Goal: Task Accomplishment & Management: Complete application form

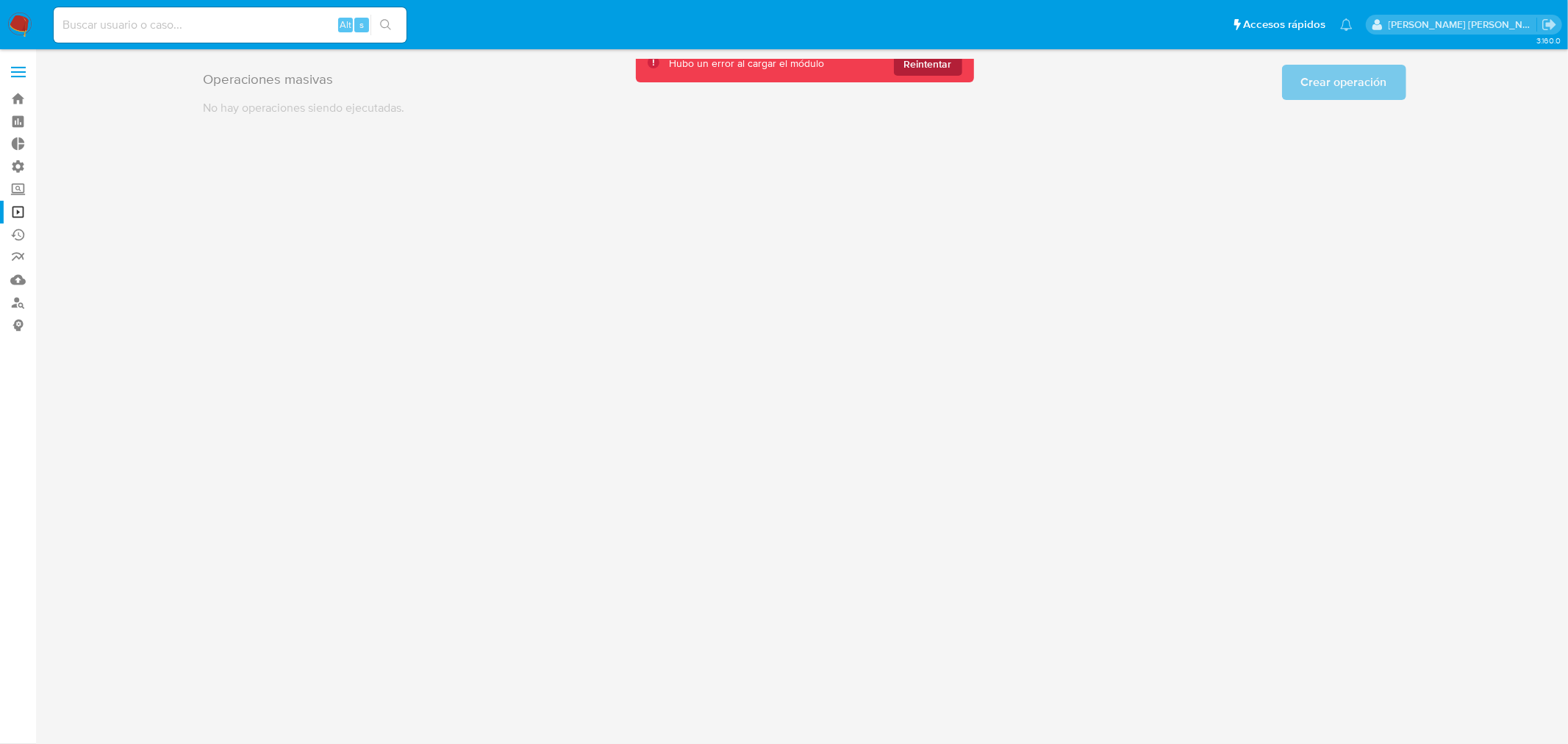
click at [943, 71] on span "Reintentar" at bounding box center [928, 64] width 48 height 24
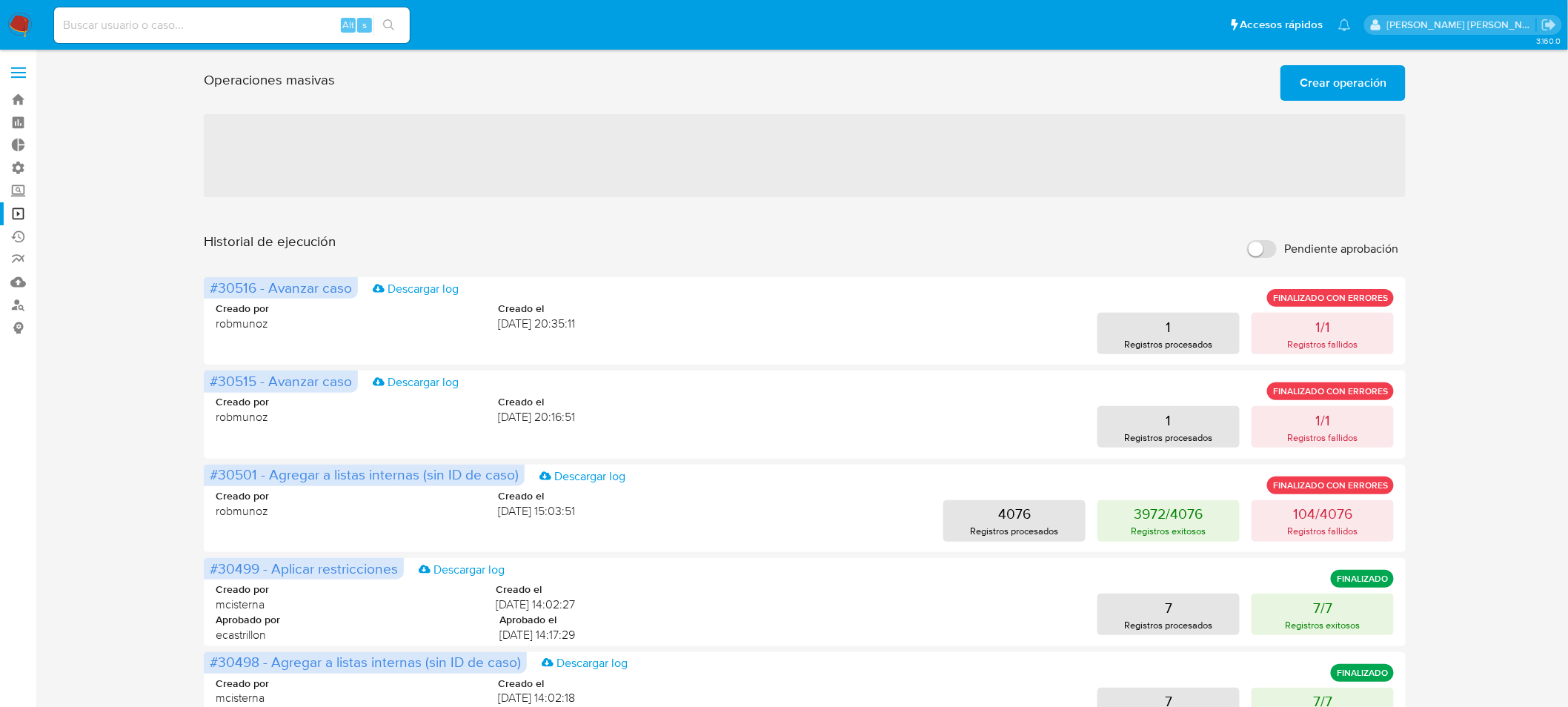
click at [1334, 84] on span "Crear operación" at bounding box center [1343, 83] width 87 height 33
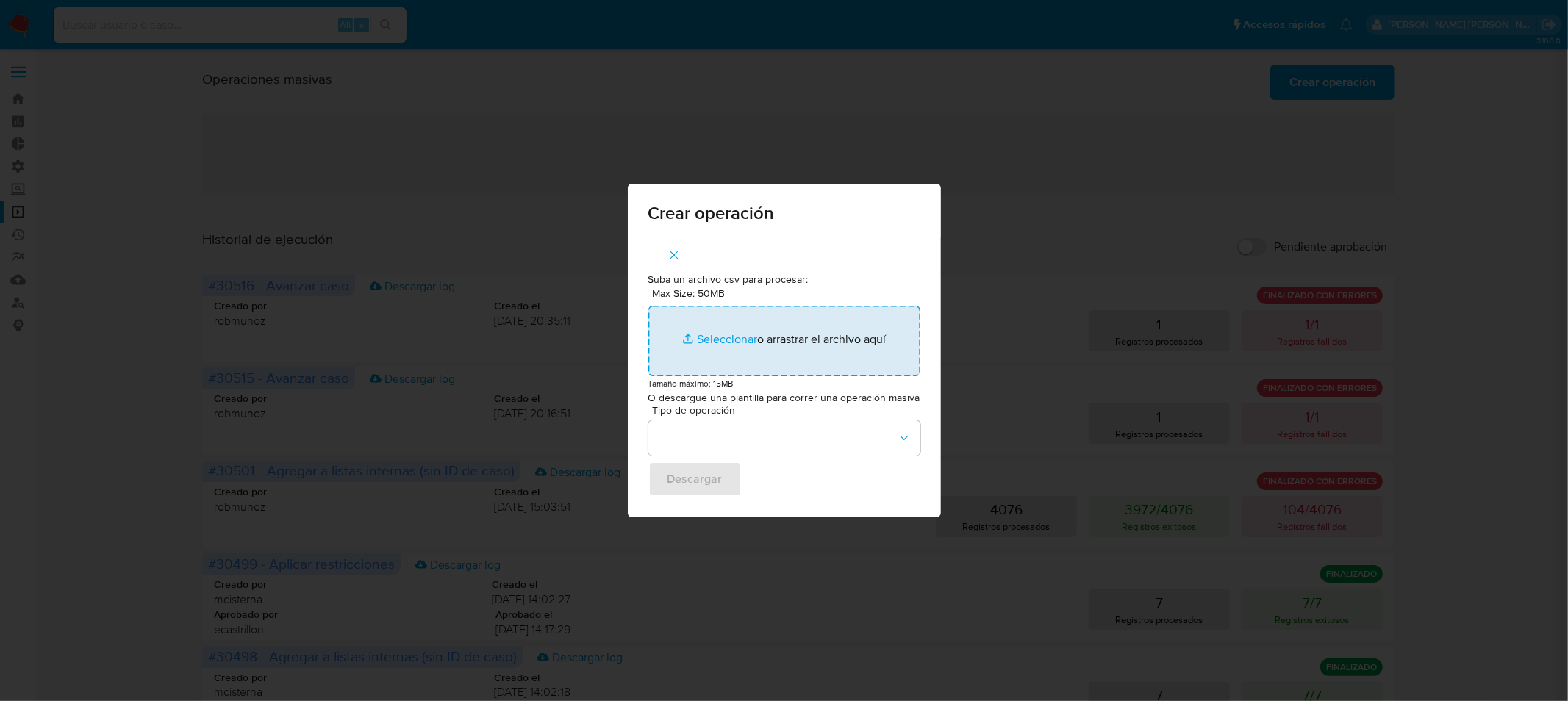
click at [803, 324] on input "Max Size: 50MB Seleccionar archivos" at bounding box center [784, 341] width 272 height 71
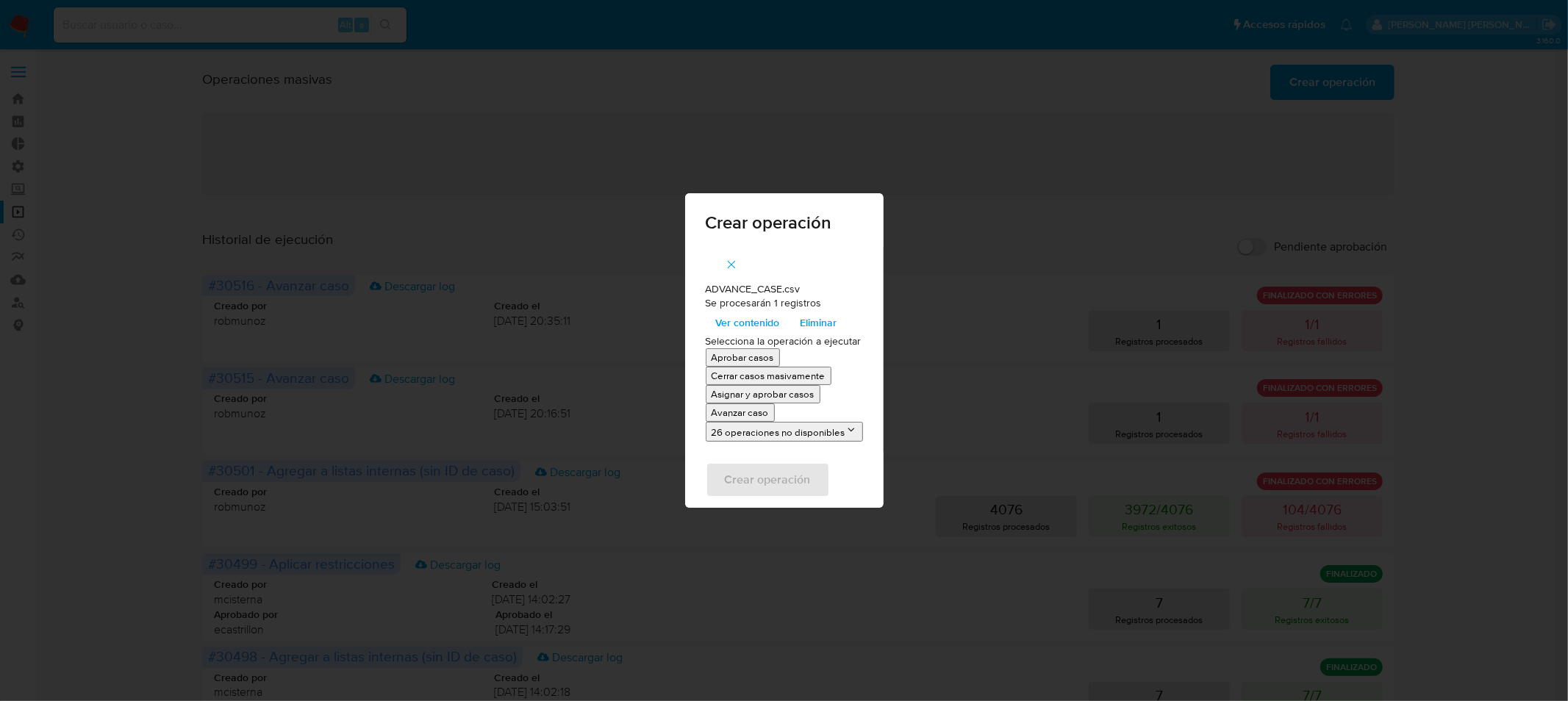
click at [758, 406] on p "Avanzar caso" at bounding box center [740, 412] width 58 height 14
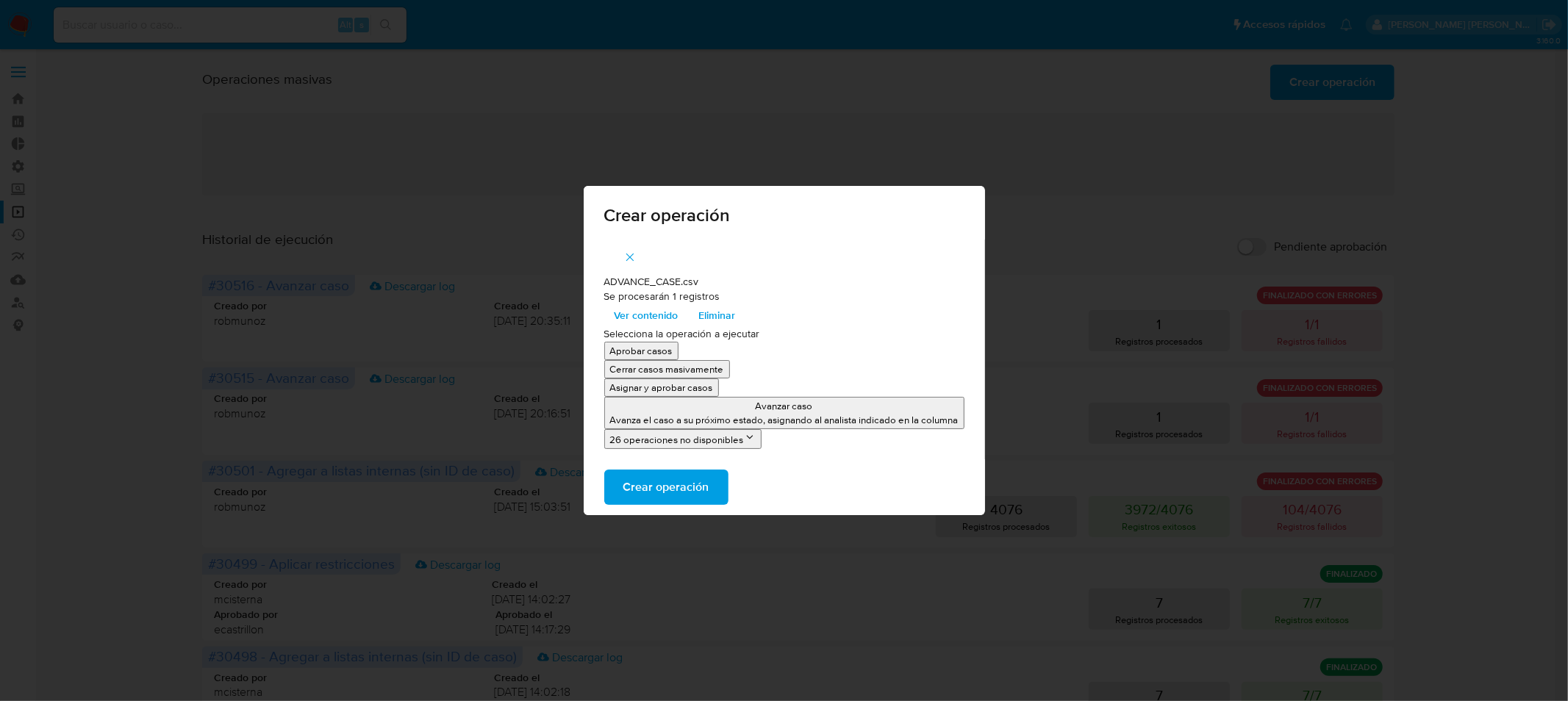
click at [696, 483] on span "Crear operación" at bounding box center [667, 487] width 86 height 32
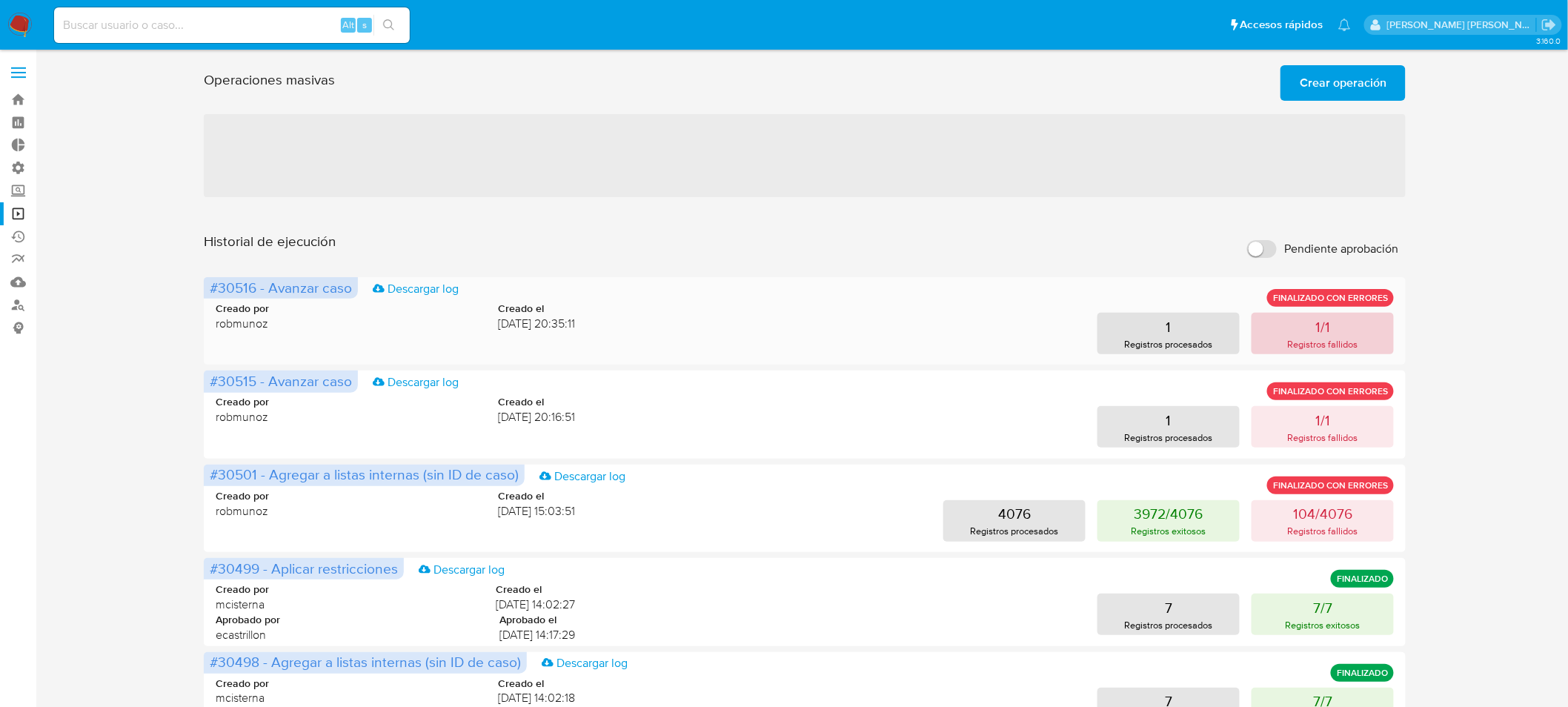
click at [1316, 323] on p "1/1" at bounding box center [1323, 327] width 15 height 21
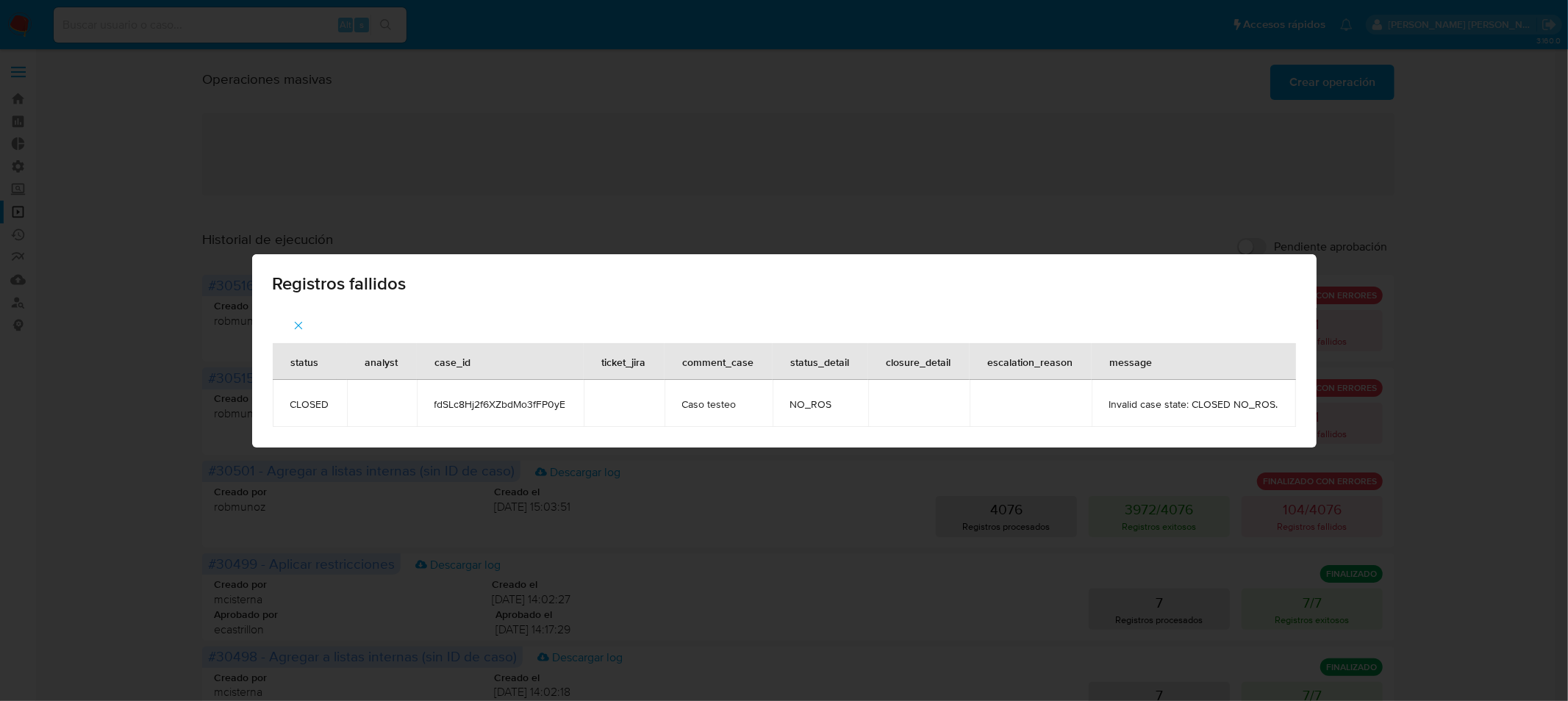
click at [1458, 328] on div "Registros fallidos status analyst case_id ticket_jira comment_case status_detai…" at bounding box center [784, 350] width 1568 height 701
drag, startPoint x: 297, startPoint y: 319, endPoint x: 254, endPoint y: 114, distance: 209.5
click at [297, 319] on icon "button" at bounding box center [298, 325] width 13 height 13
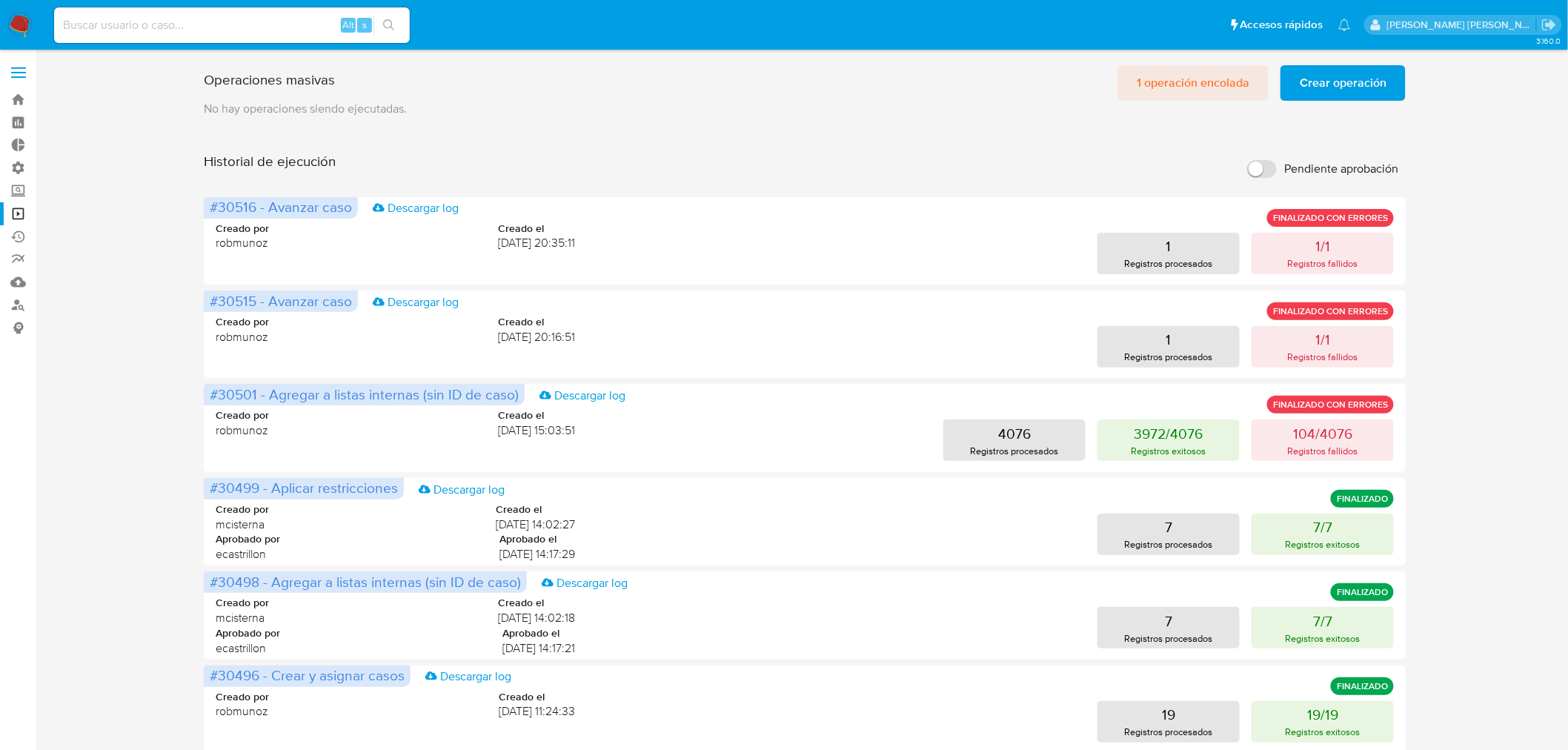
click at [1223, 85] on span "1 operación encolada" at bounding box center [1192, 83] width 112 height 33
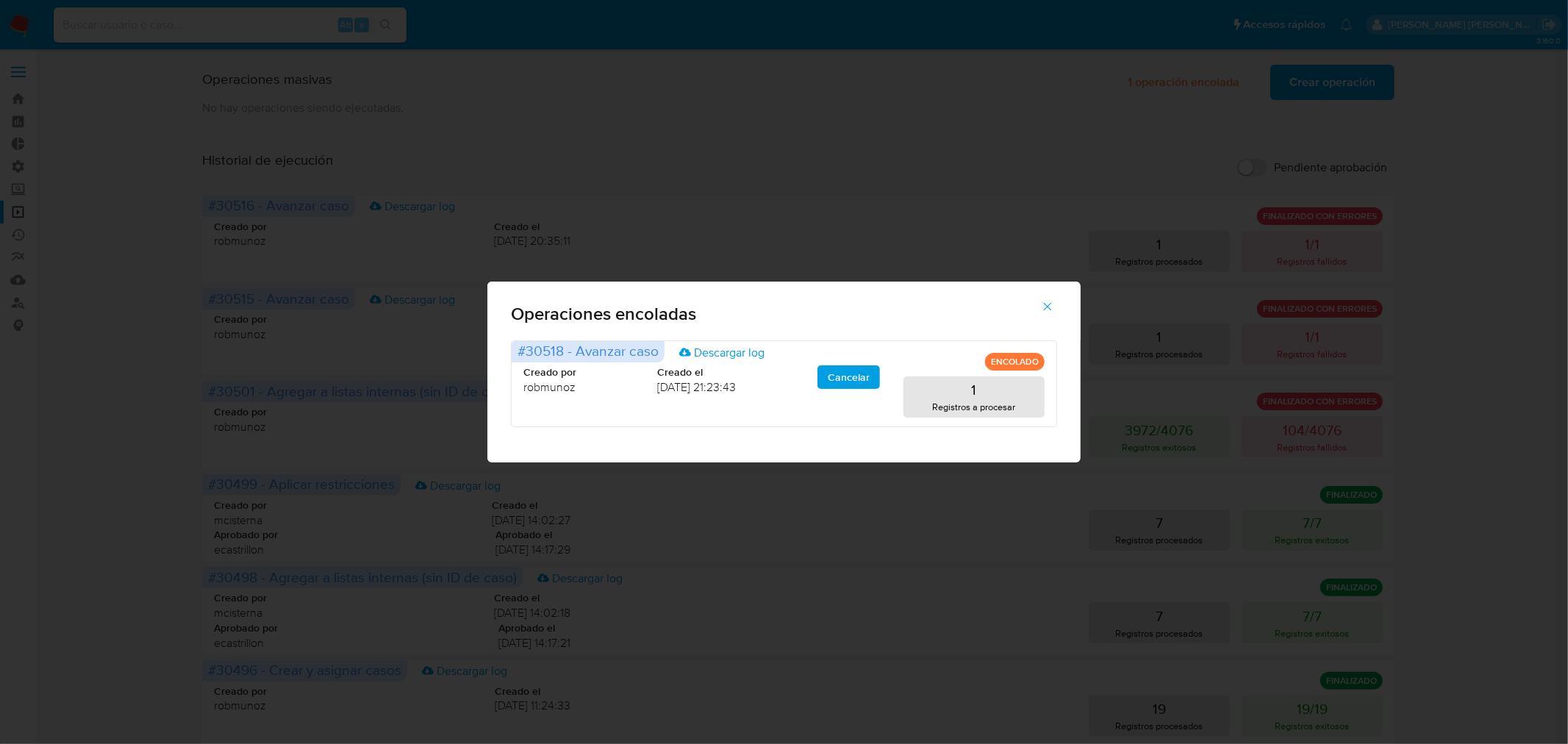
click at [1046, 309] on icon "button" at bounding box center [1047, 306] width 13 height 13
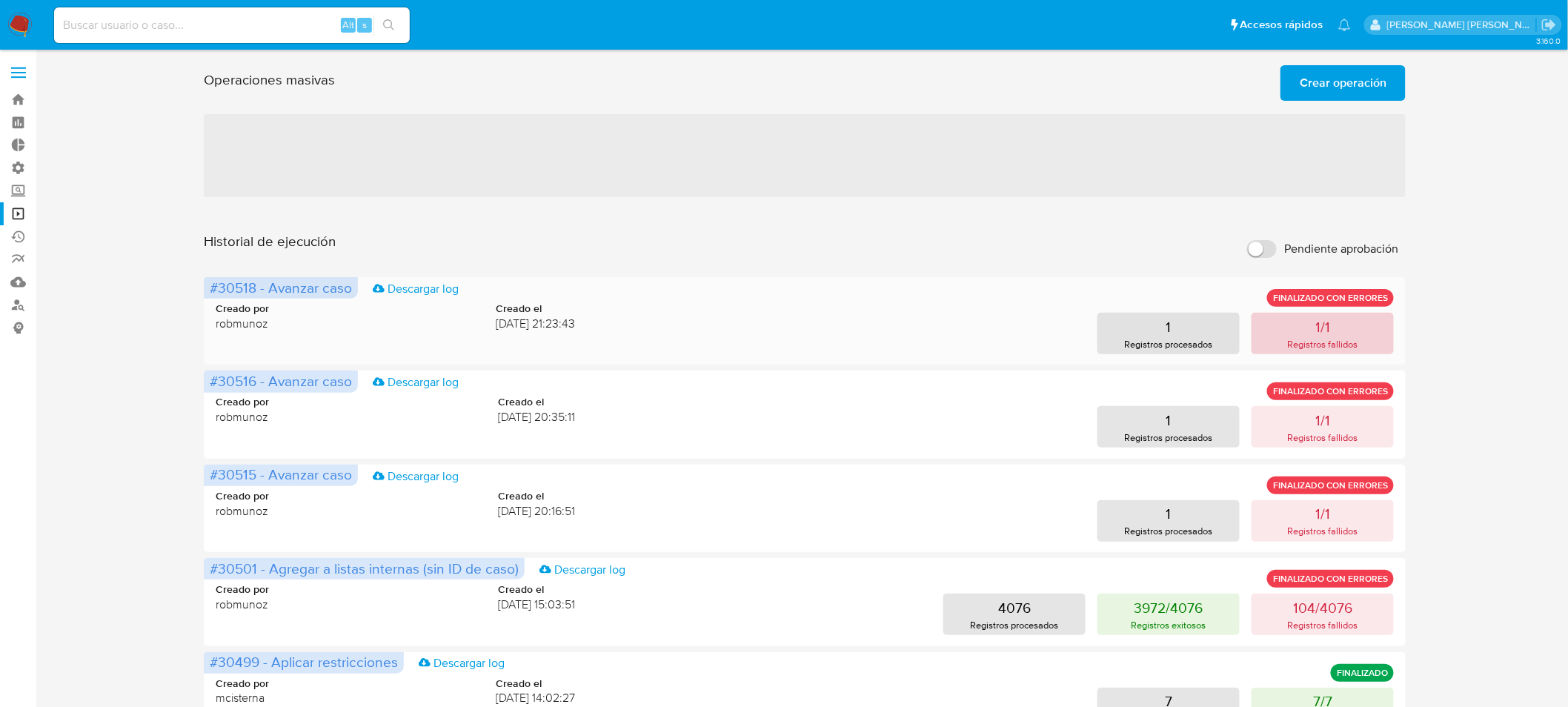
click at [1360, 321] on button "1/1 Registros fallidos" at bounding box center [1323, 334] width 142 height 42
click at [1318, 87] on span "Crear operación" at bounding box center [1343, 83] width 87 height 33
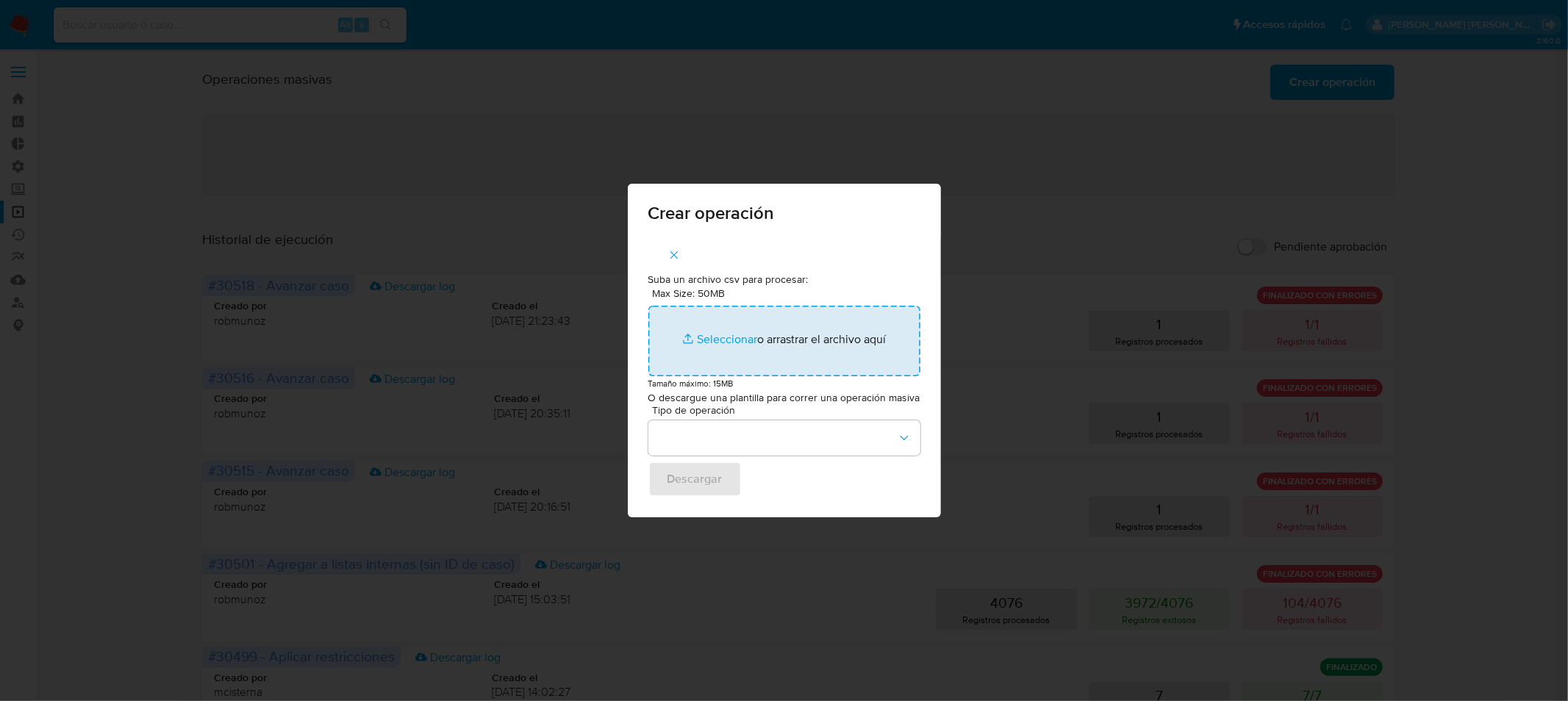
click at [813, 352] on input "Max Size: 50MB Seleccionar archivos" at bounding box center [784, 341] width 272 height 71
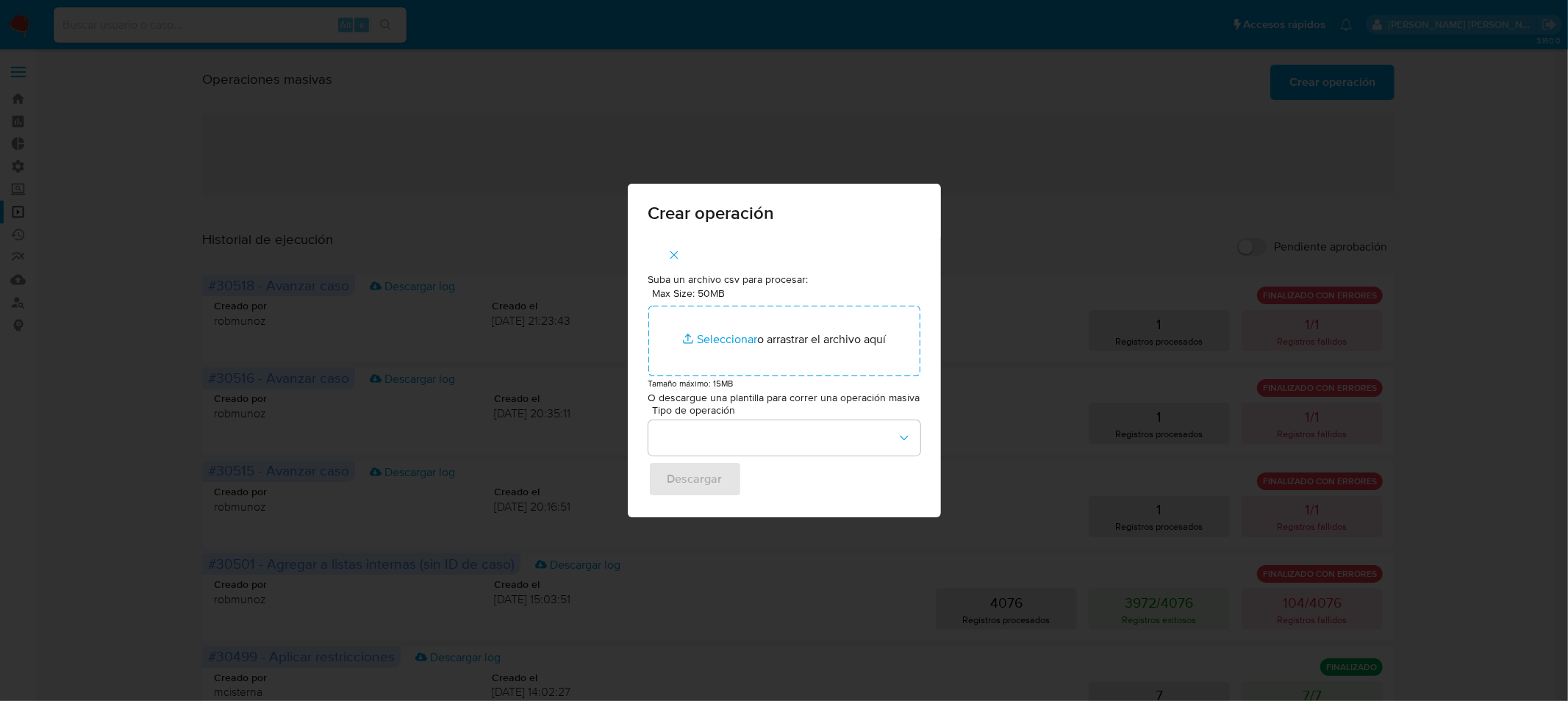
click at [680, 250] on icon "button" at bounding box center [674, 254] width 13 height 13
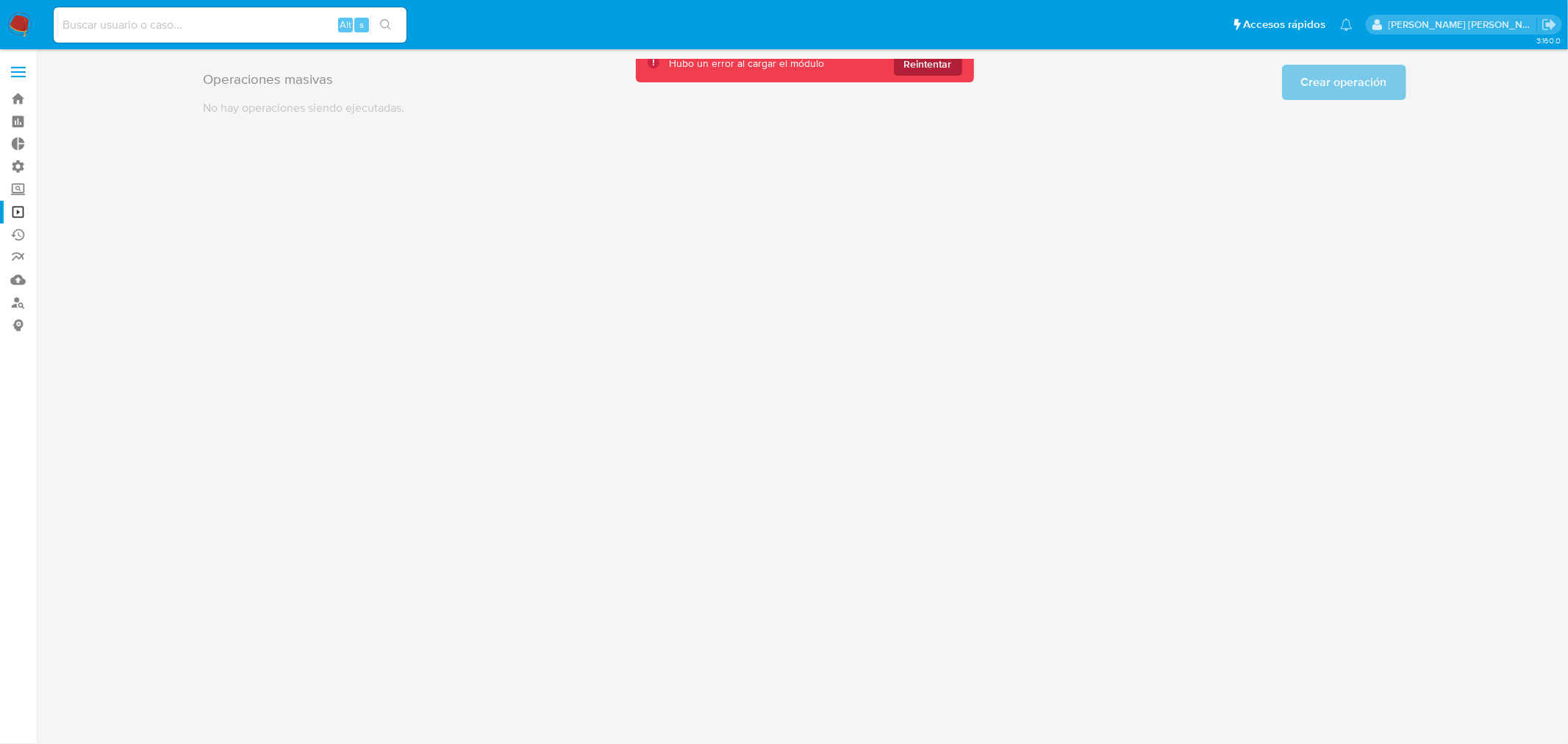
click at [937, 70] on span "Reintentar" at bounding box center [928, 64] width 48 height 24
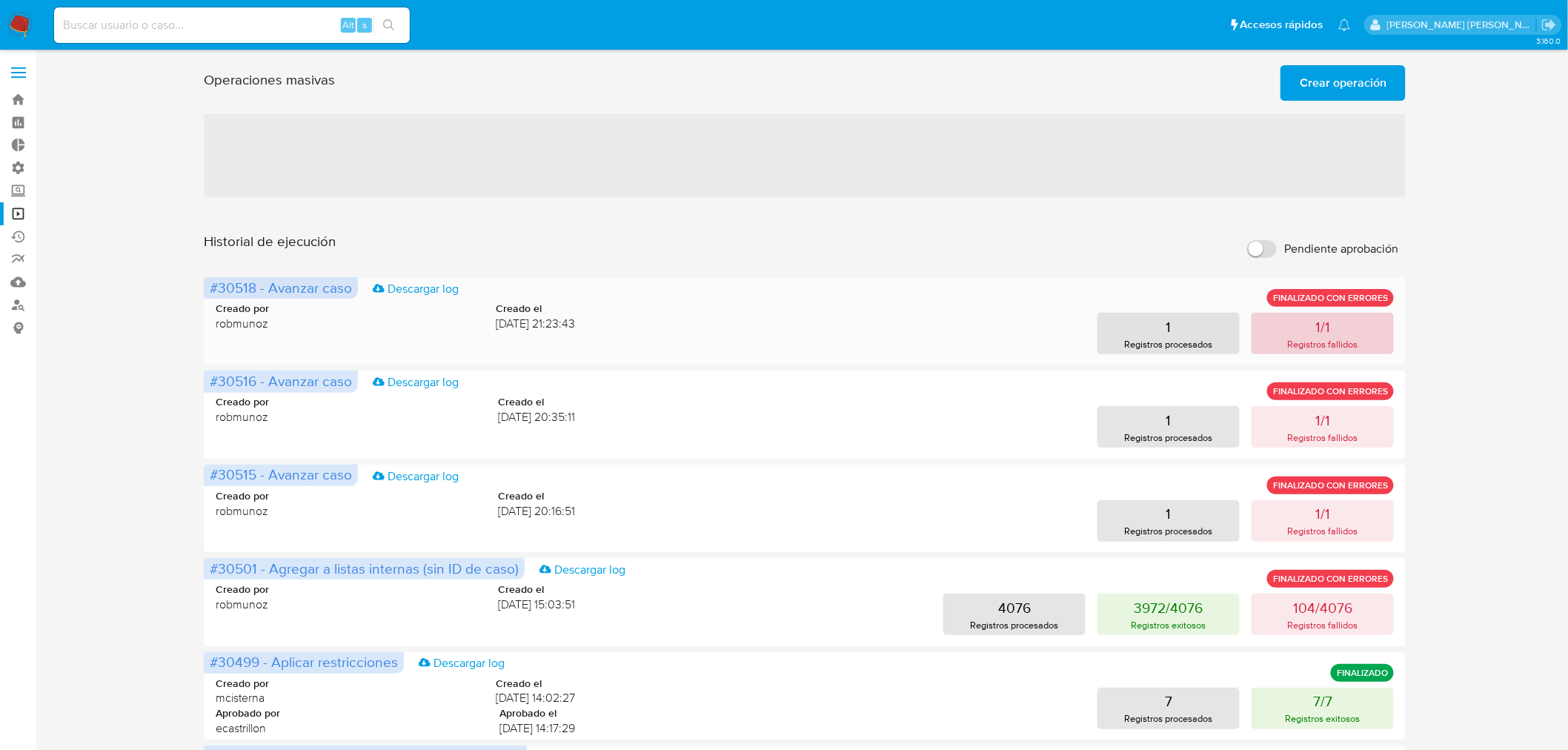
click at [1328, 345] on p "Registros fallidos" at bounding box center [1323, 344] width 70 height 14
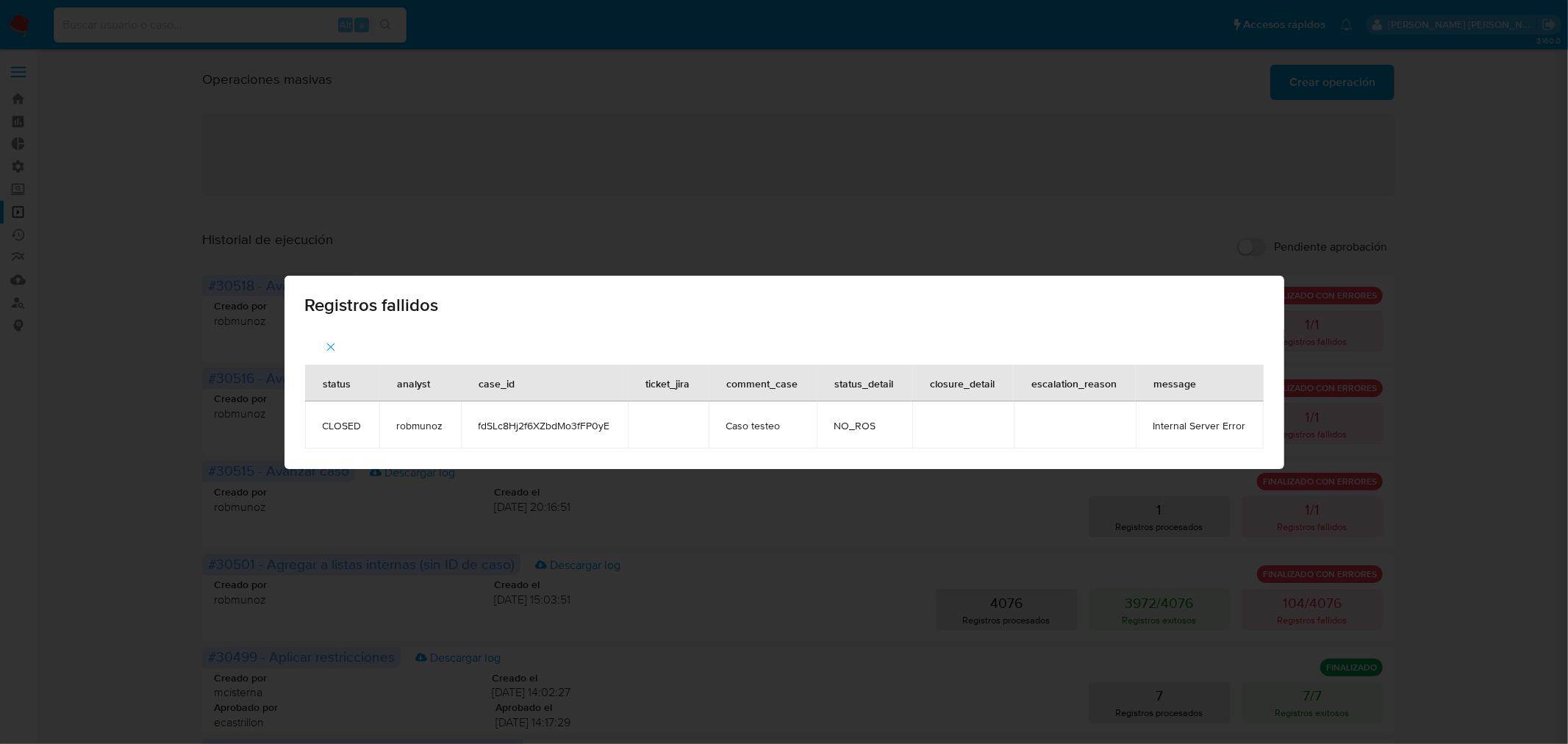
click at [512, 428] on span "fdSLc8Hj2f6XZbdMo3fFP0yE" at bounding box center [544, 425] width 131 height 13
copy span "fdSLc8Hj2f6XZbdMo3fFP0yE"
drag, startPoint x: 133, startPoint y: 260, endPoint x: 170, endPoint y: 187, distance: 81.8
click at [133, 258] on div "Registros fallidos status analyst case_id ticket_jira comment_case status_detai…" at bounding box center [784, 372] width 1568 height 744
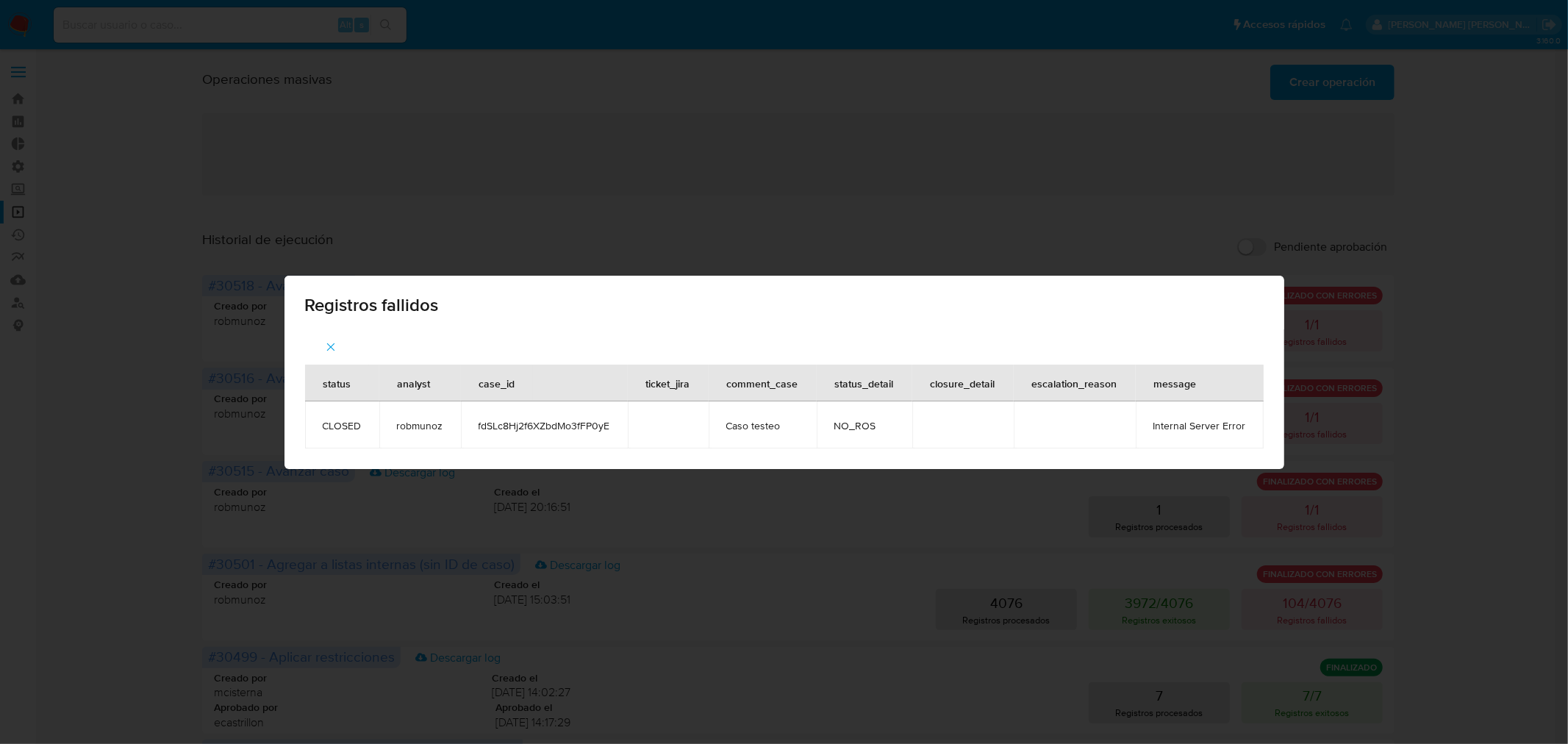
click at [1205, 306] on span "Registros fallidos" at bounding box center [784, 305] width 959 height 18
click at [331, 336] on span "button" at bounding box center [330, 347] width 13 height 32
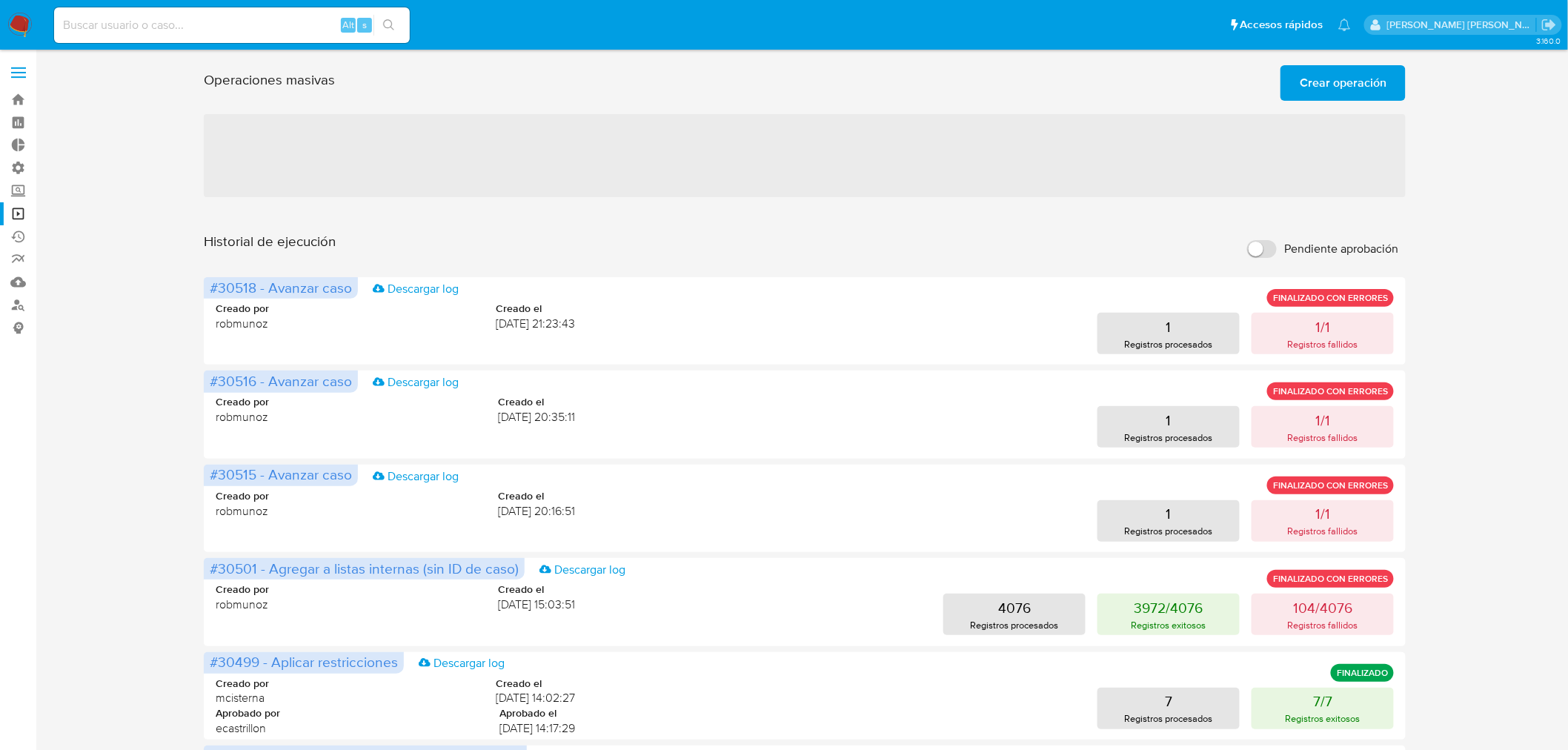
click at [196, 28] on input at bounding box center [232, 25] width 355 height 19
paste input "fdSLc8Hj2f6XZbdMo3fFP0yE"
type input "fdSLc8Hj2f6XZbdMo3fFP0yE"
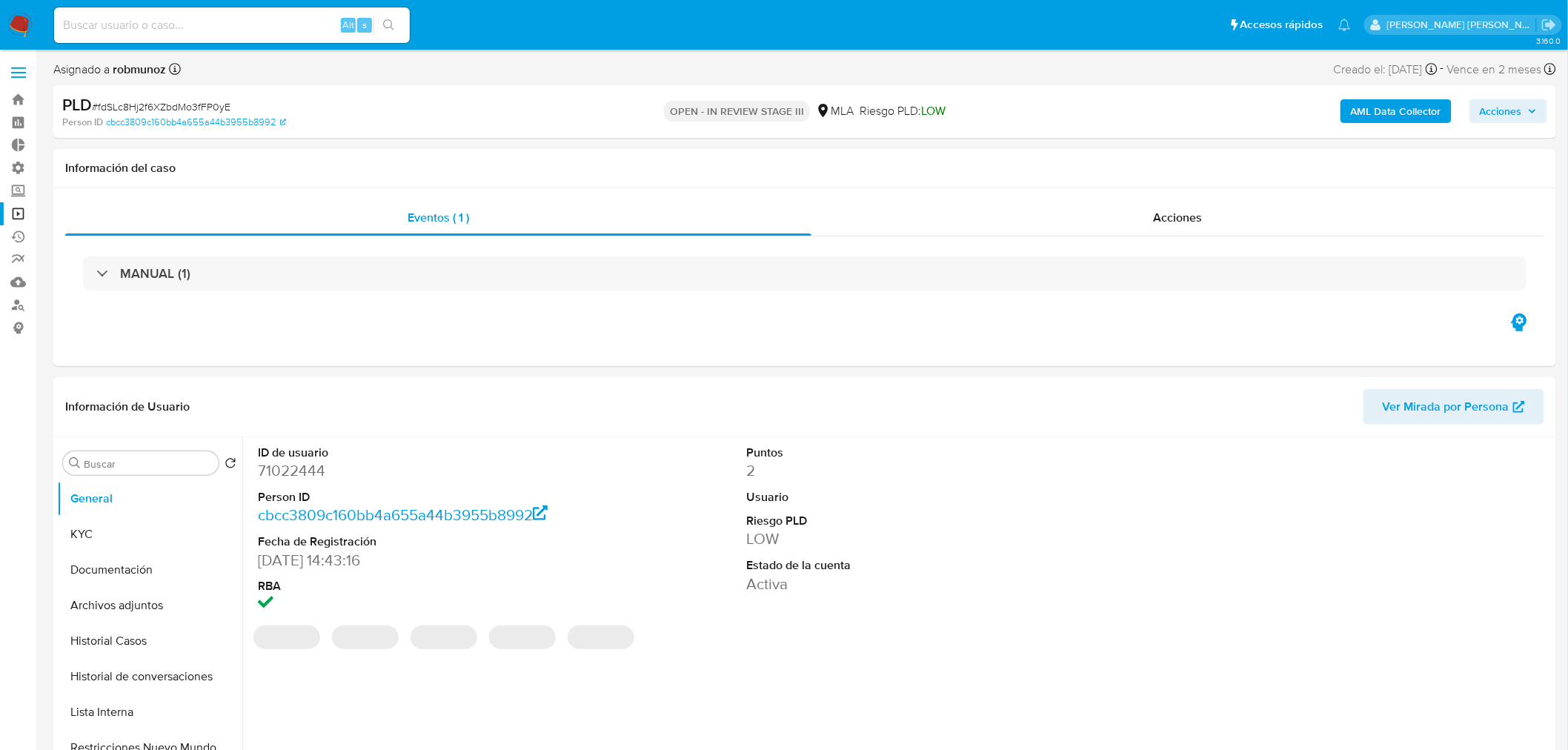
select select "10"
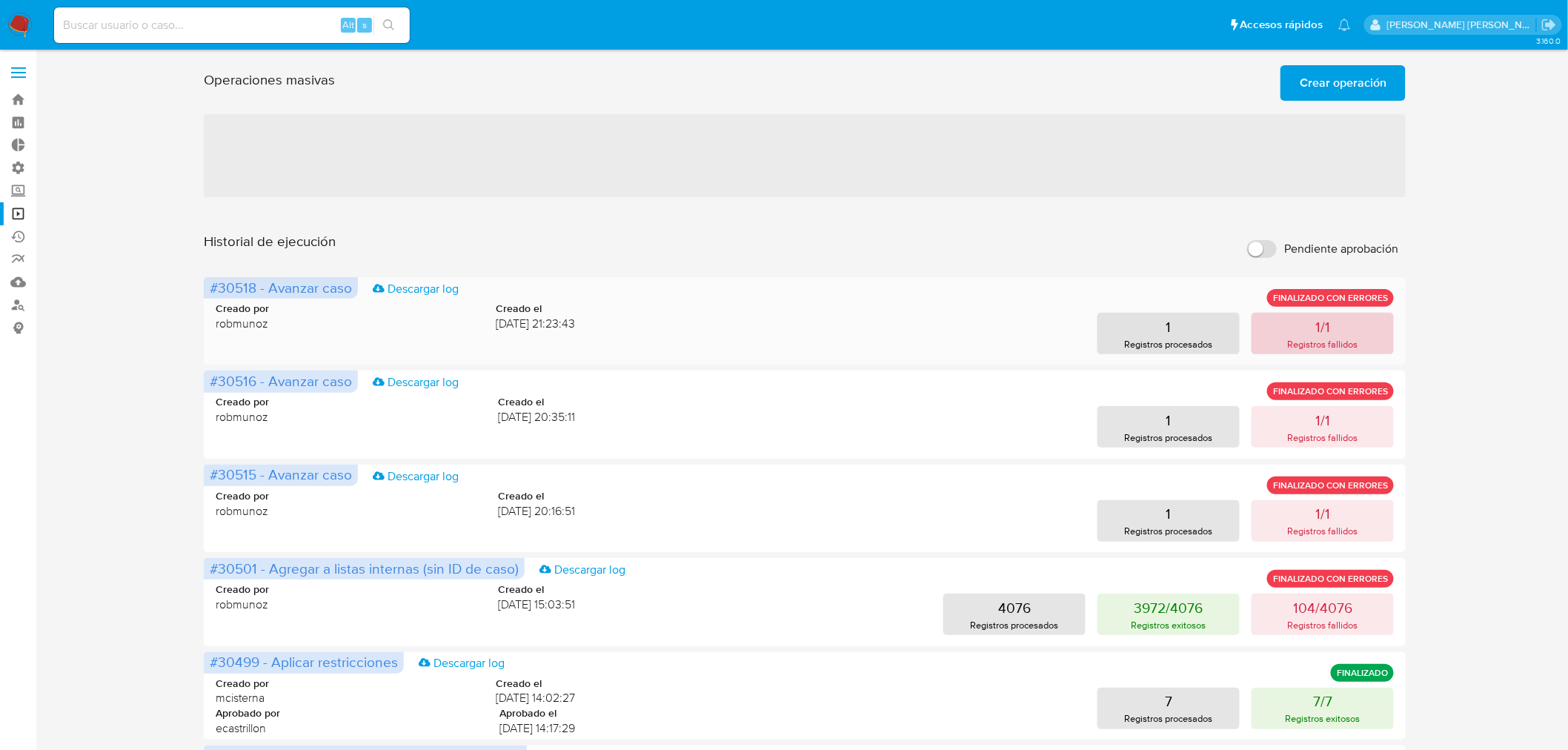
click at [1343, 334] on button "1/1 Registros fallidos" at bounding box center [1323, 334] width 142 height 42
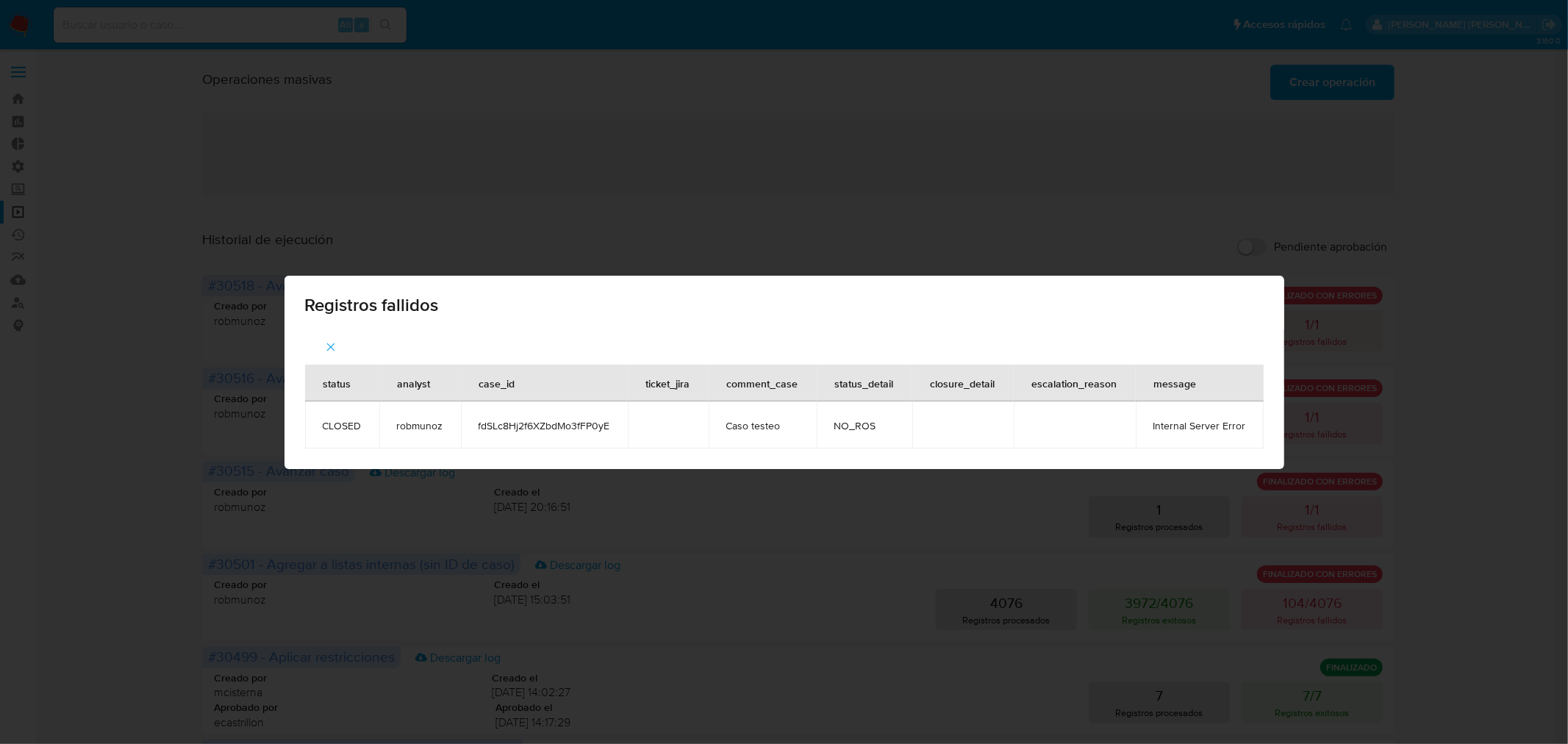
click at [333, 344] on icon "button" at bounding box center [330, 346] width 13 height 13
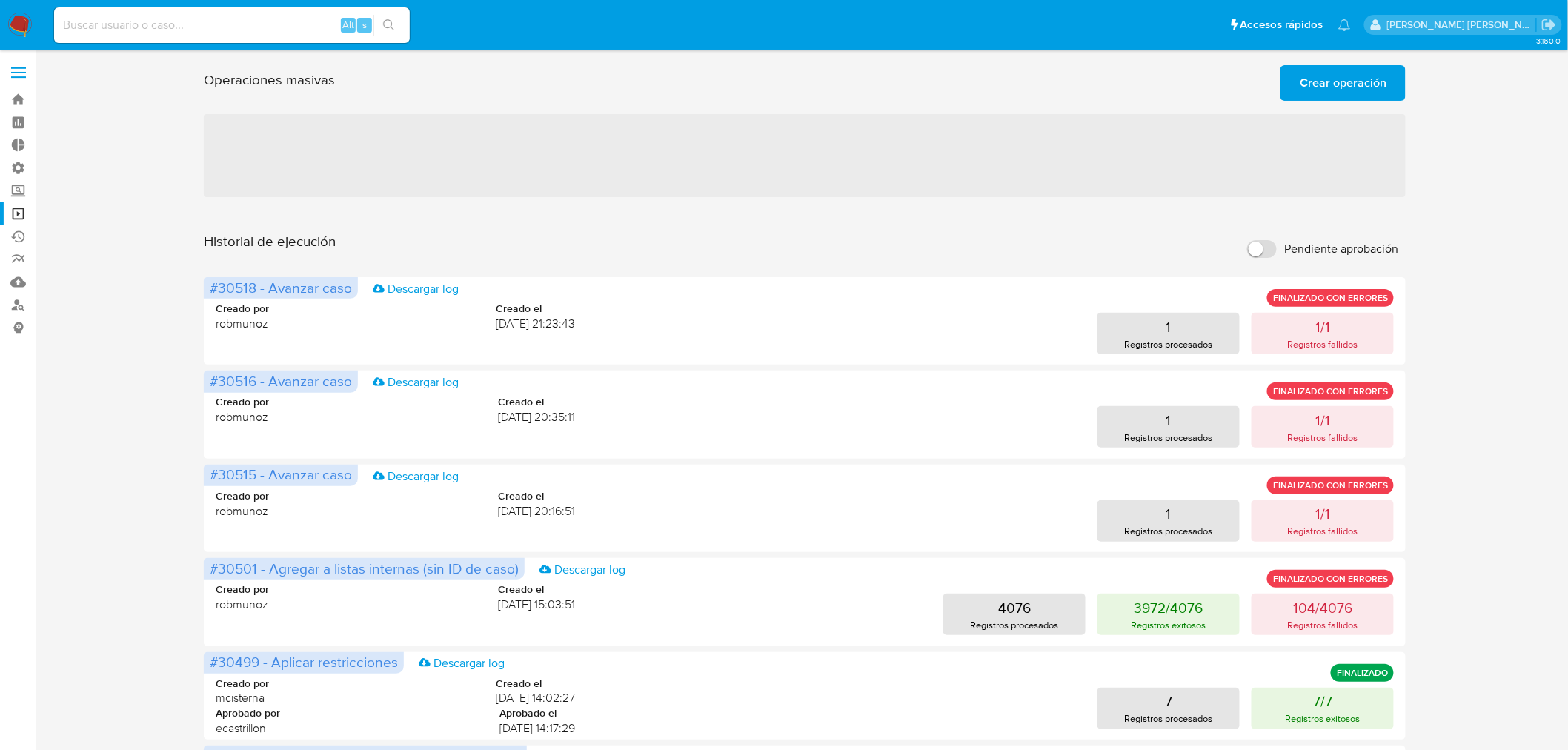
click at [1386, 75] on span "Crear operación" at bounding box center [1343, 83] width 87 height 33
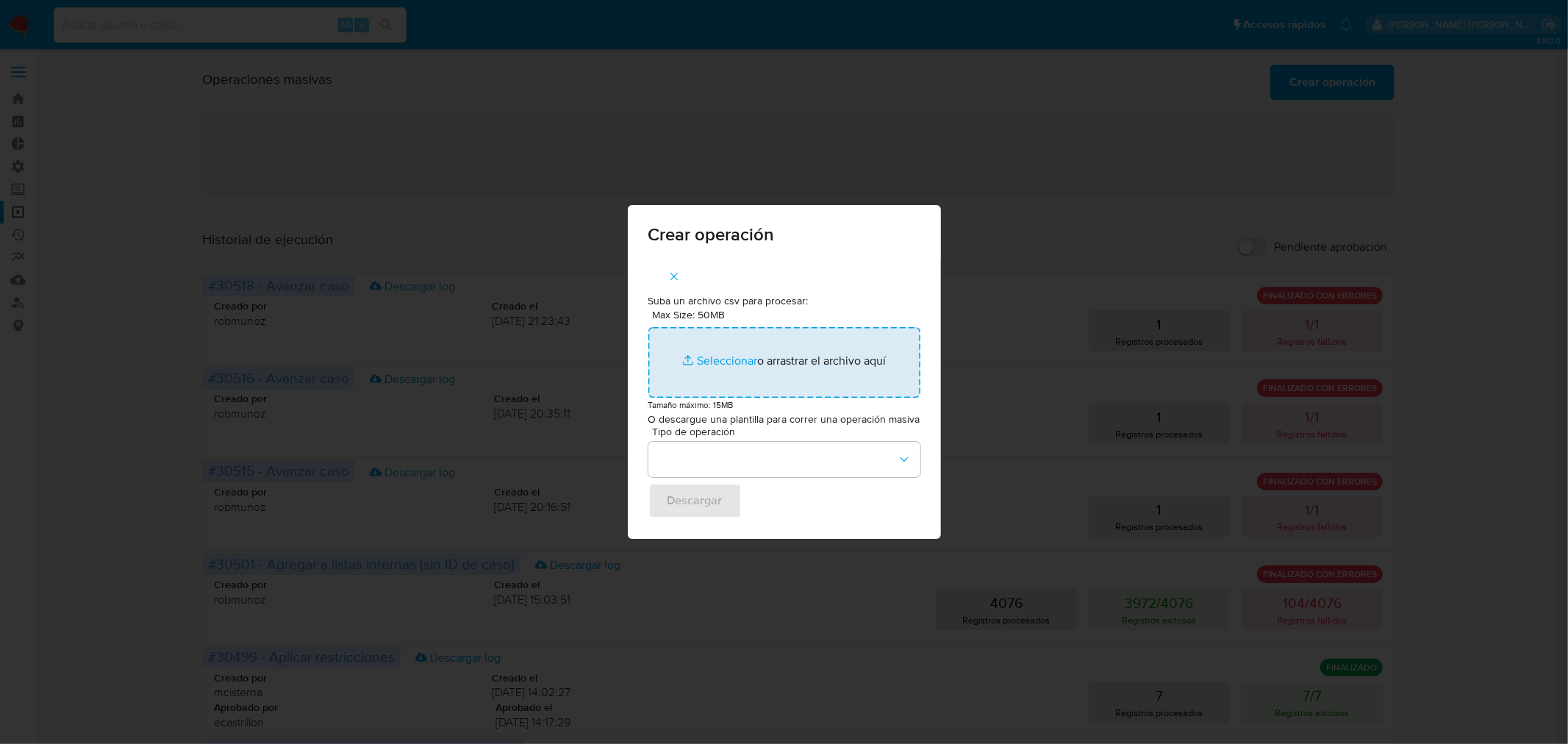
click at [836, 351] on input "Max Size: 50MB Seleccionar archivos" at bounding box center [784, 362] width 272 height 71
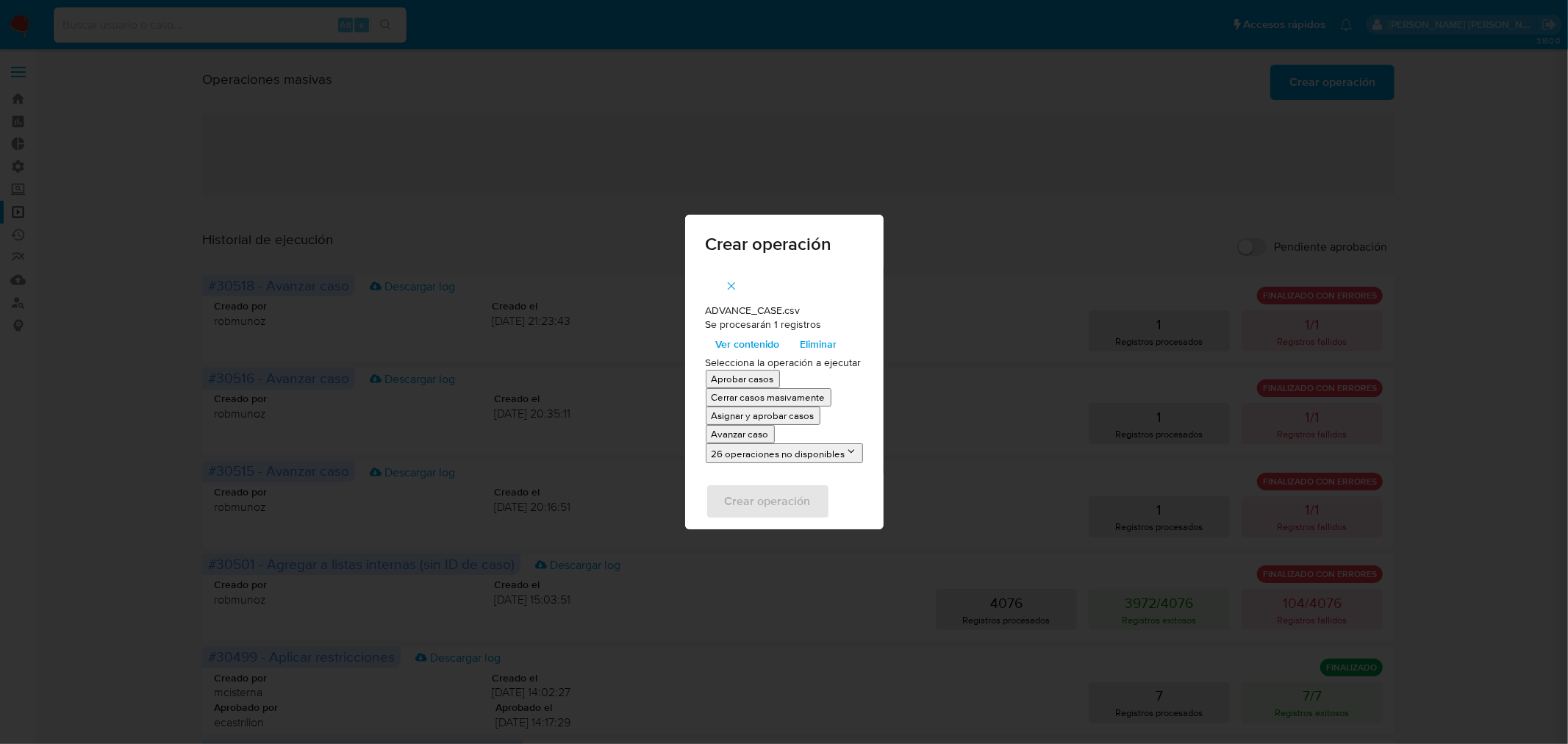
click at [763, 435] on p "Avanzar caso" at bounding box center [740, 434] width 58 height 14
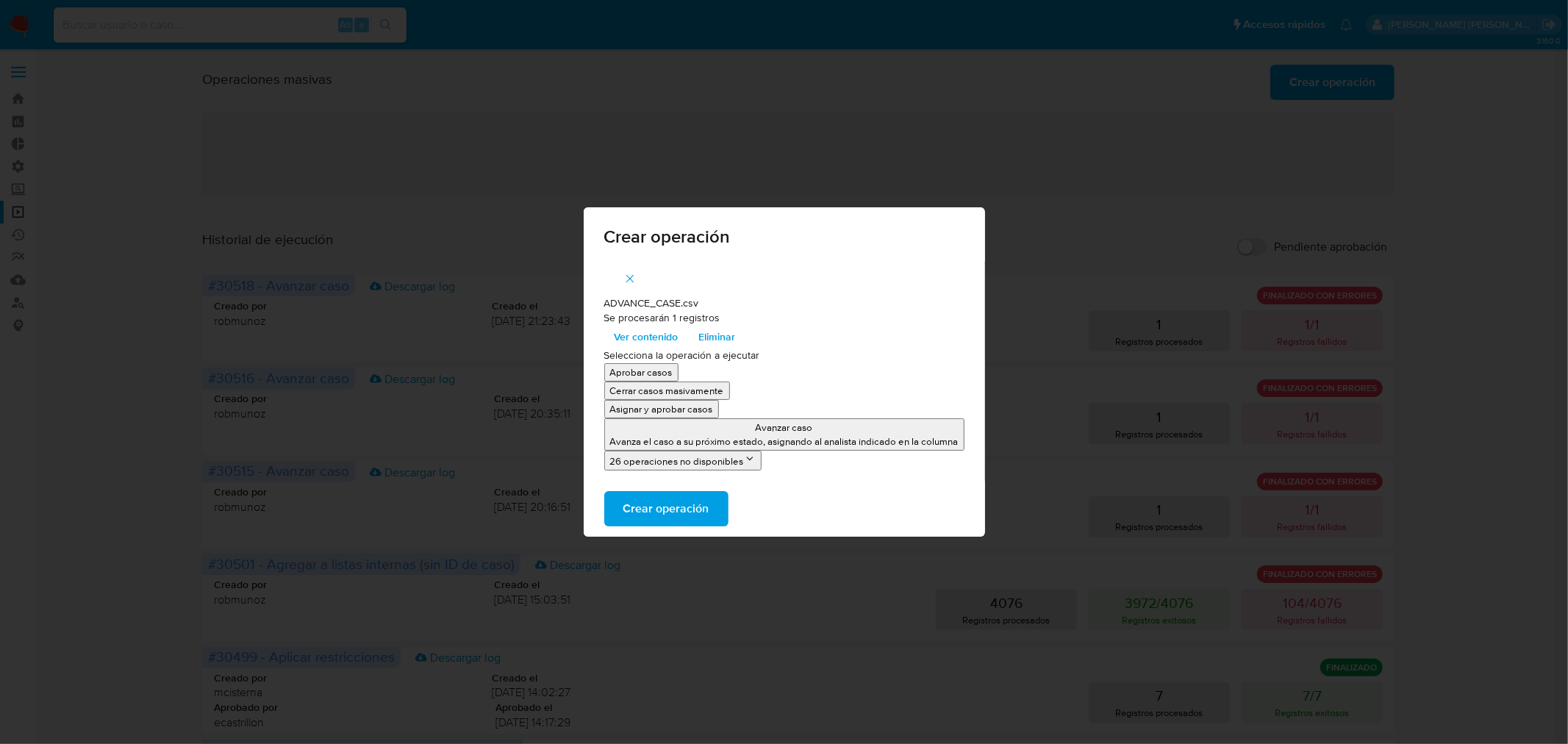
click at [714, 498] on button "Crear operación" at bounding box center [667, 508] width 124 height 35
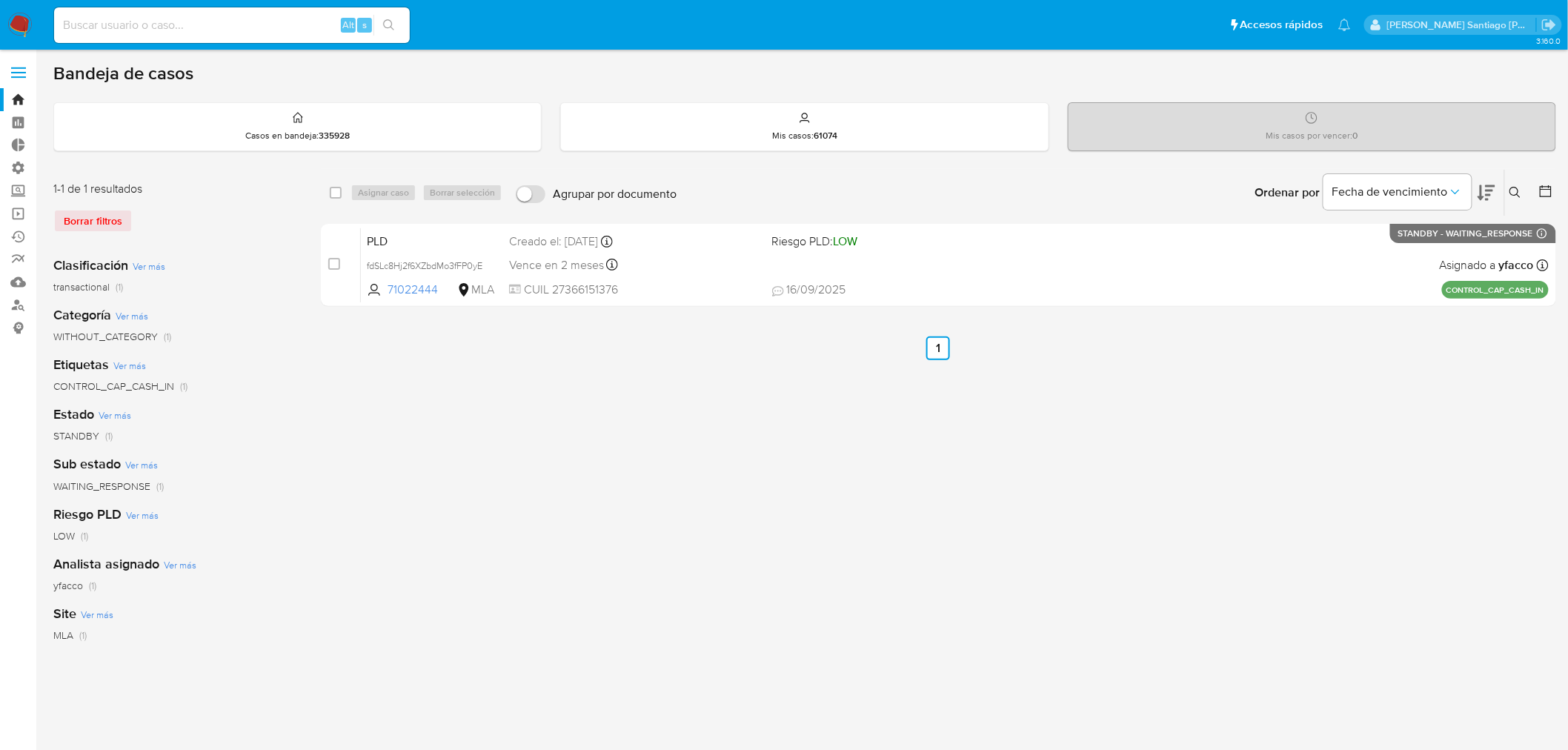
click at [22, 23] on img at bounding box center [20, 25] width 26 height 26
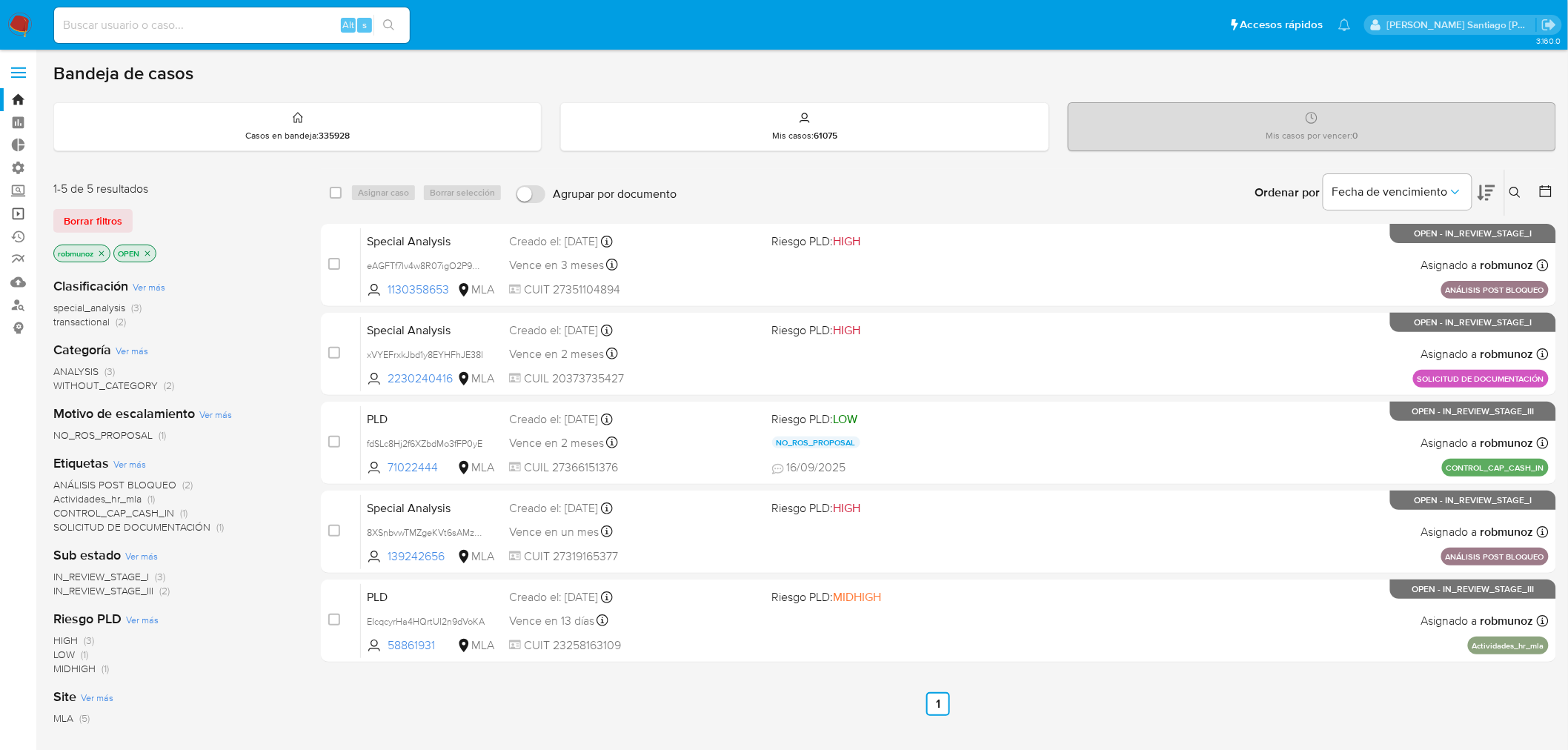
click at [19, 204] on link "Operaciones masivas" at bounding box center [88, 214] width 177 height 23
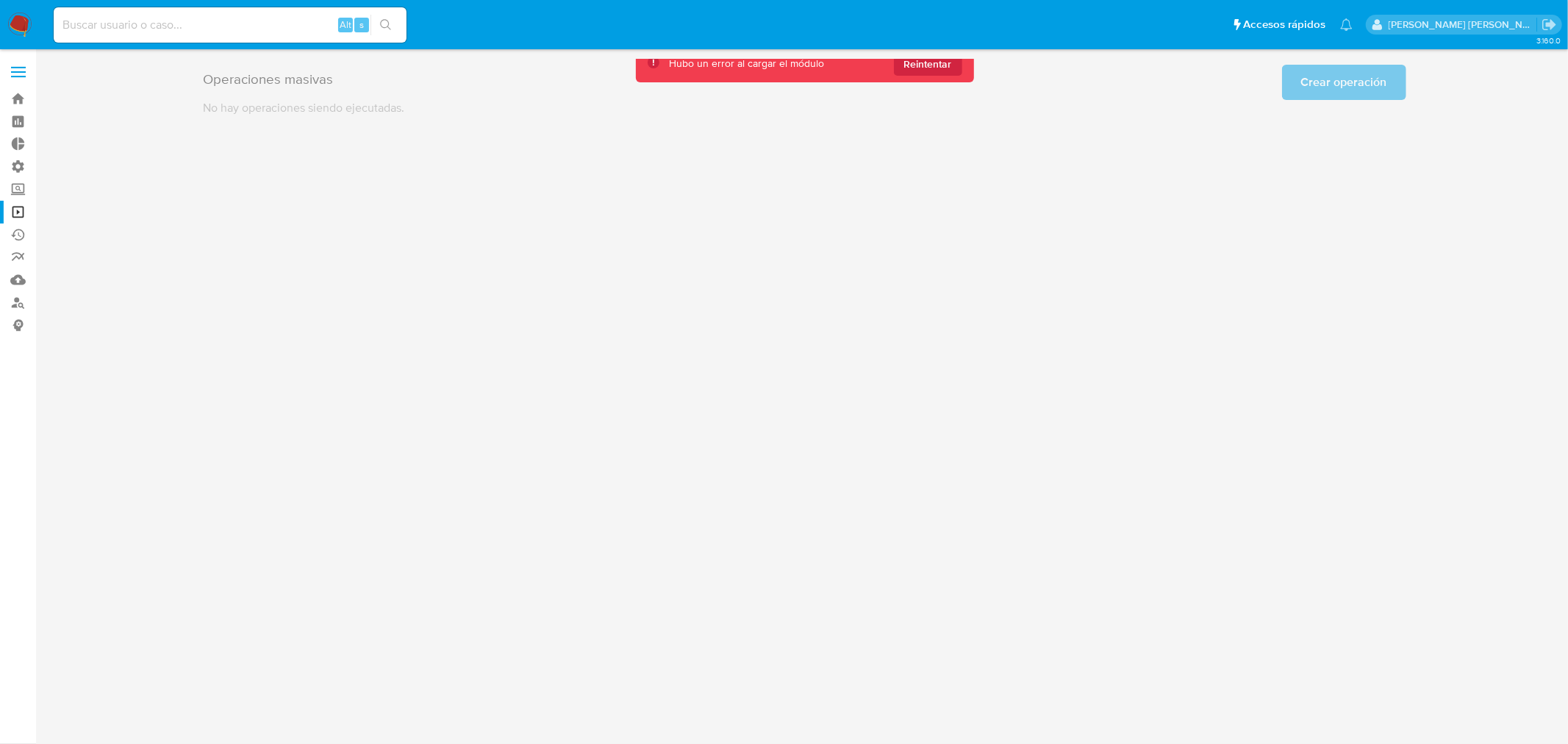
click at [944, 71] on span "Reintentar" at bounding box center [928, 64] width 48 height 24
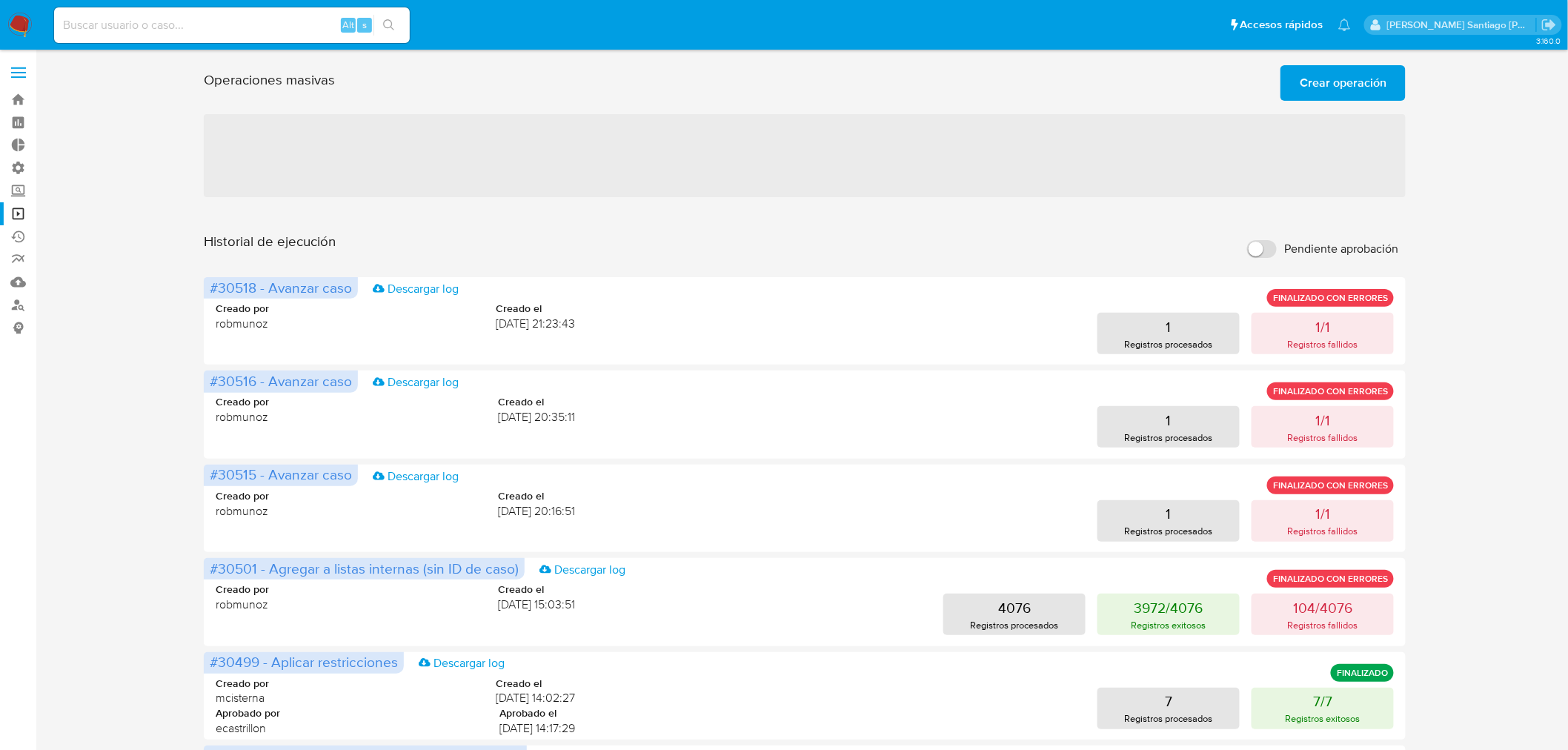
drag, startPoint x: 255, startPoint y: 222, endPoint x: 441, endPoint y: 231, distance: 186.2
click at [441, 231] on div "Operaciones masivas Crear operación Sólo puede haber hasta un máximo de 5 opera…" at bounding box center [805, 657] width 1503 height 1196
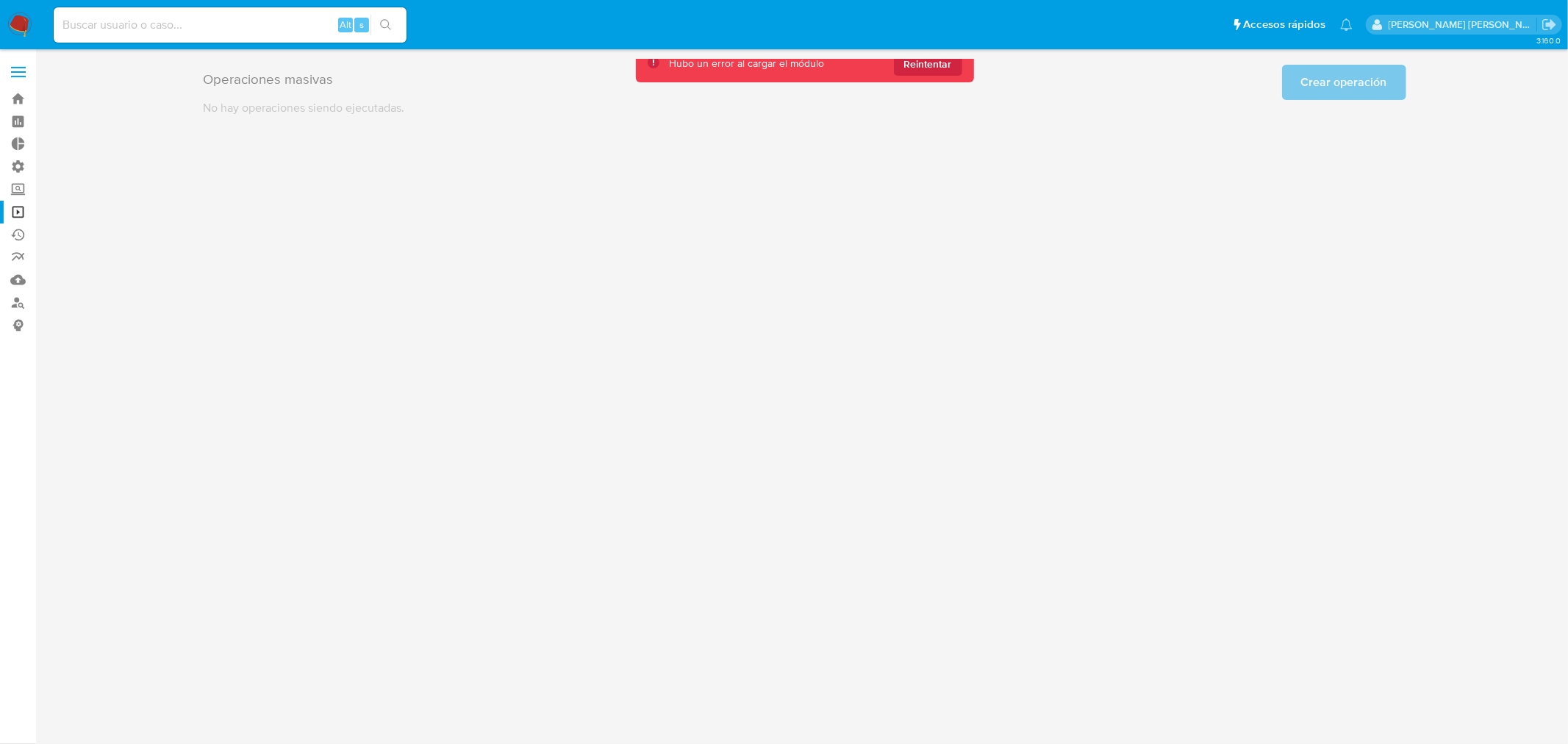
click at [25, 16] on img at bounding box center [20, 25] width 25 height 25
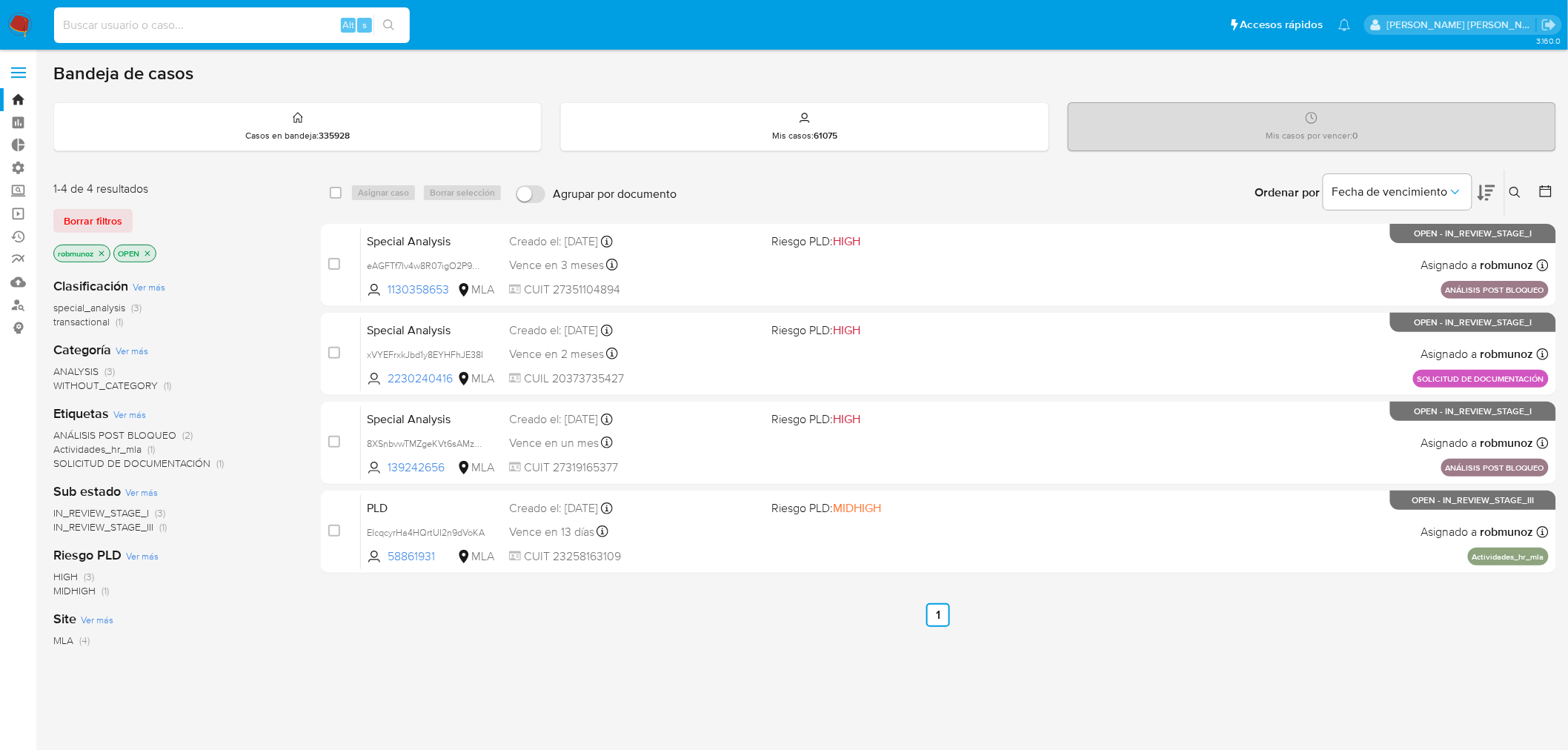
click at [171, 25] on input at bounding box center [232, 25] width 355 height 19
paste input "mMdeThtAr1UF4XqsEvzH6YWc"
type input "mMdeThtAr1UF4XqsEvzH6YWc"
paste input "fdSLc8Hj2f6XZbdMo3fFP0yE"
type input "fdSLc8Hj2f6XZbdMo3fFP0yE"
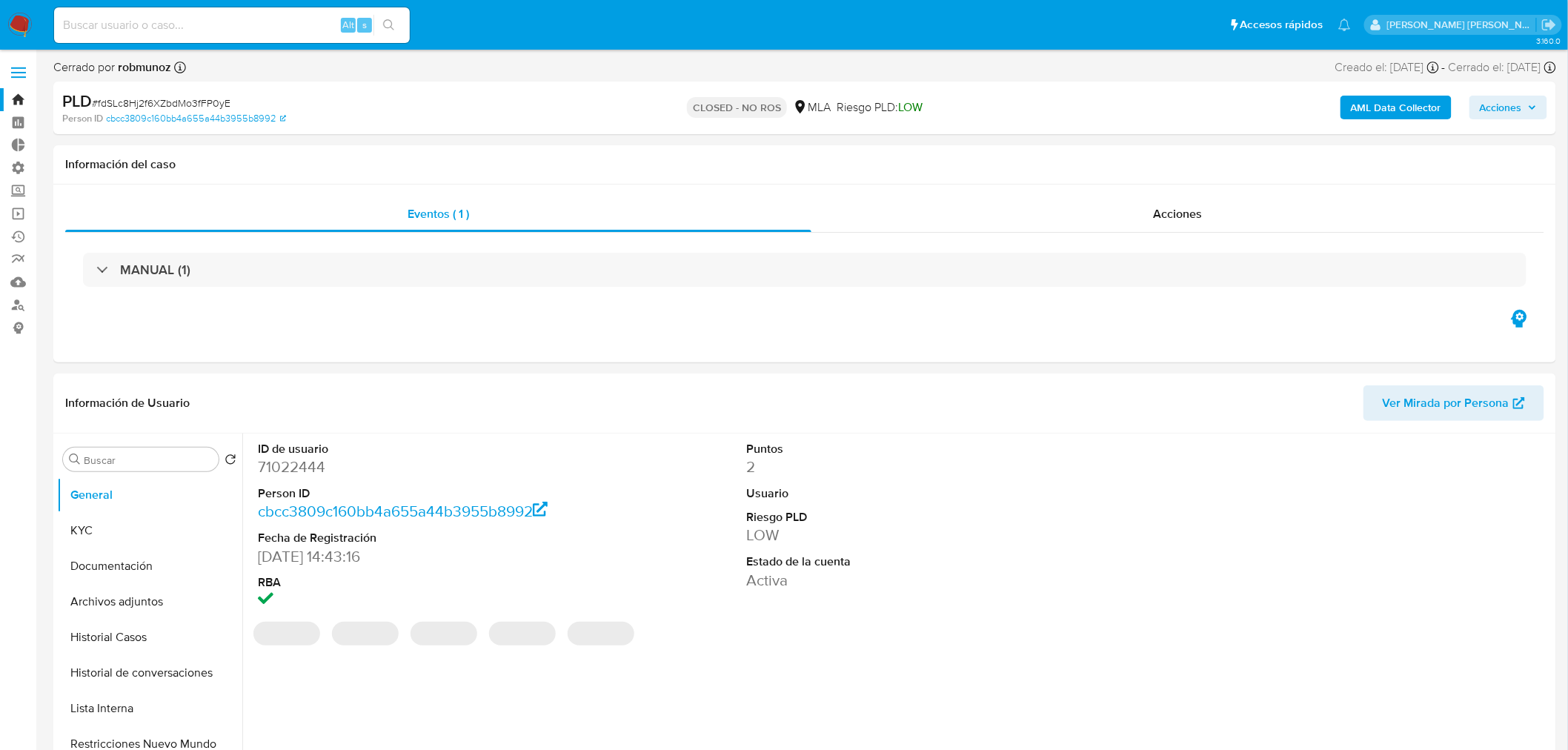
select select "10"
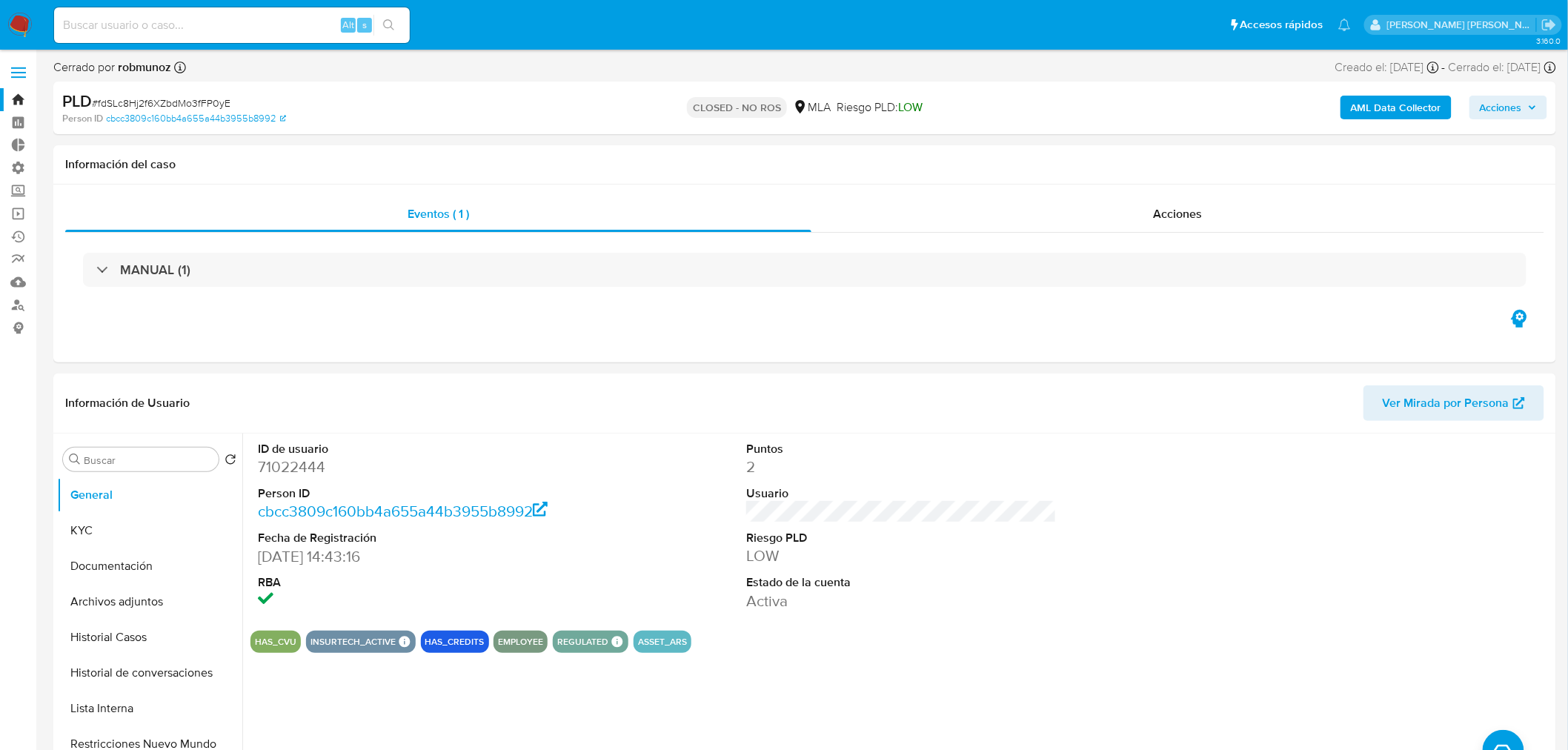
click at [23, 29] on img at bounding box center [20, 25] width 26 height 26
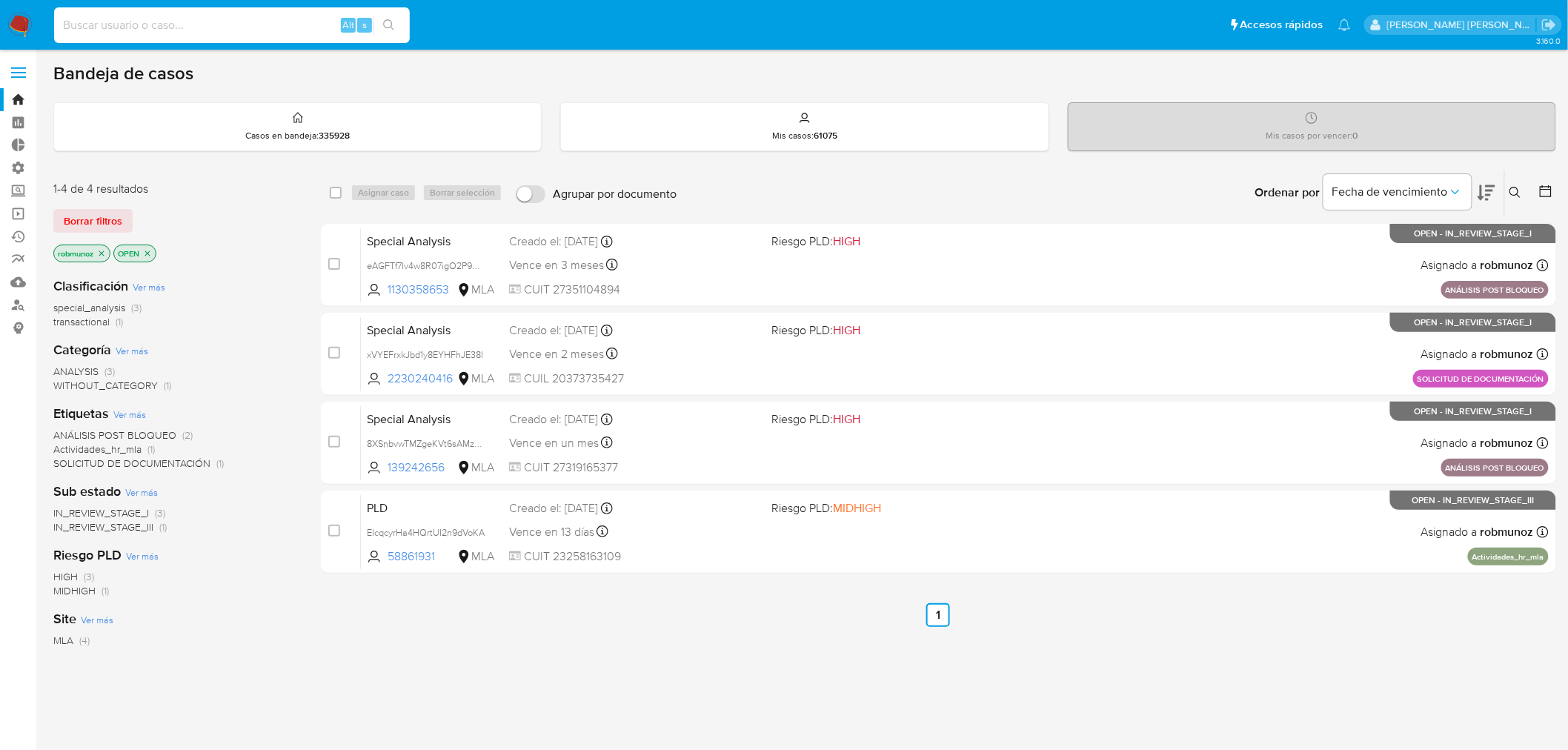
click at [144, 16] on input at bounding box center [232, 25] width 355 height 19
type input "[EMAIL_ADDRESS][DOMAIN_NAME]"
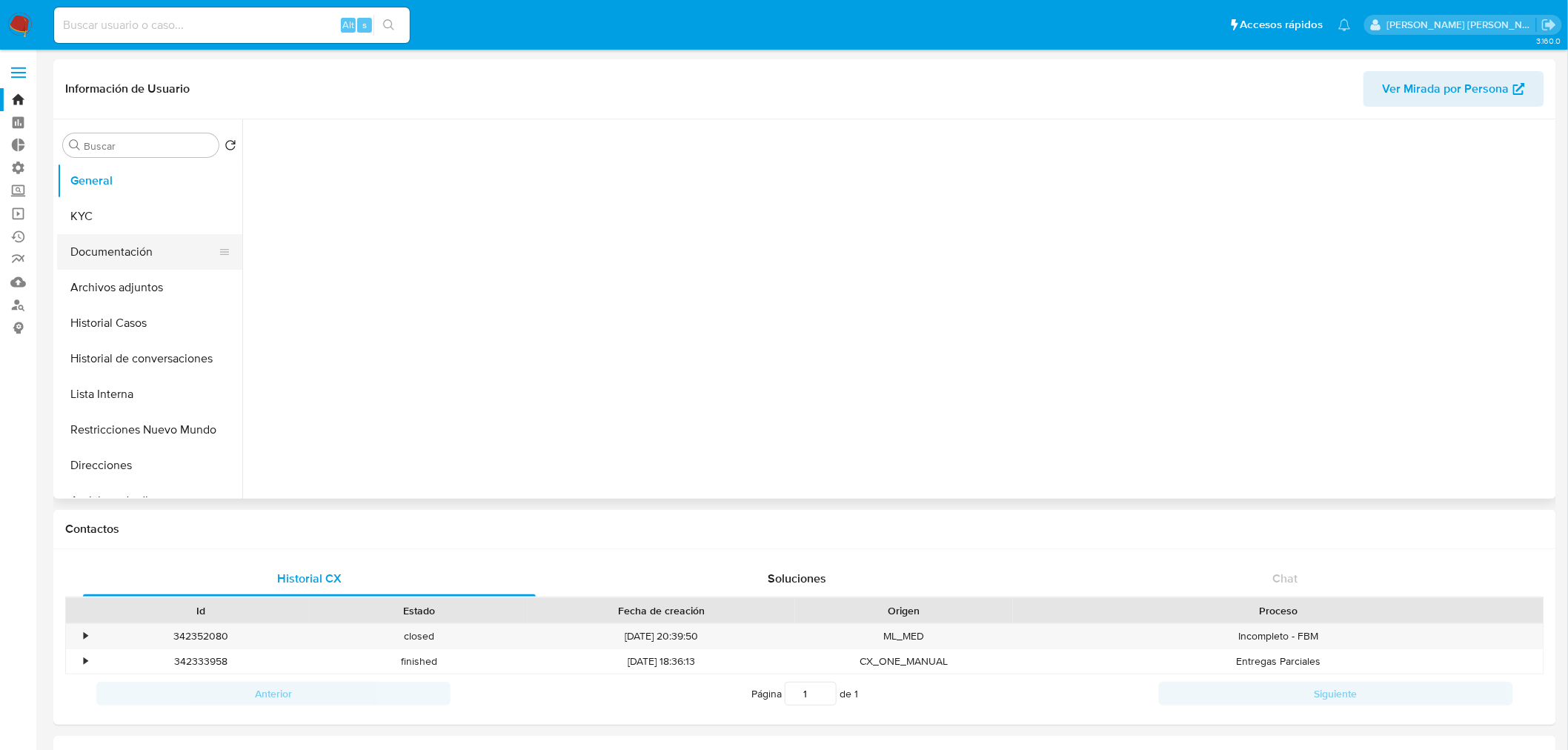
select select "10"
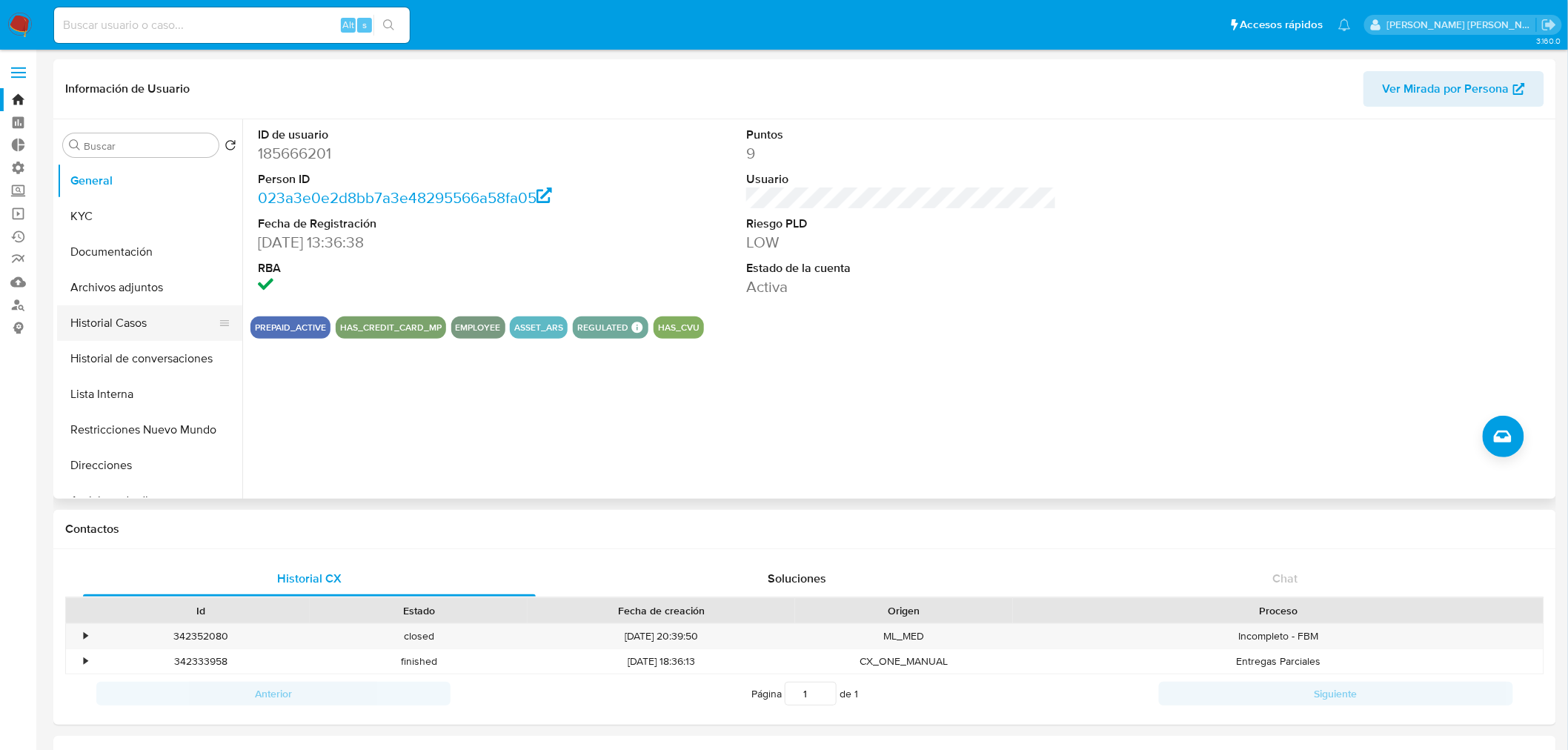
click at [151, 320] on button "Historial Casos" at bounding box center [144, 323] width 173 height 36
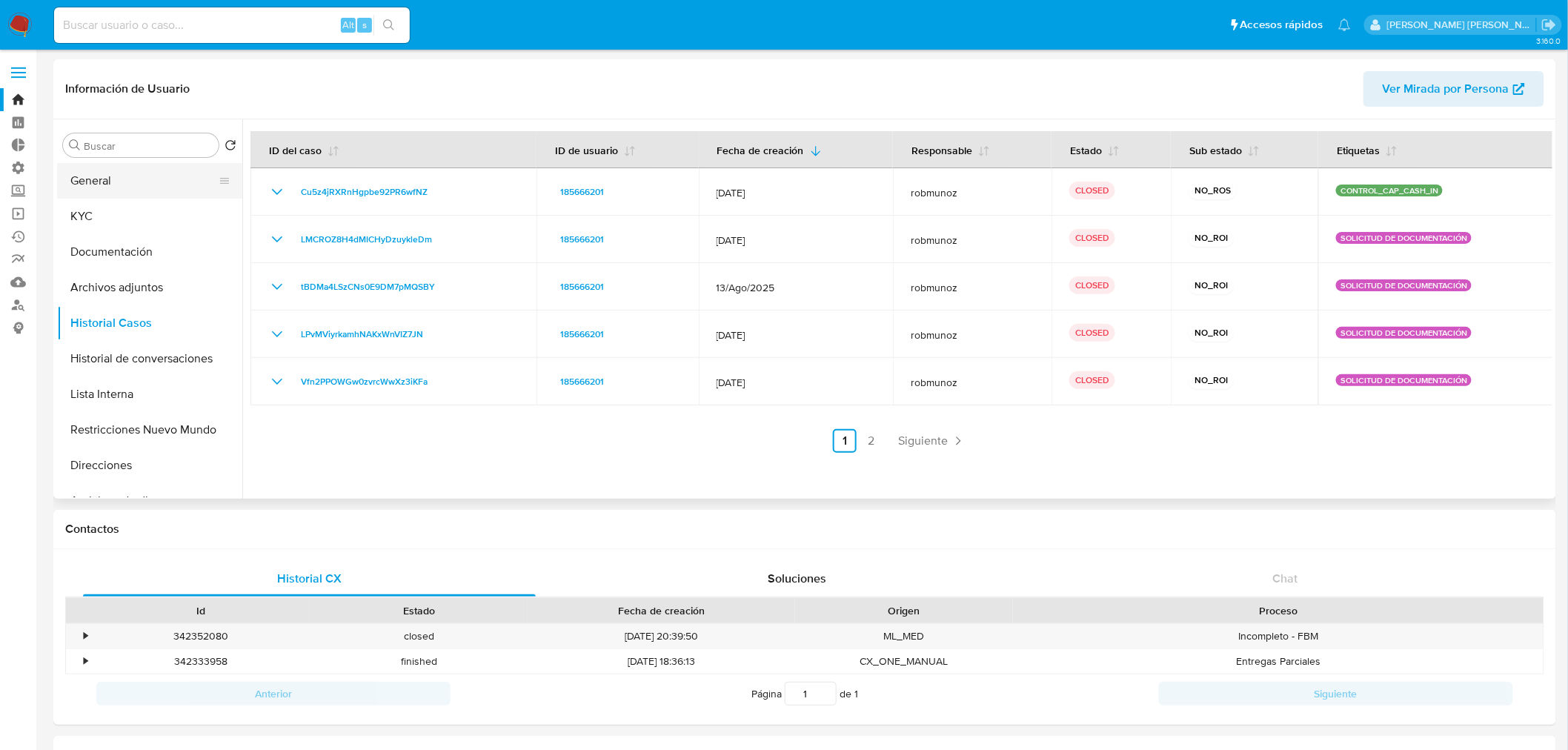
click at [128, 176] on button "General" at bounding box center [144, 181] width 173 height 36
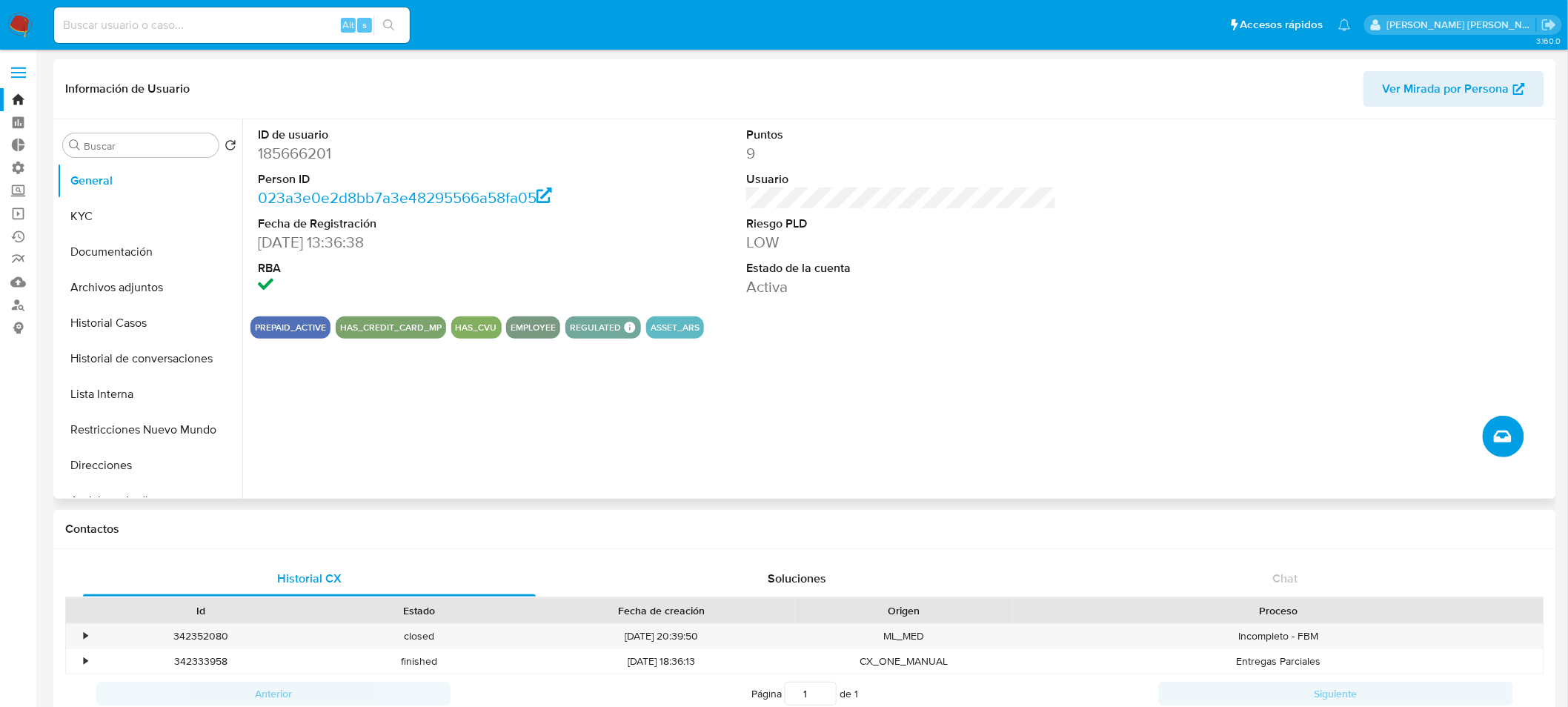
click at [1506, 438] on icon "Crear caso manual" at bounding box center [1502, 436] width 18 height 18
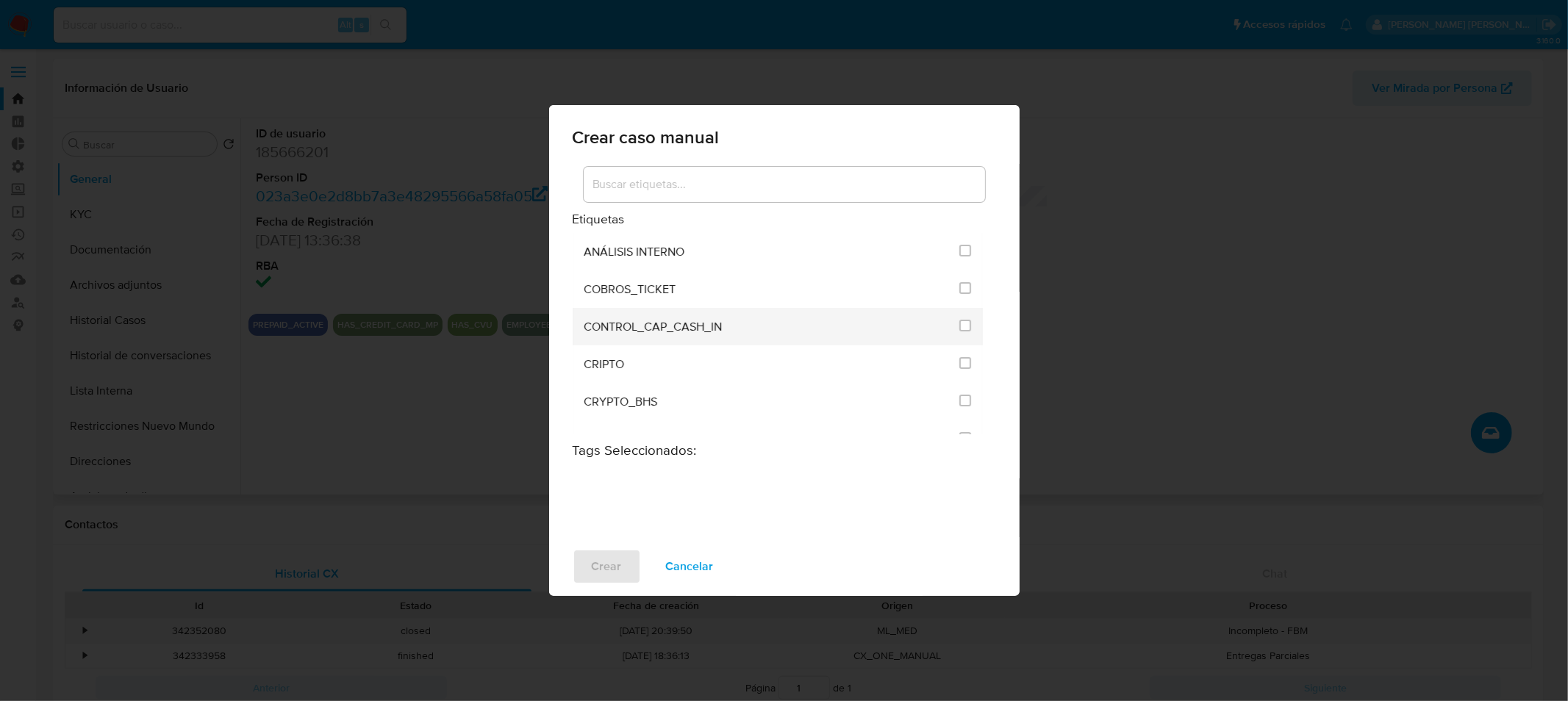
drag, startPoint x: 967, startPoint y: 324, endPoint x: 960, endPoint y: 332, distance: 10.6
click at [966, 324] on li "CONTROL_CAP_CASH_IN" at bounding box center [778, 326] width 411 height 38
click at [964, 327] on input "1937" at bounding box center [965, 325] width 12 height 12
checkbox input "true"
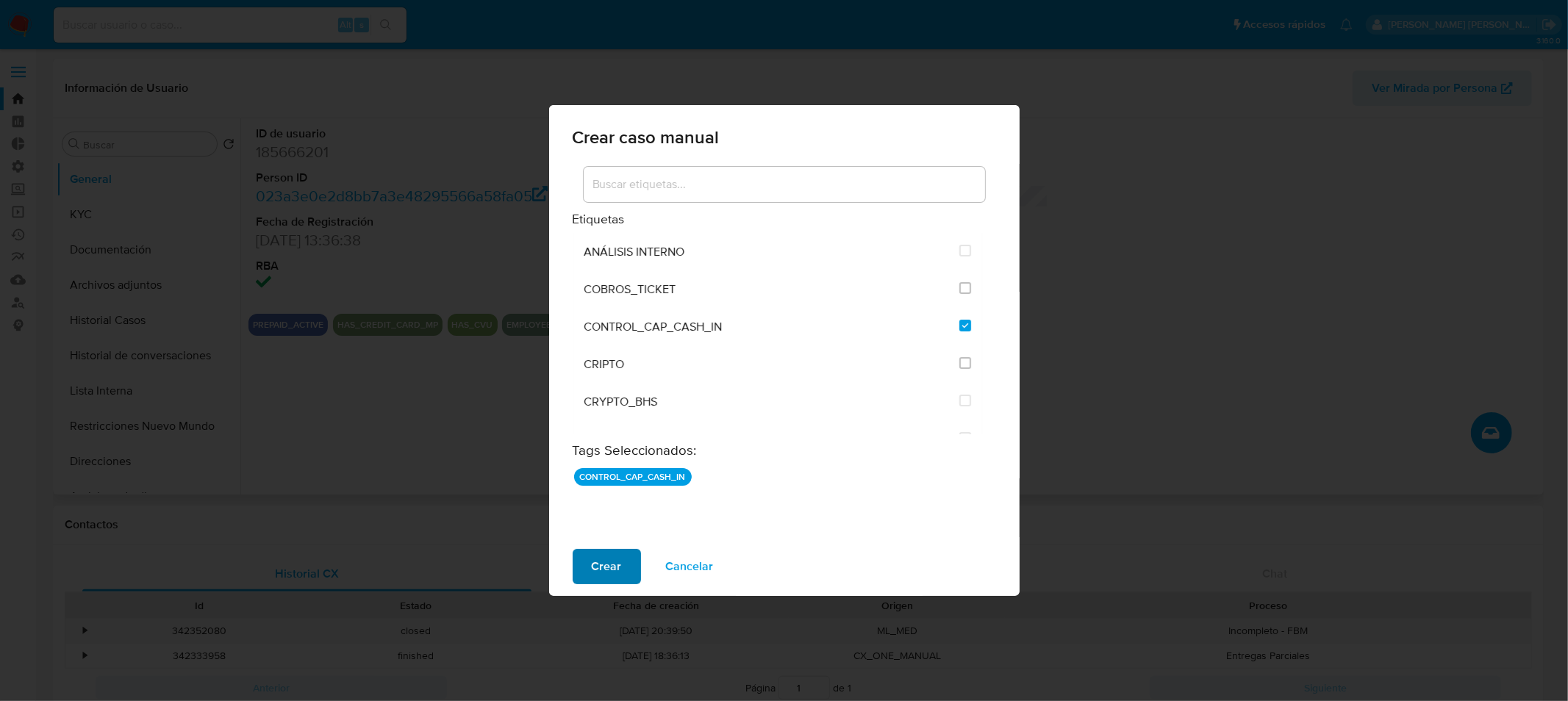
click at [627, 559] on button "Crear" at bounding box center [607, 567] width 68 height 35
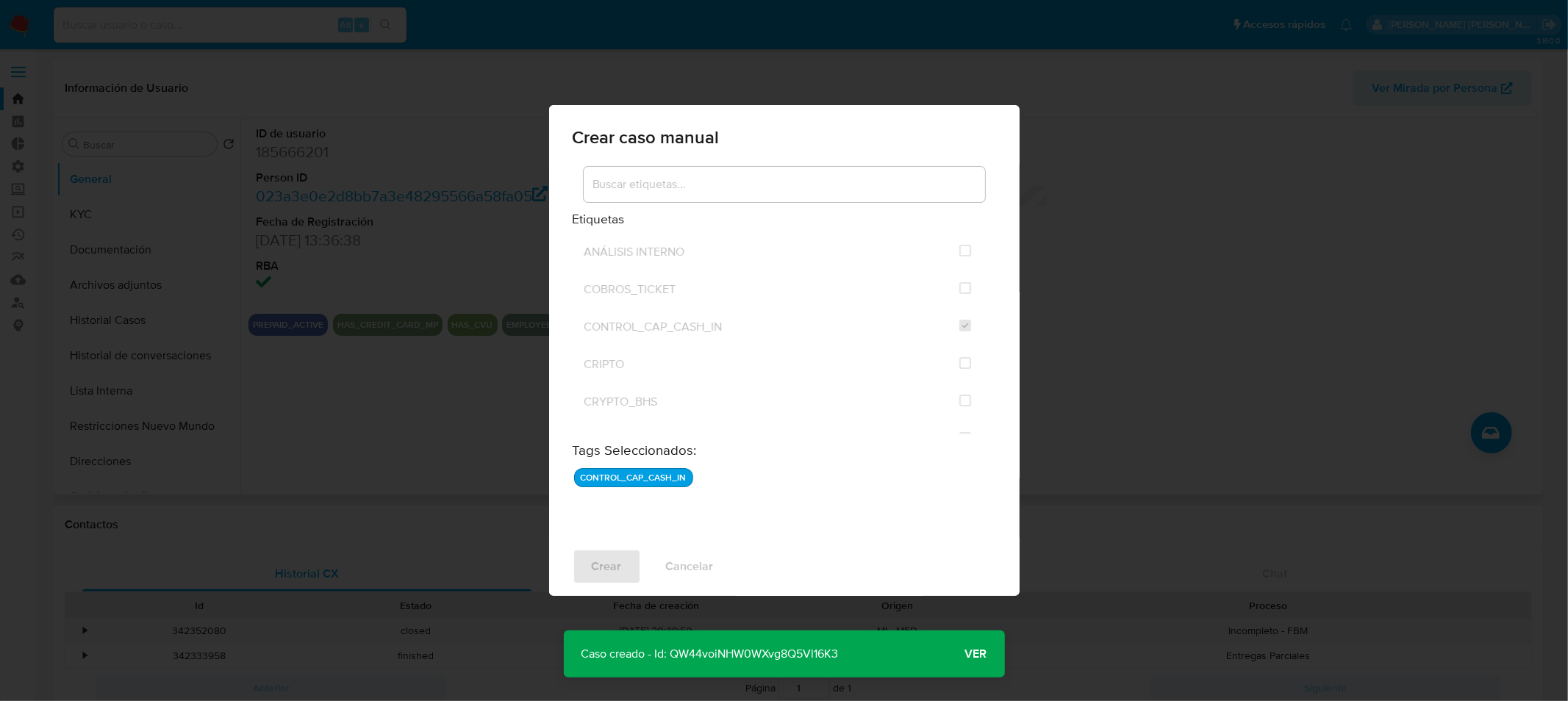
click at [979, 654] on span "Ver" at bounding box center [976, 654] width 22 height 0
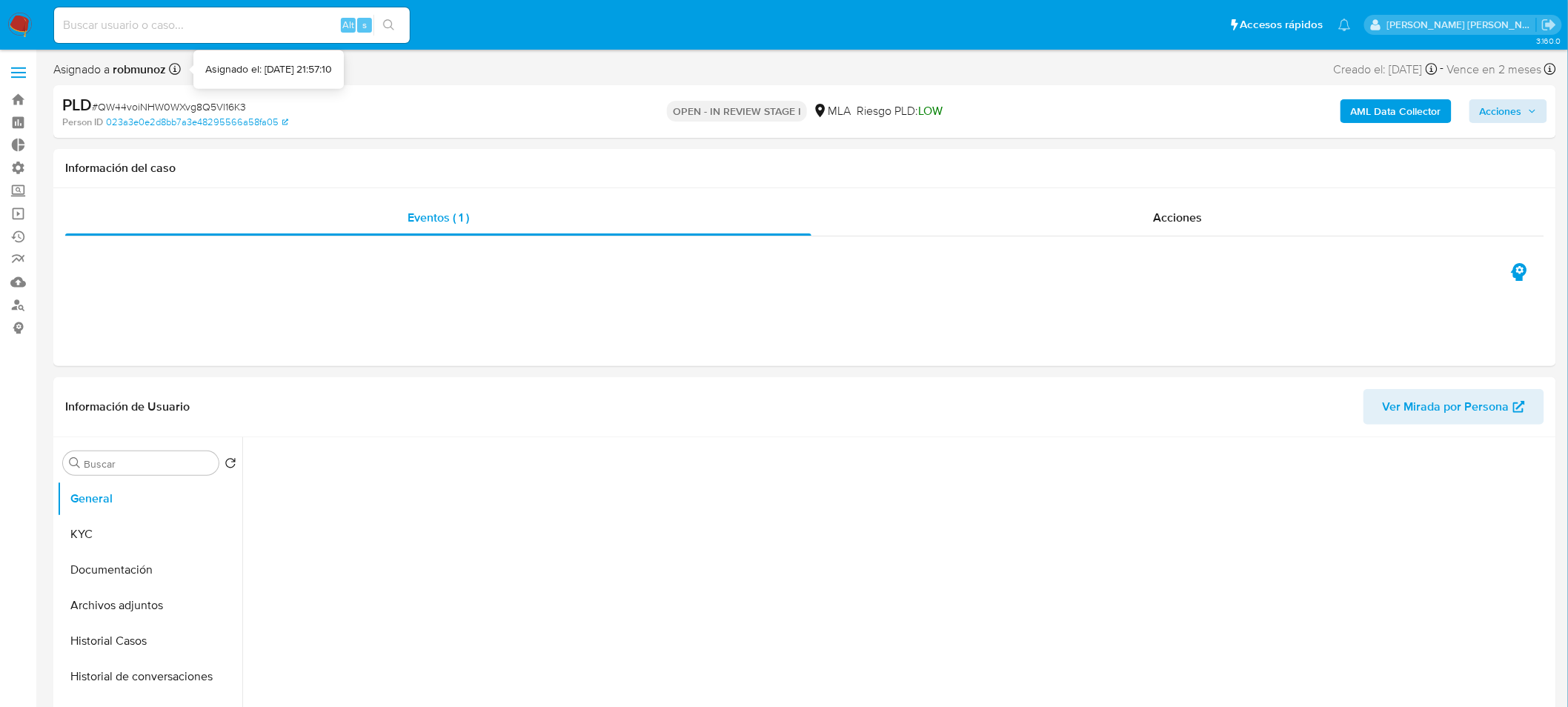
select select "10"
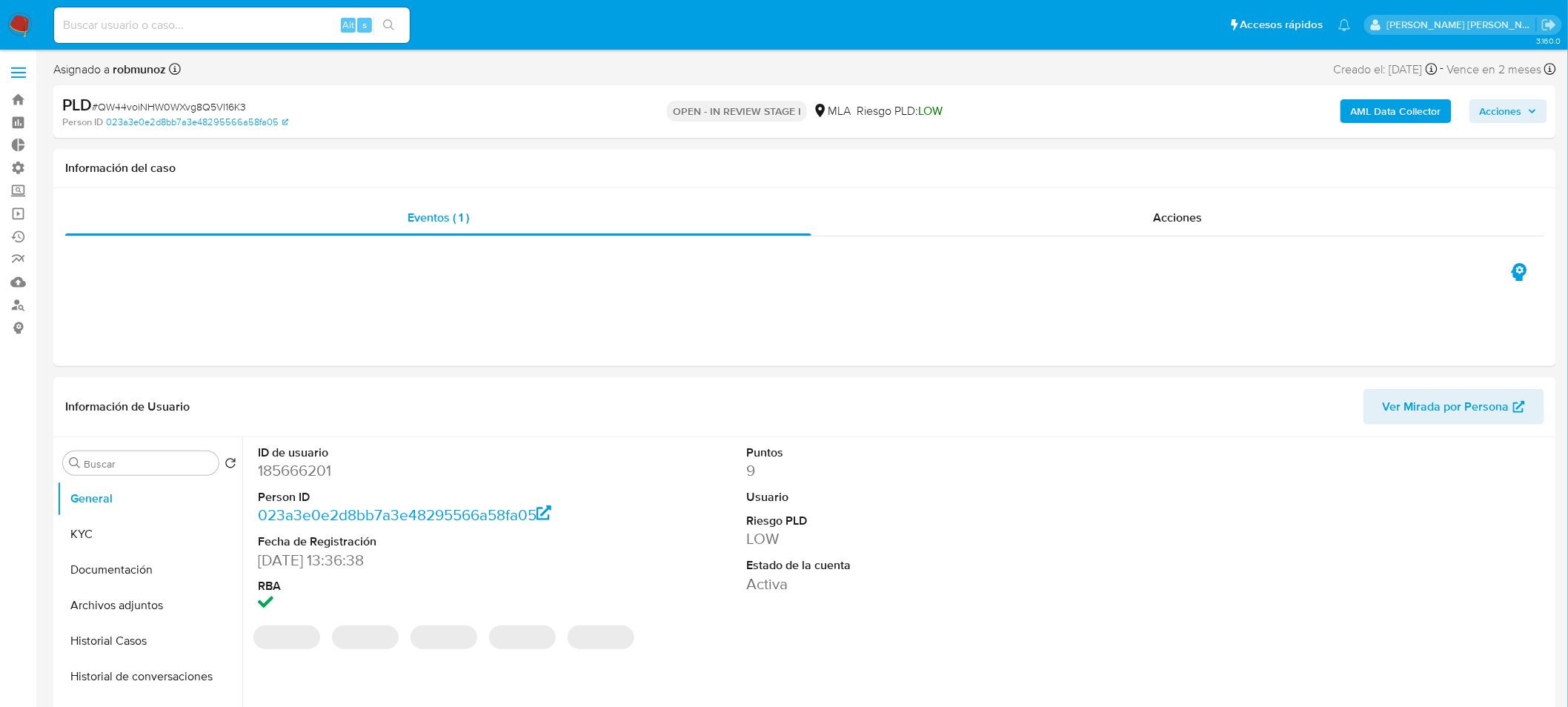
drag, startPoint x: 1528, startPoint y: 114, endPoint x: 1514, endPoint y: 122, distance: 16.1
click at [1527, 114] on span "Acciones" at bounding box center [1508, 111] width 57 height 21
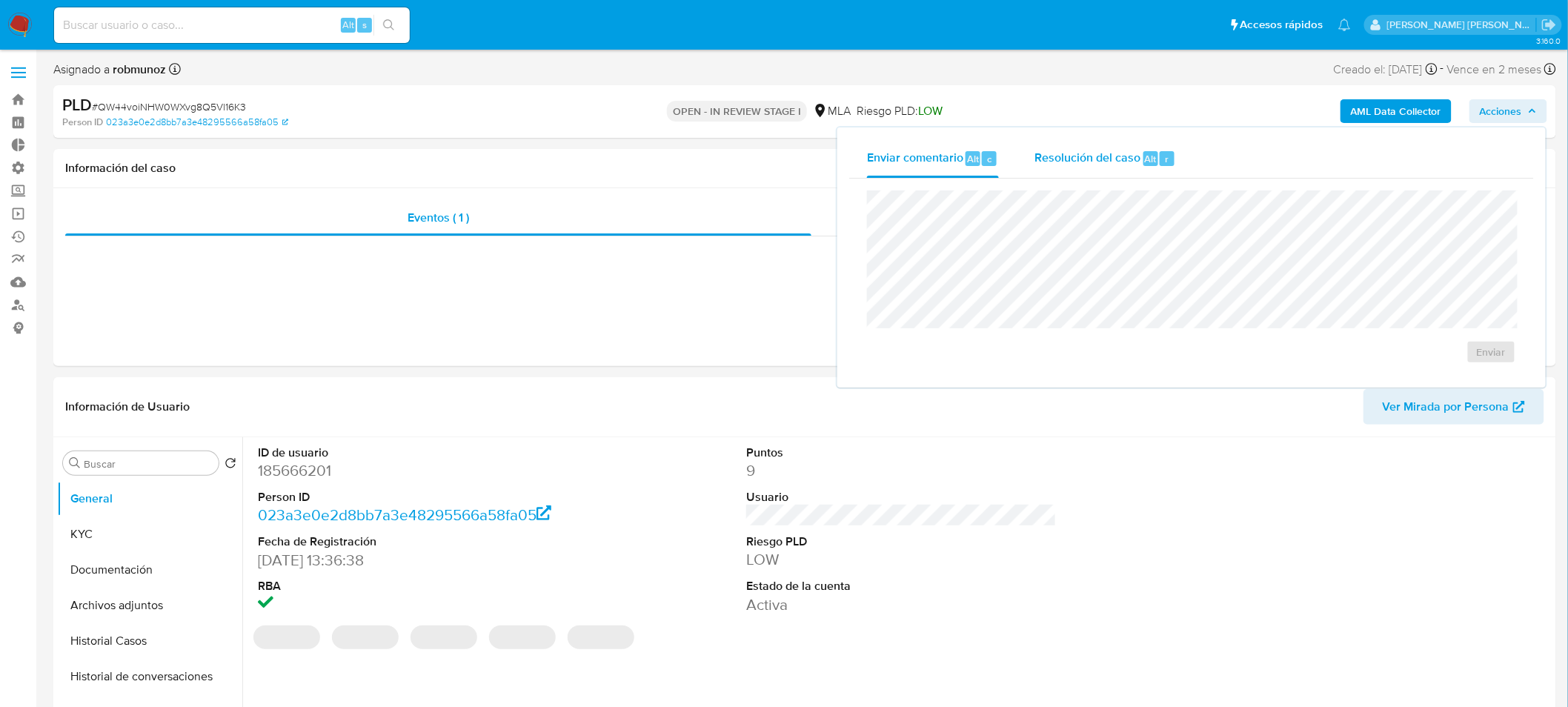
click at [1116, 165] on span "Resolución del caso" at bounding box center [1087, 158] width 106 height 17
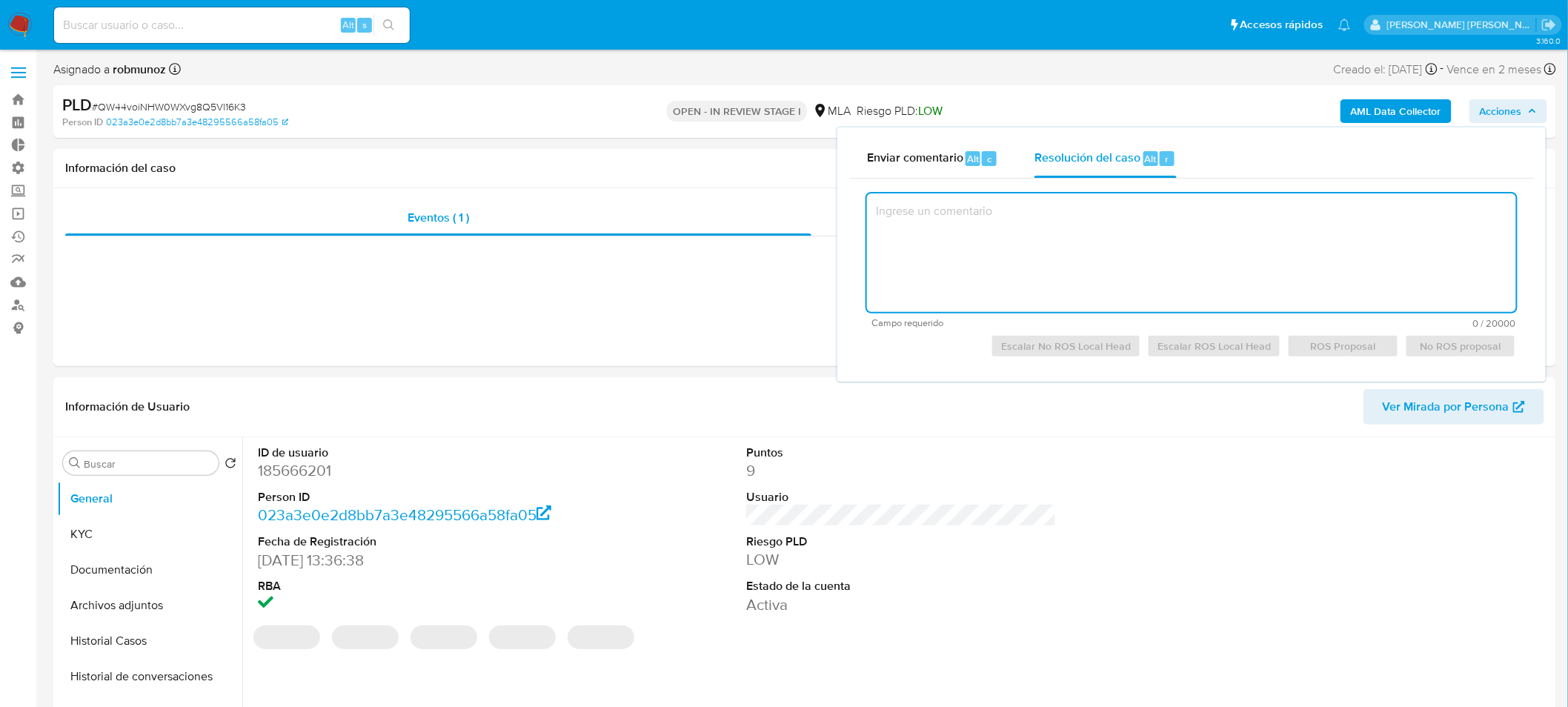
click at [1138, 227] on textarea at bounding box center [1192, 252] width 649 height 118
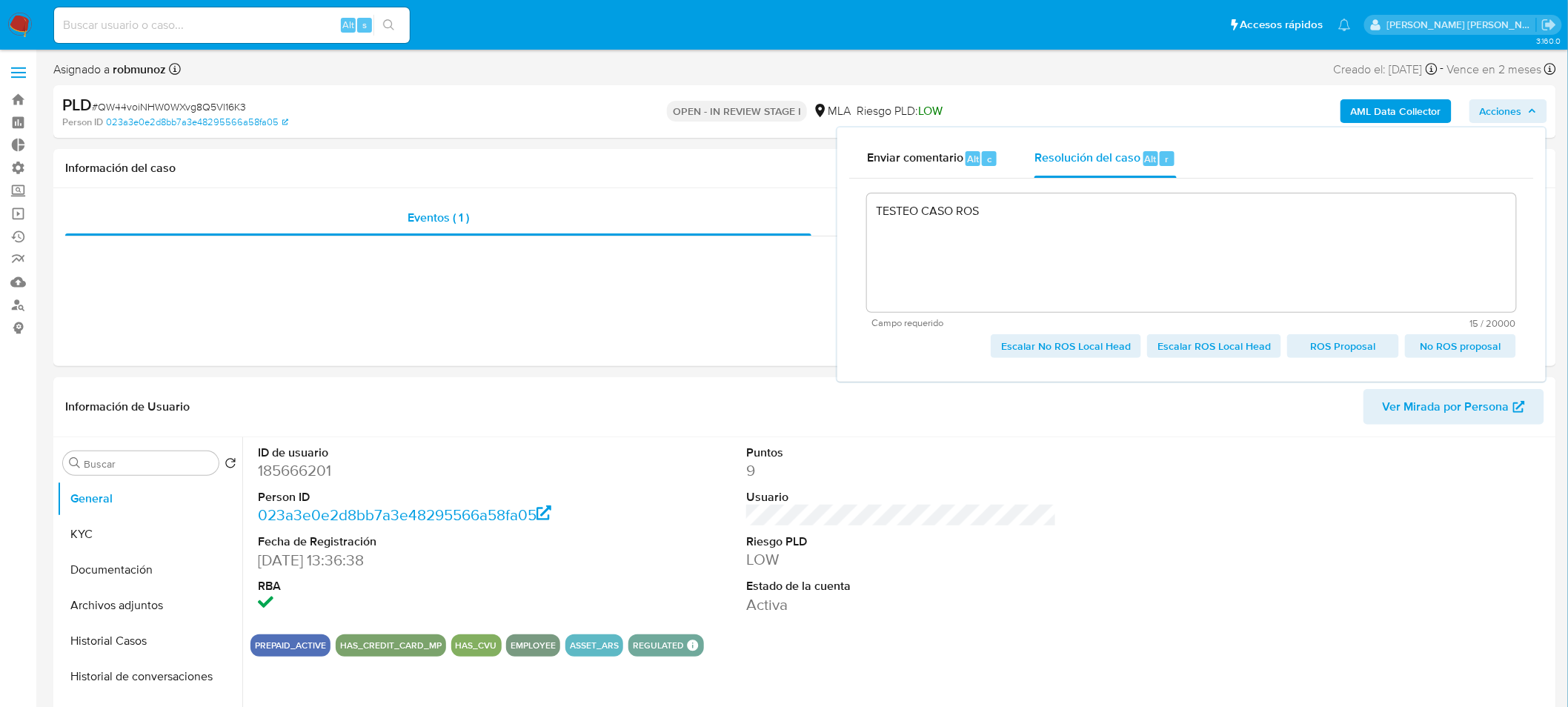
click at [1246, 347] on span "Escalar ROS Local Head" at bounding box center [1214, 346] width 113 height 21
type textarea "TESTEO CASO ROS"
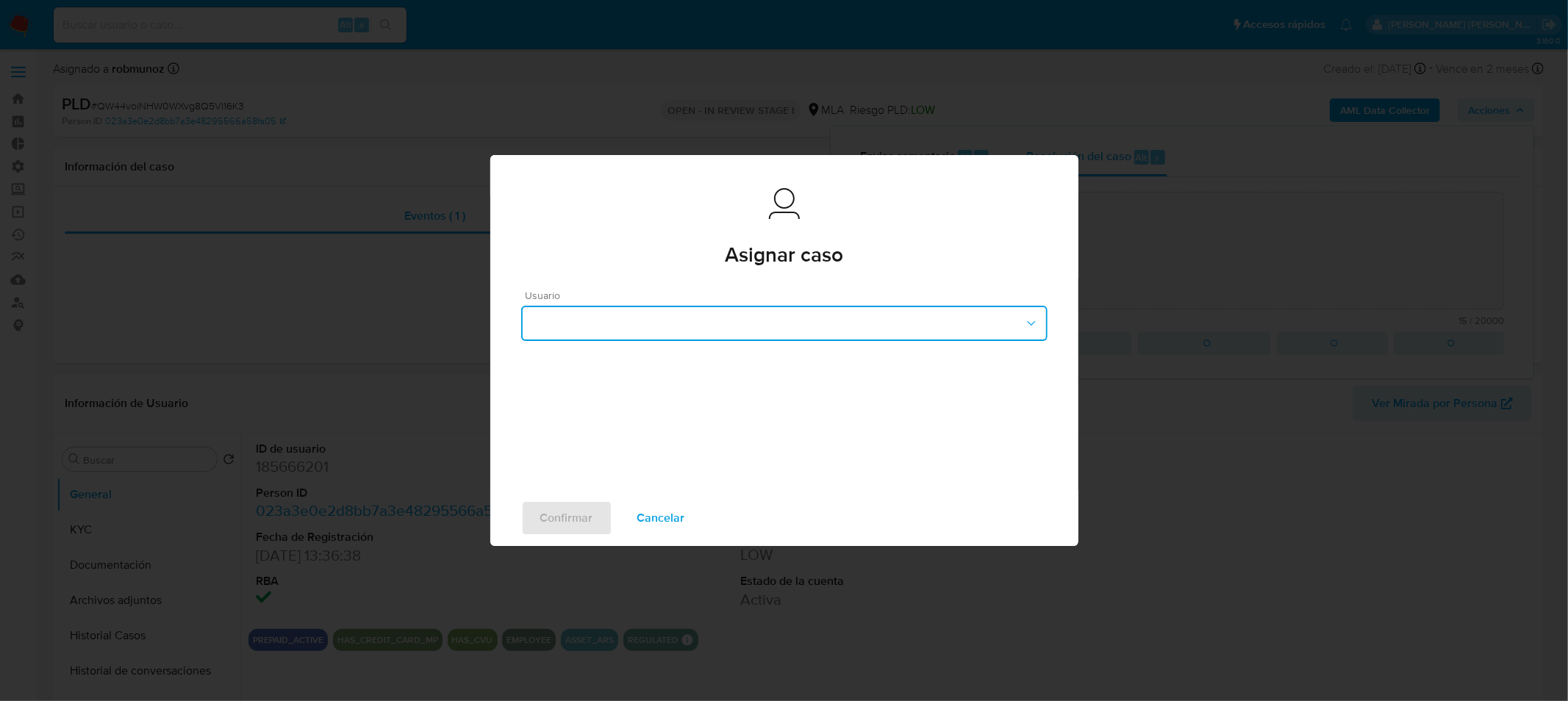
click at [978, 325] on button "button" at bounding box center [784, 323] width 526 height 35
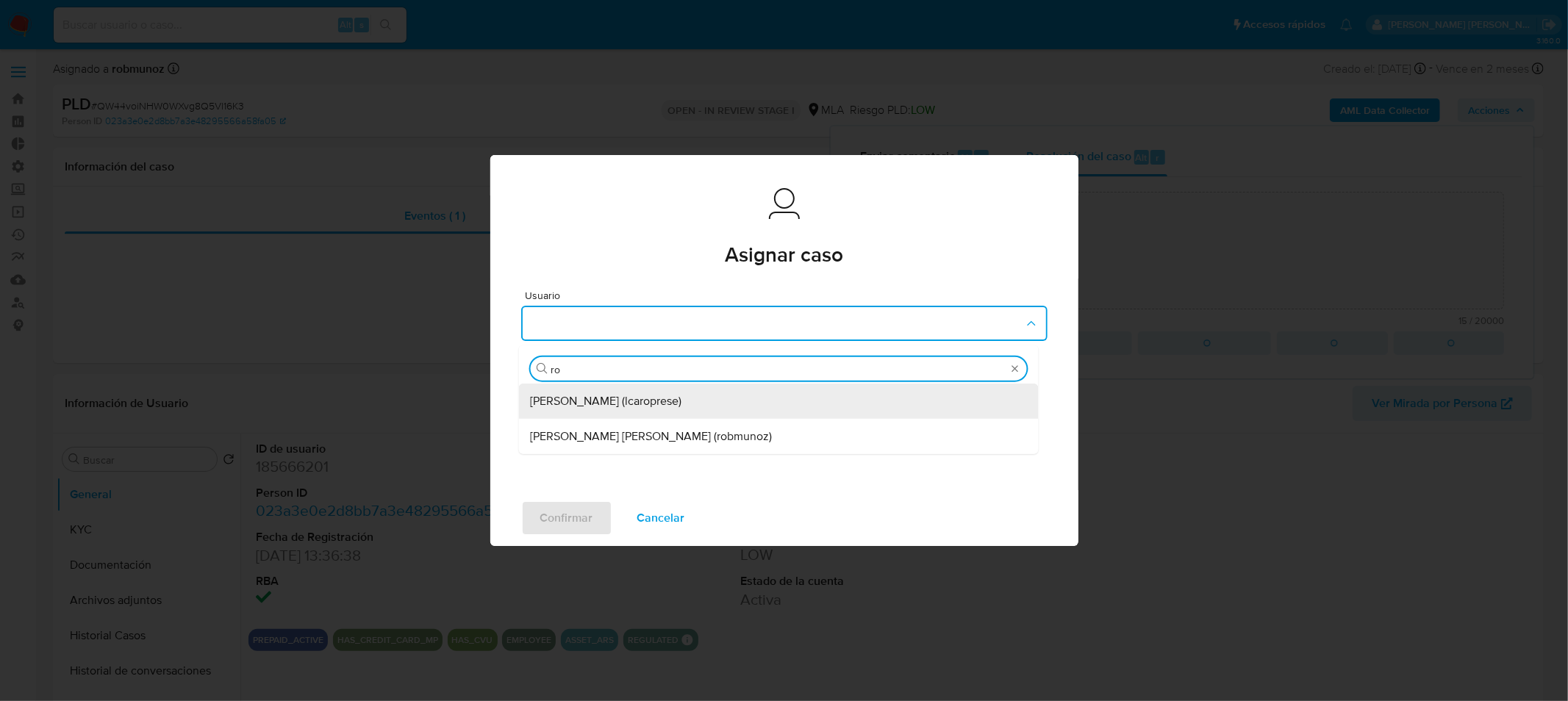
type input "rob"
click at [789, 400] on div "Roberto Santiago Munoz (robmunoz)" at bounding box center [778, 402] width 496 height 35
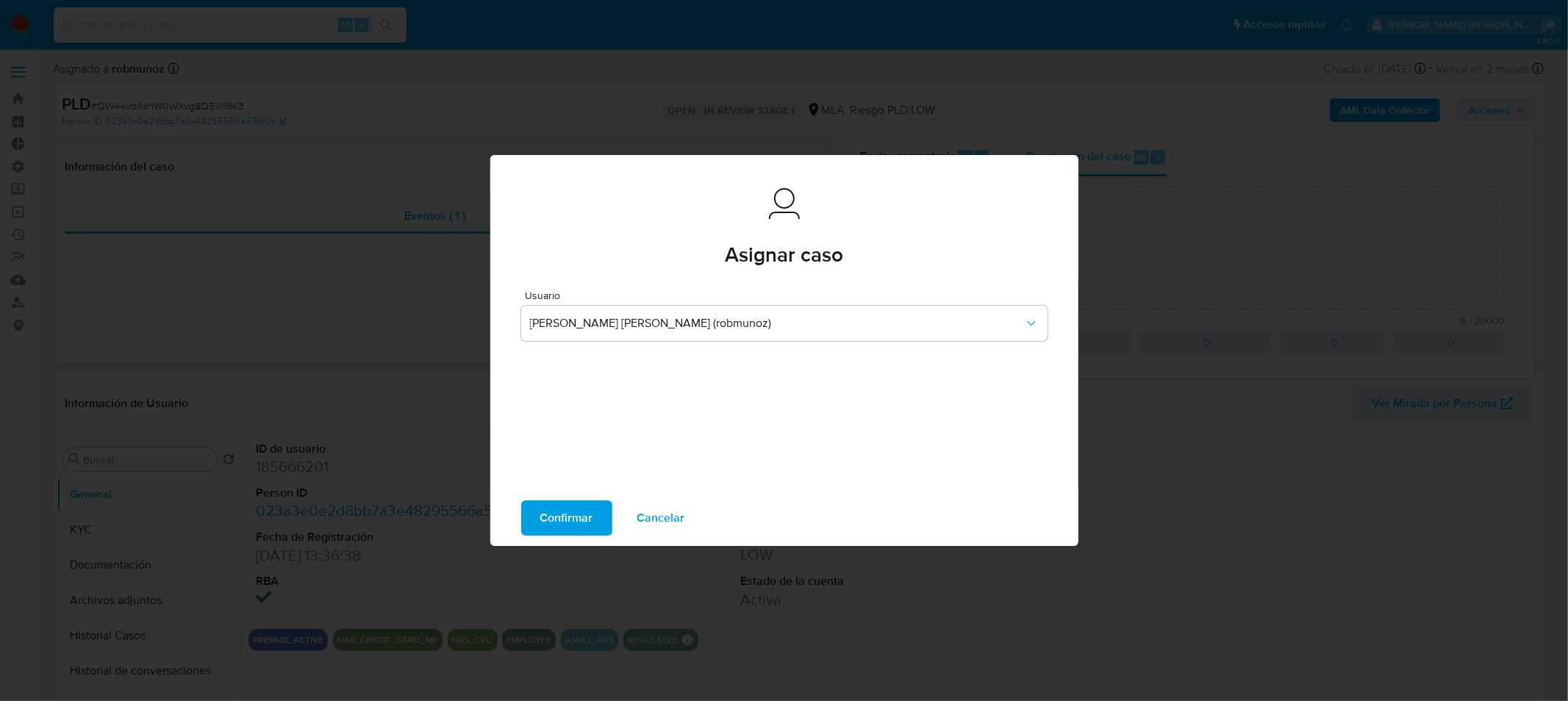
click at [541, 505] on span "Confirmar" at bounding box center [566, 518] width 53 height 32
type textarea "TESTEO CASO ROS"
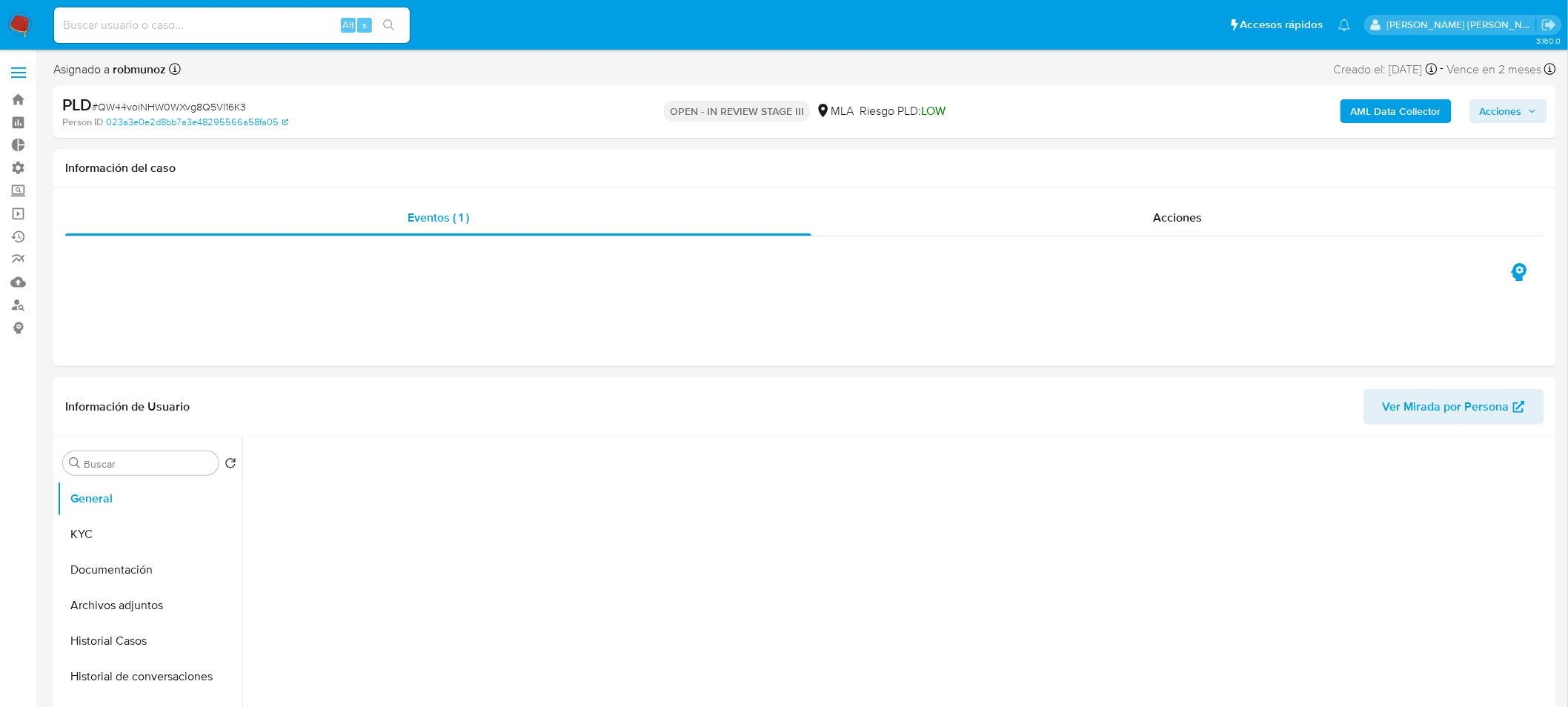
click at [1519, 114] on span "Acciones" at bounding box center [1501, 111] width 43 height 24
select select "10"
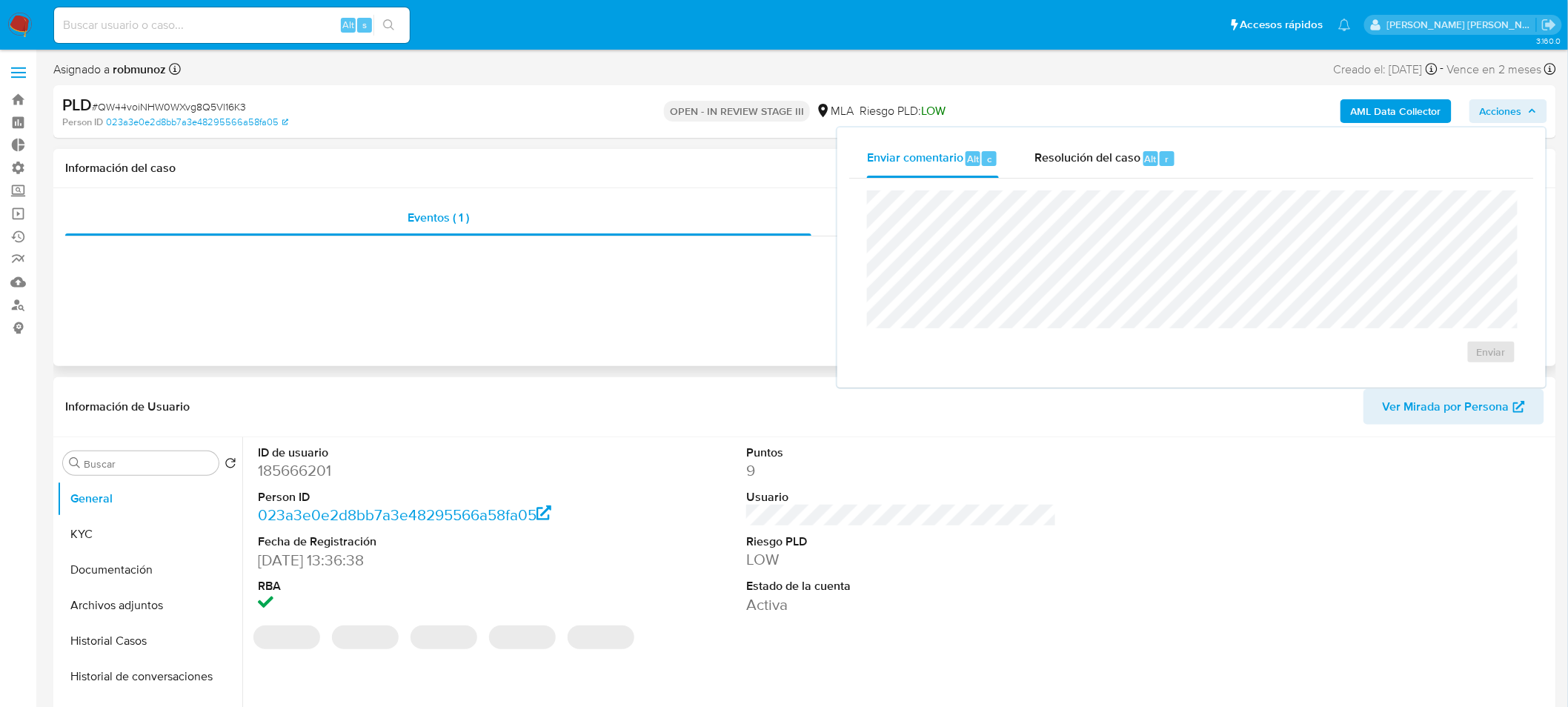
click at [649, 305] on div "Eventos ( 1 ) Acciones" at bounding box center [805, 277] width 1503 height 178
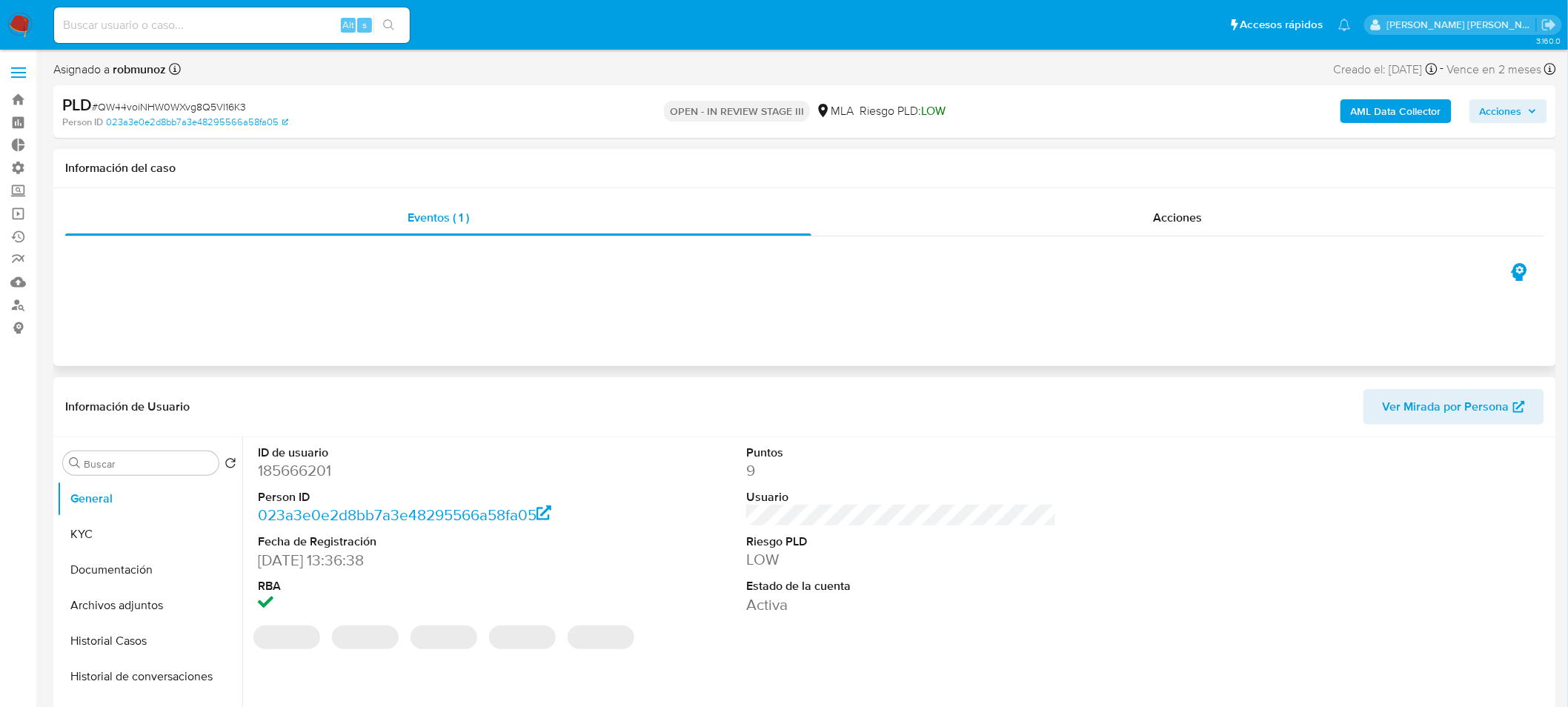
click at [678, 156] on div "Información del caso" at bounding box center [805, 168] width 1503 height 39
click at [1206, 220] on div "Acciones" at bounding box center [1178, 218] width 733 height 36
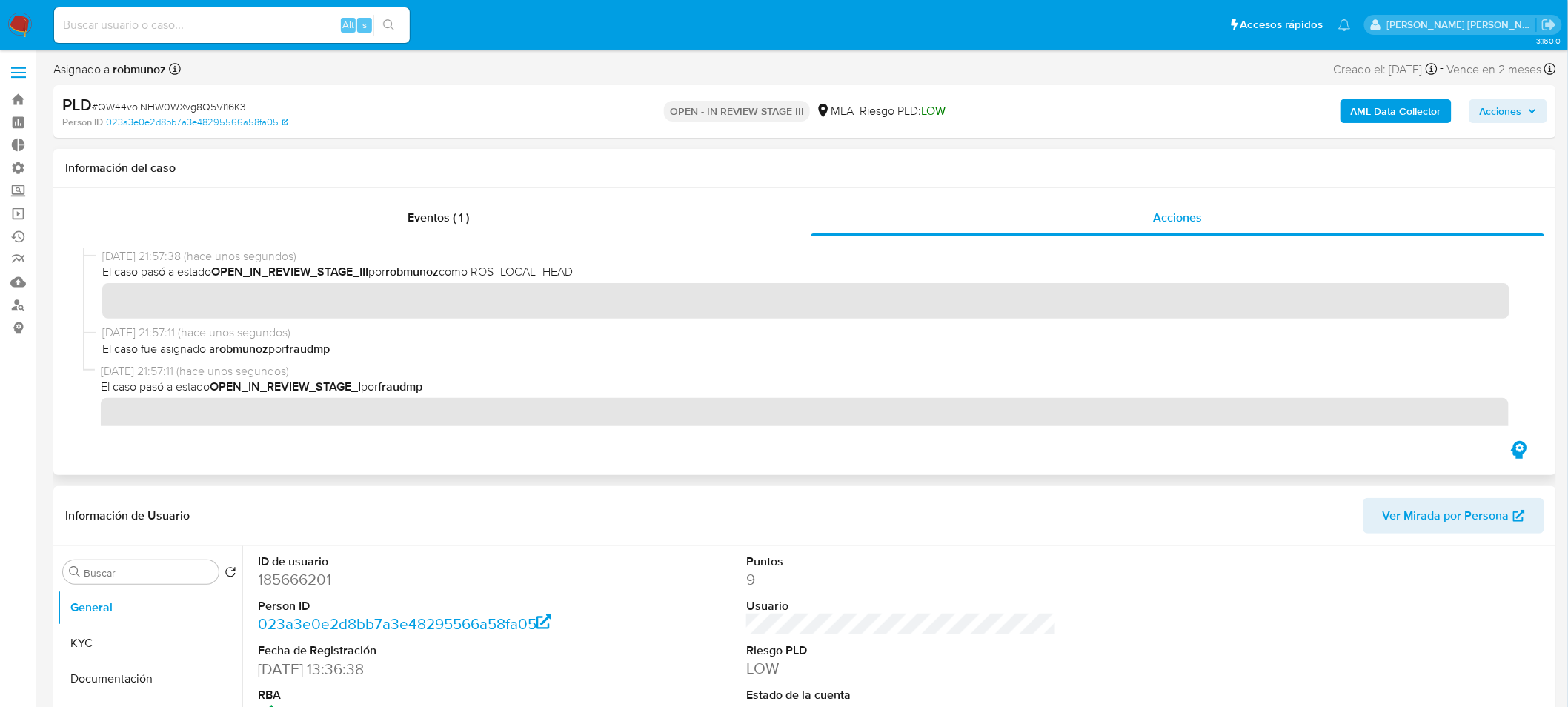
drag, startPoint x: 587, startPoint y: 277, endPoint x: 285, endPoint y: 321, distance: 305.2
click at [186, 276] on span "El caso pasó a estado OPEN_IN_REVIEW_STAGE_III por robmunoz como ROS_LOCAL_HEAD" at bounding box center [811, 272] width 1419 height 16
click at [19, 23] on img at bounding box center [20, 25] width 26 height 26
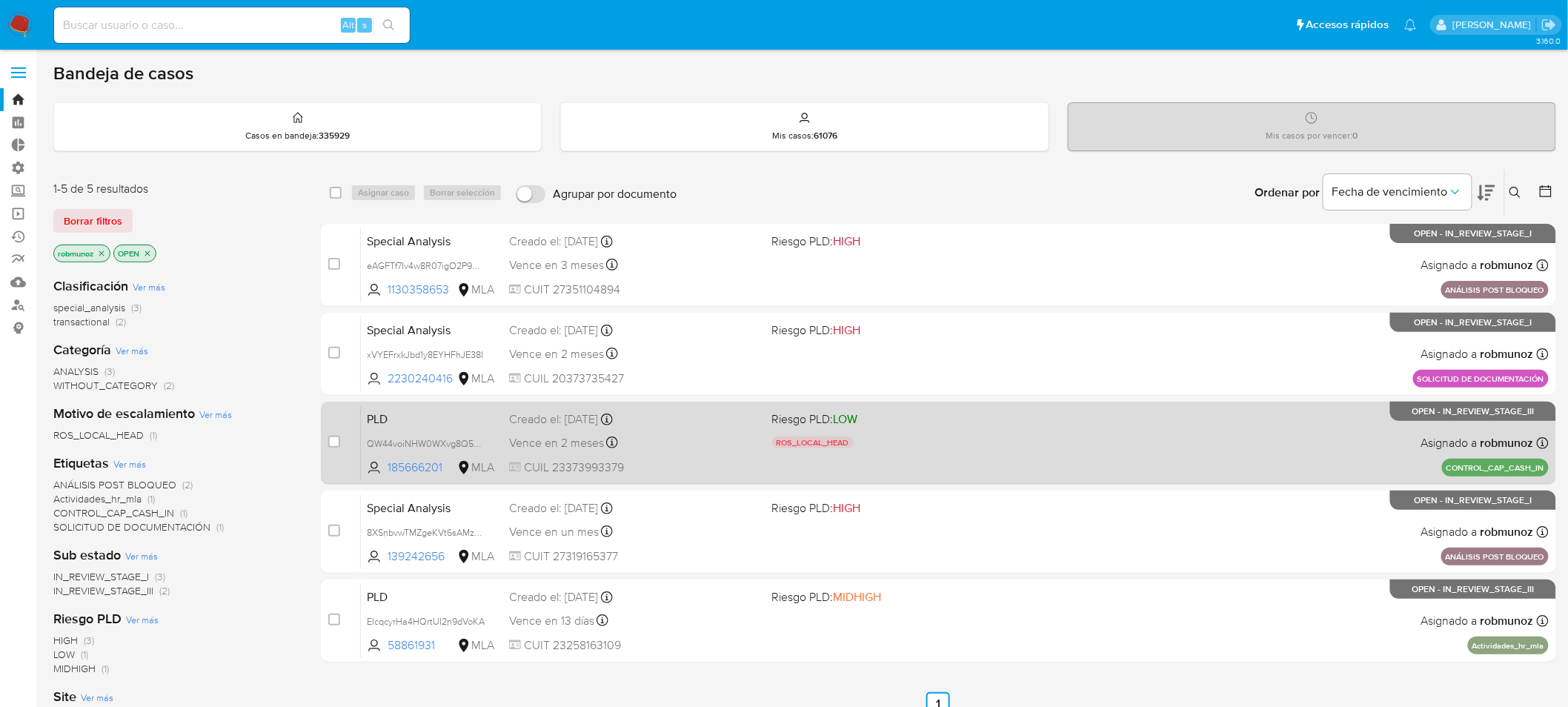
click at [1275, 442] on div "PLD QW44voiNHW0WXvg8Q5Vl16K3 185666201 MLA Riesgo PLD: LOW ROS_LOCAL_HEAD Motiv…" at bounding box center [955, 442] width 1188 height 75
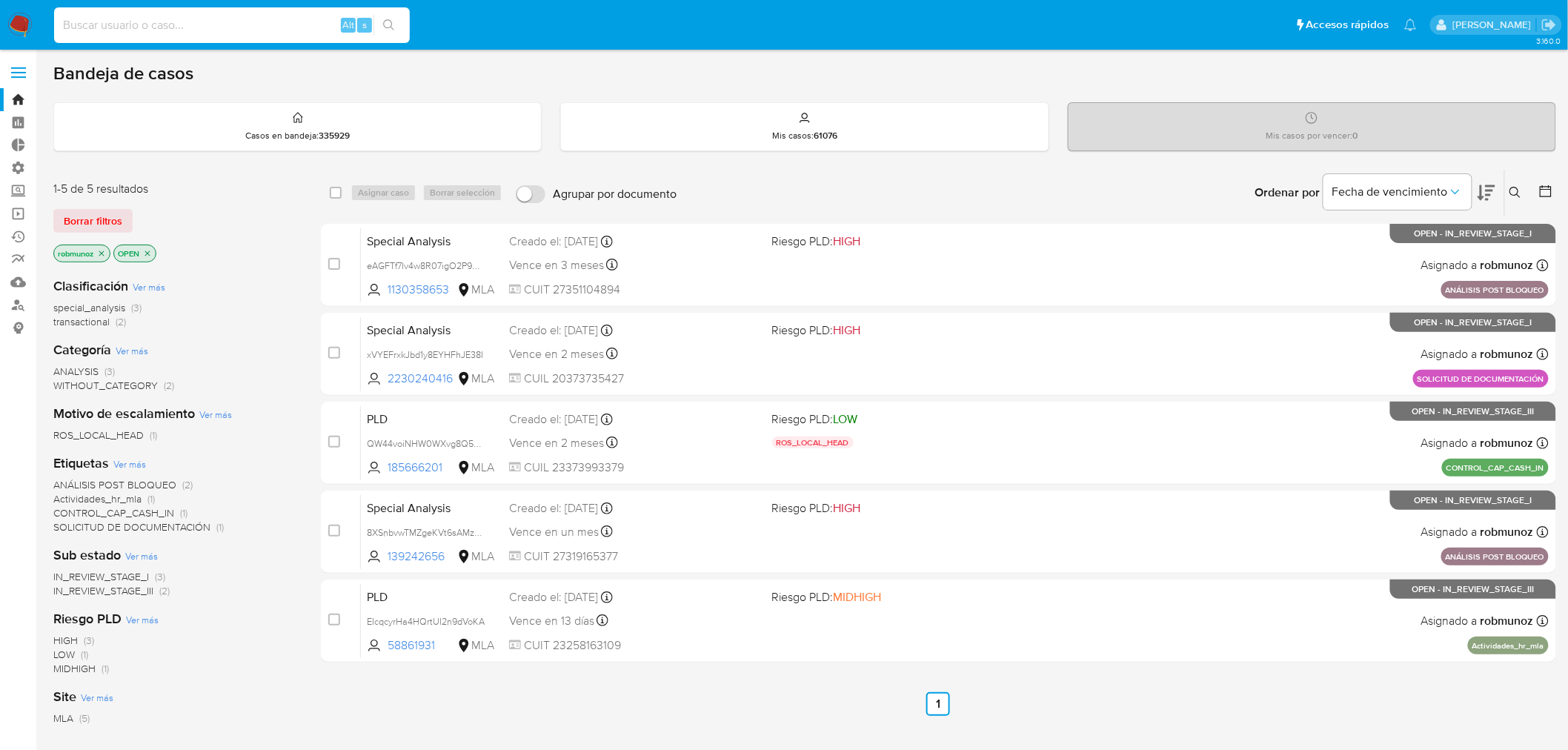
click at [245, 20] on input at bounding box center [232, 25] width 355 height 19
type input "R"
type input "rsantiagomunoz@gmail.com"
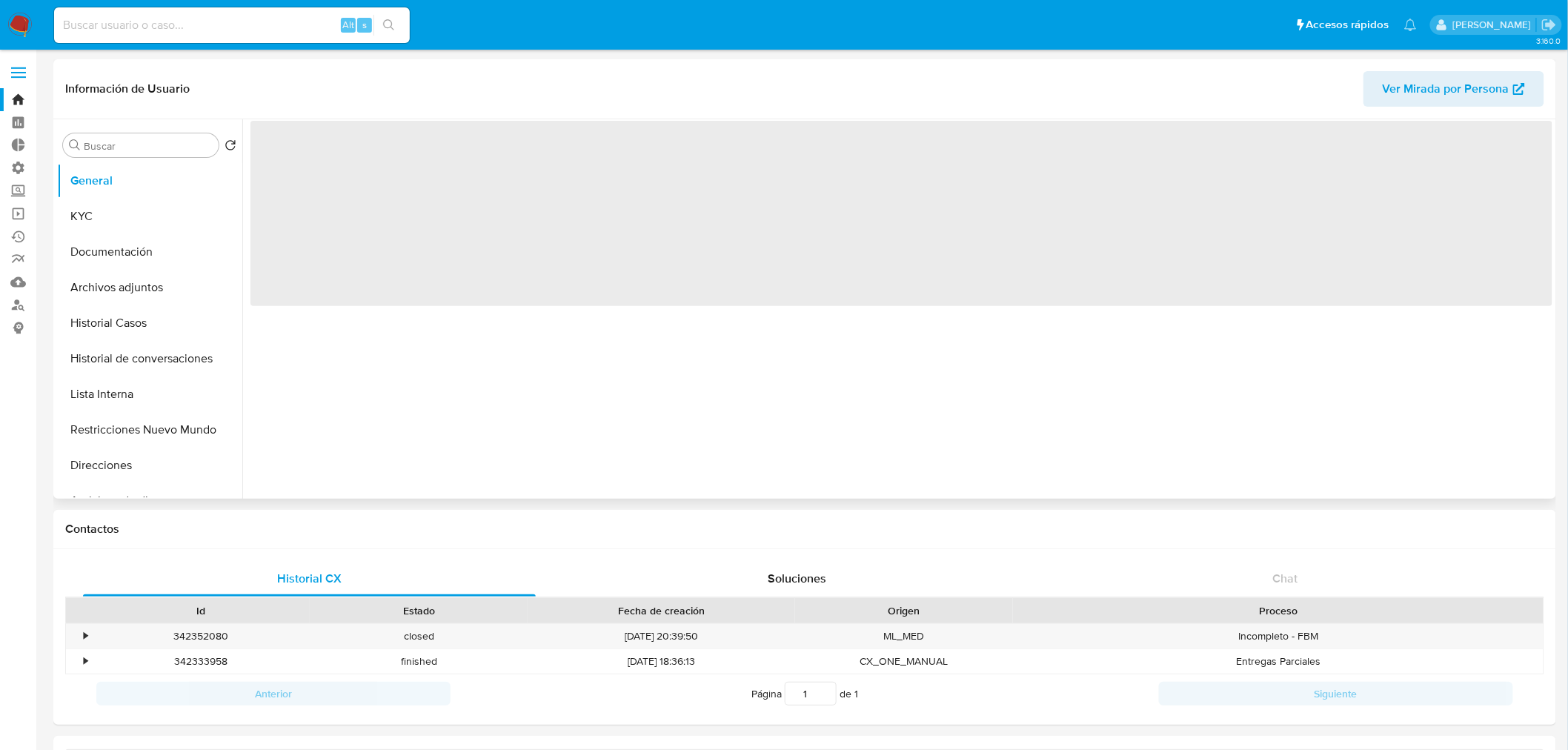
select select "10"
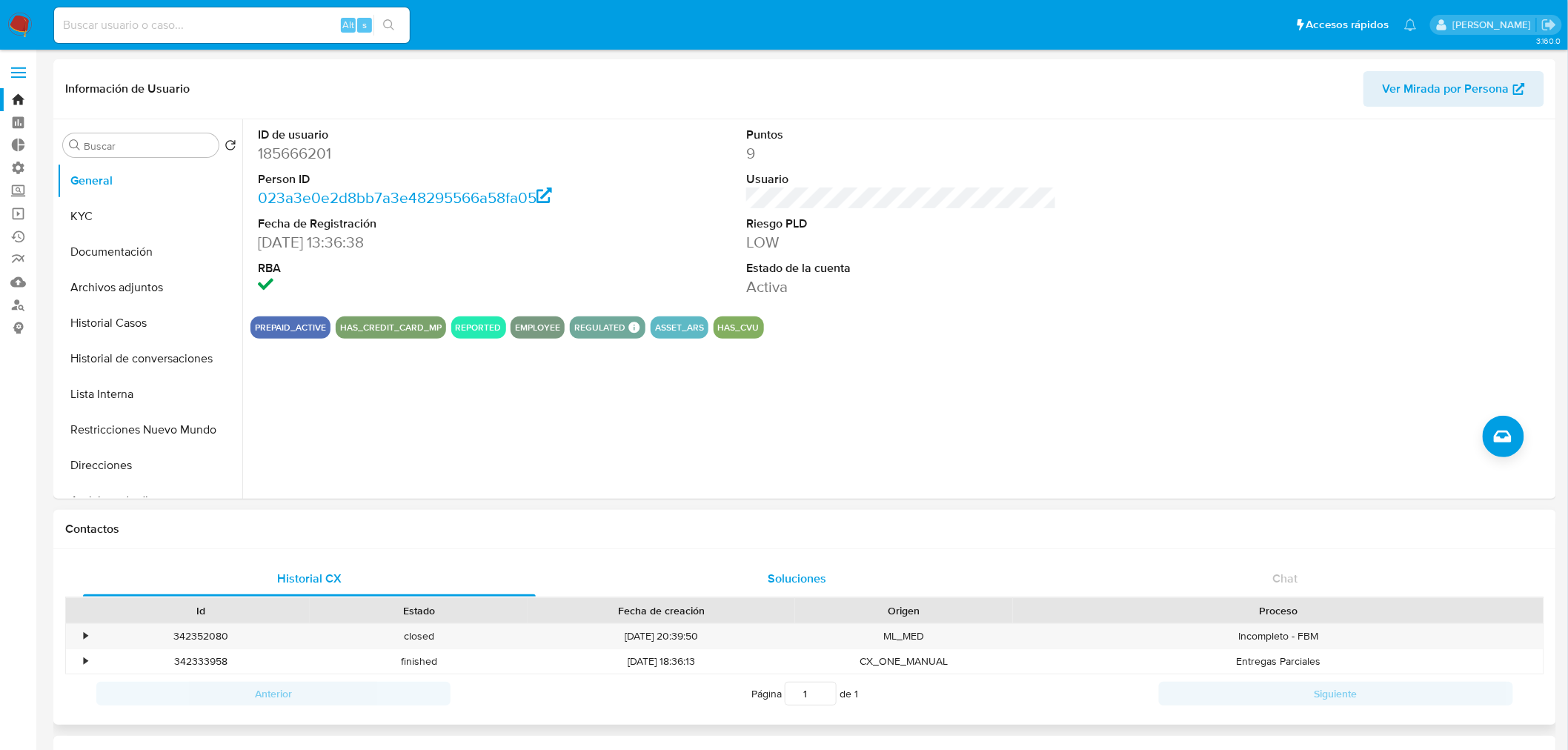
scroll to position [82, 0]
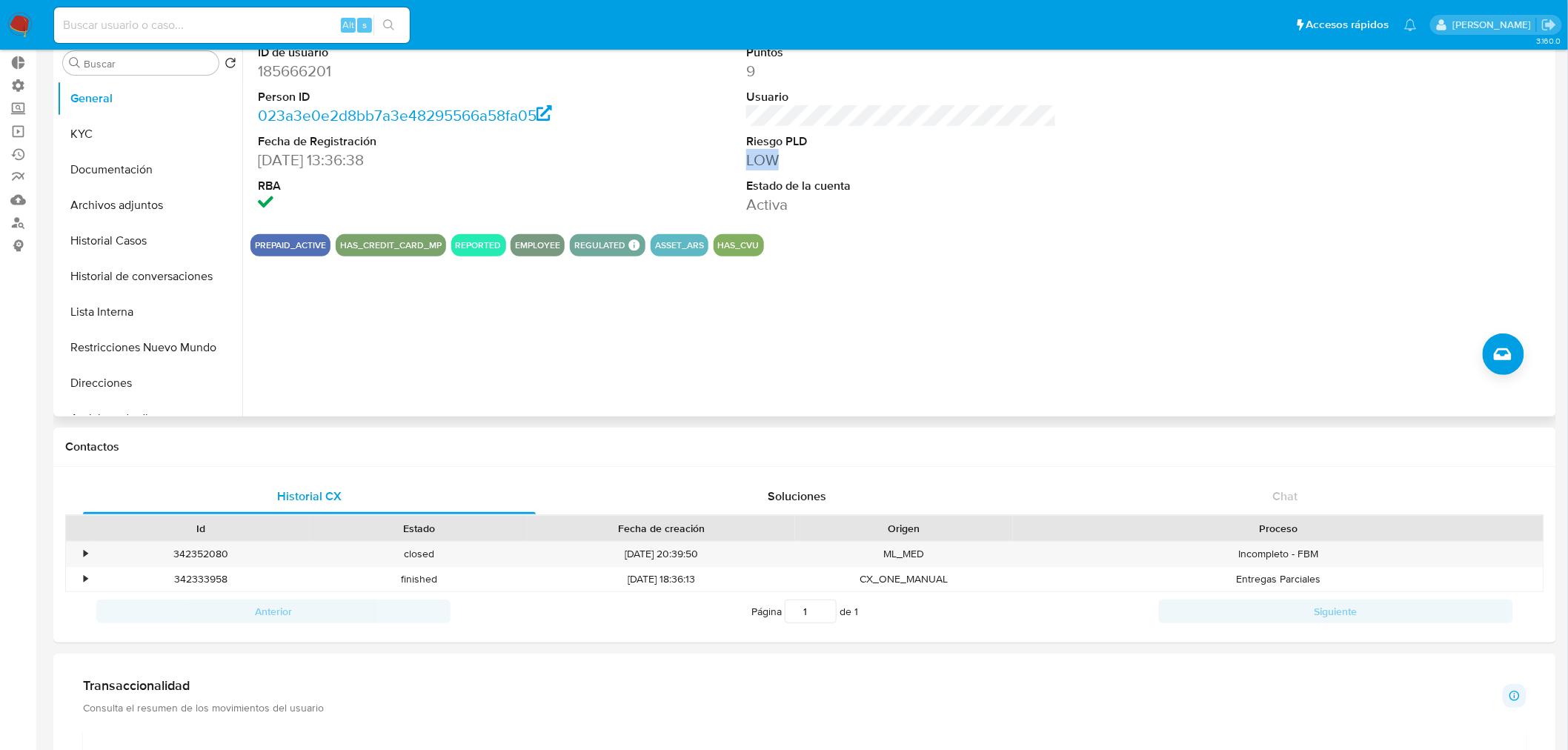
drag, startPoint x: 744, startPoint y: 159, endPoint x: 818, endPoint y: 162, distance: 74.1
click at [818, 162] on div "Puntos 9 Usuario Riesgo PLD LOW Estado de la cuenta Activa" at bounding box center [901, 129] width 325 height 185
click at [818, 161] on dd "LOW" at bounding box center [901, 159] width 311 height 21
click at [146, 310] on button "Lista Interna" at bounding box center [144, 312] width 173 height 36
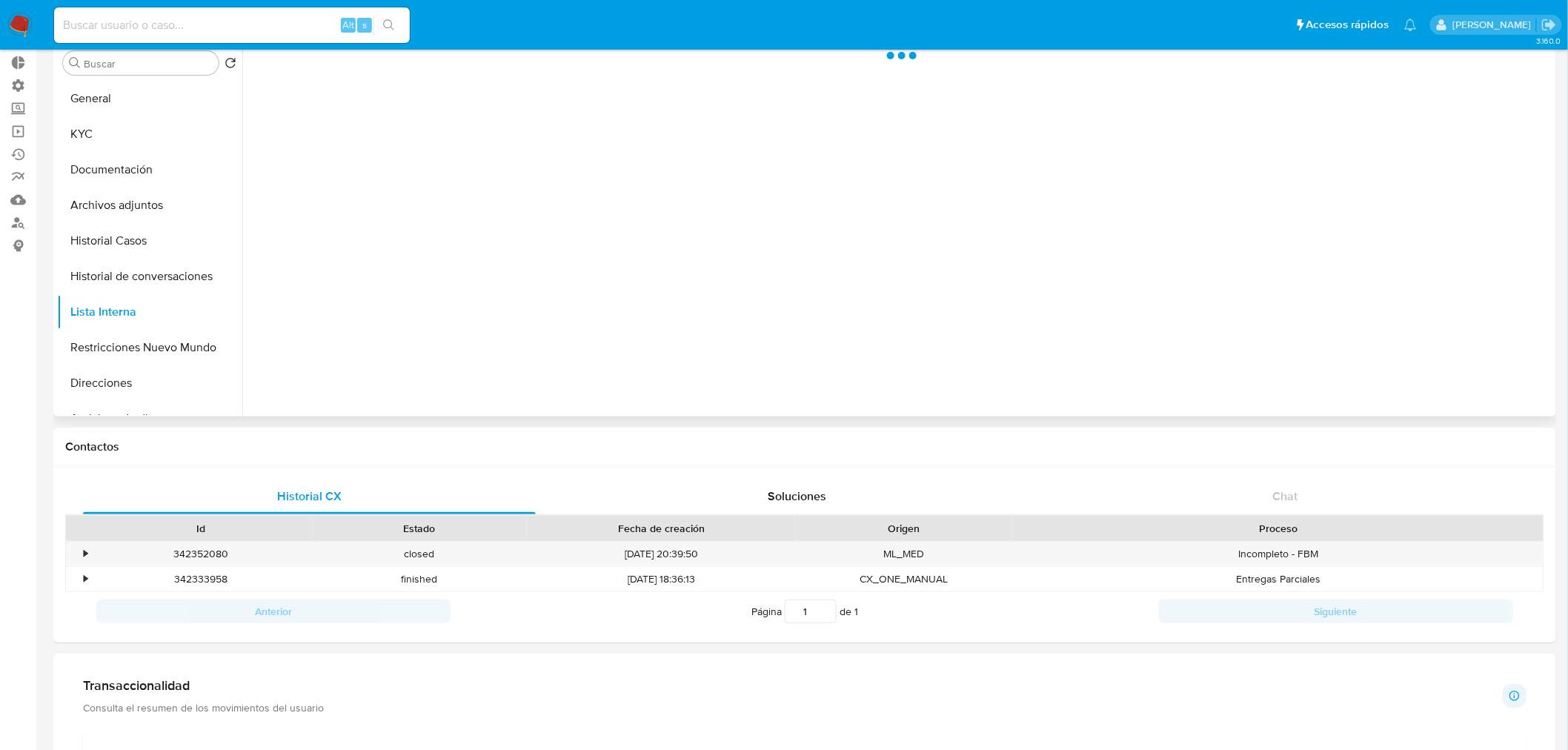
scroll to position [0, 0]
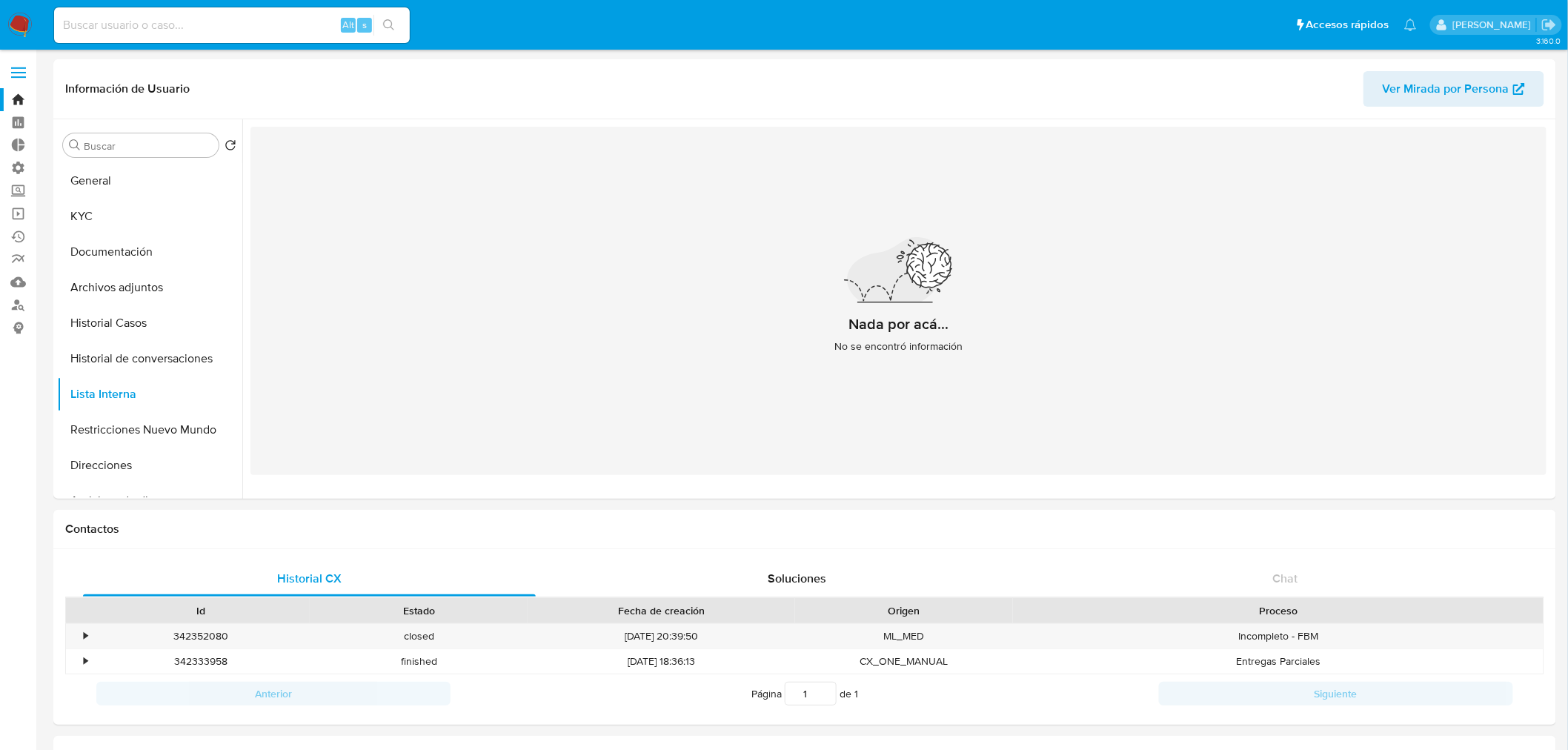
click at [12, 20] on img at bounding box center [20, 25] width 26 height 26
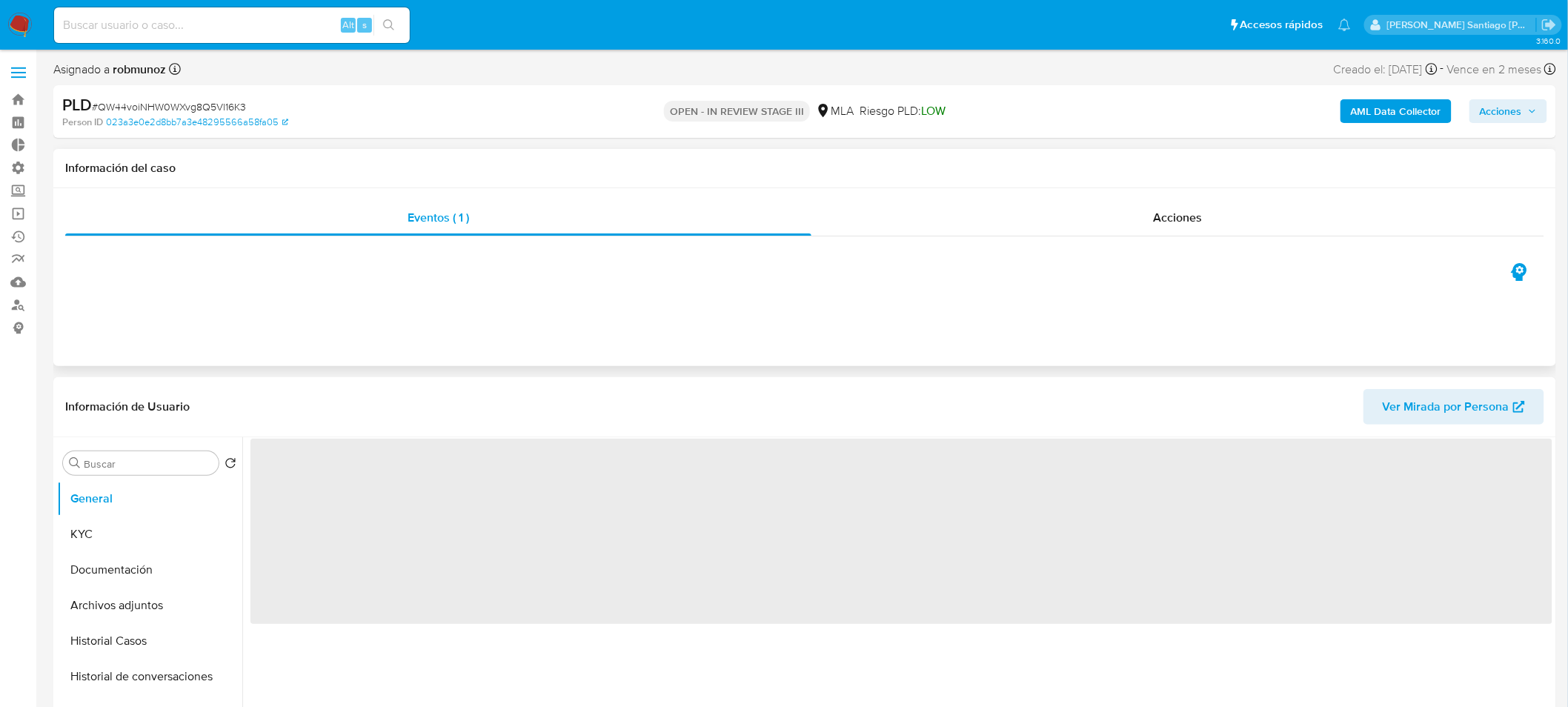
select select "10"
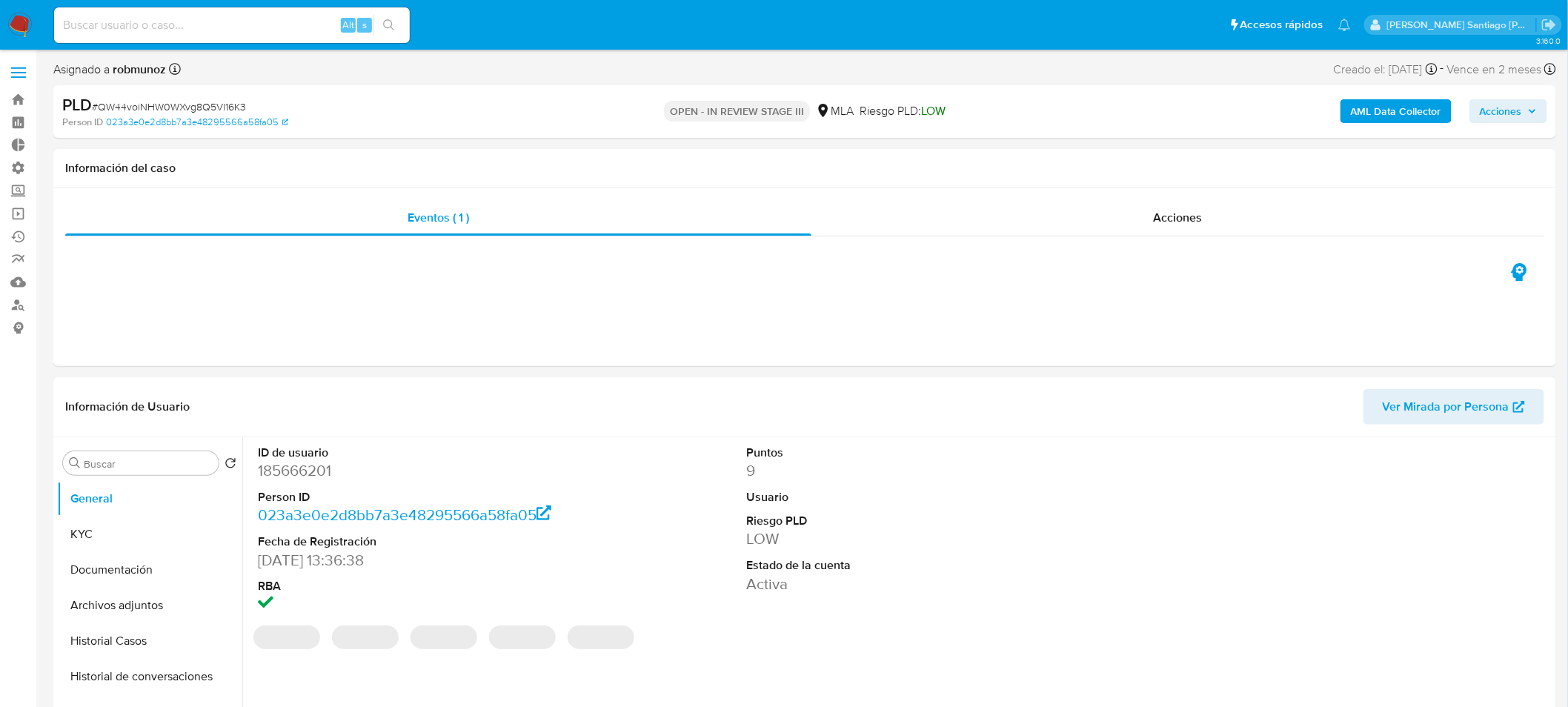
click at [1497, 107] on span "Acciones" at bounding box center [1501, 111] width 43 height 24
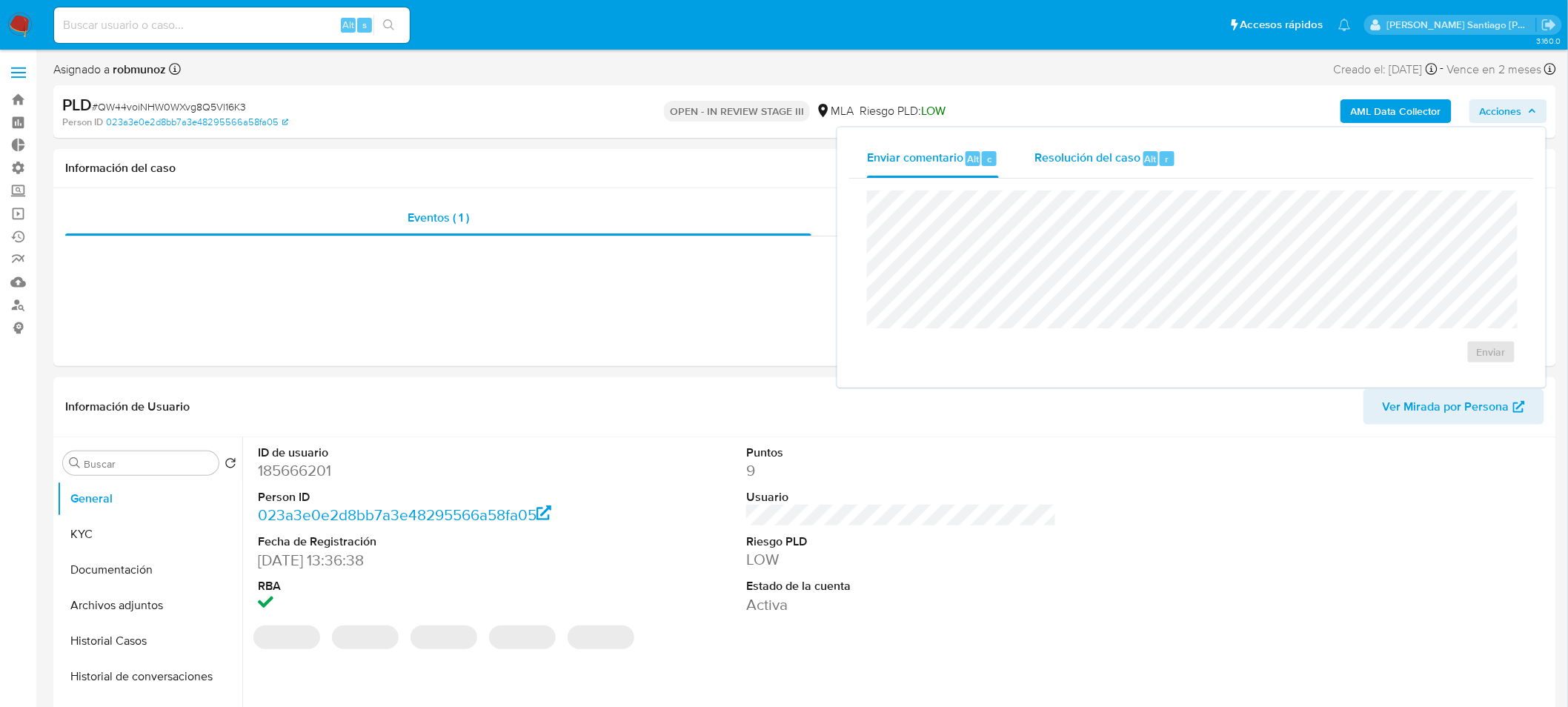
click at [1085, 157] on span "Resolución del caso" at bounding box center [1087, 158] width 106 height 17
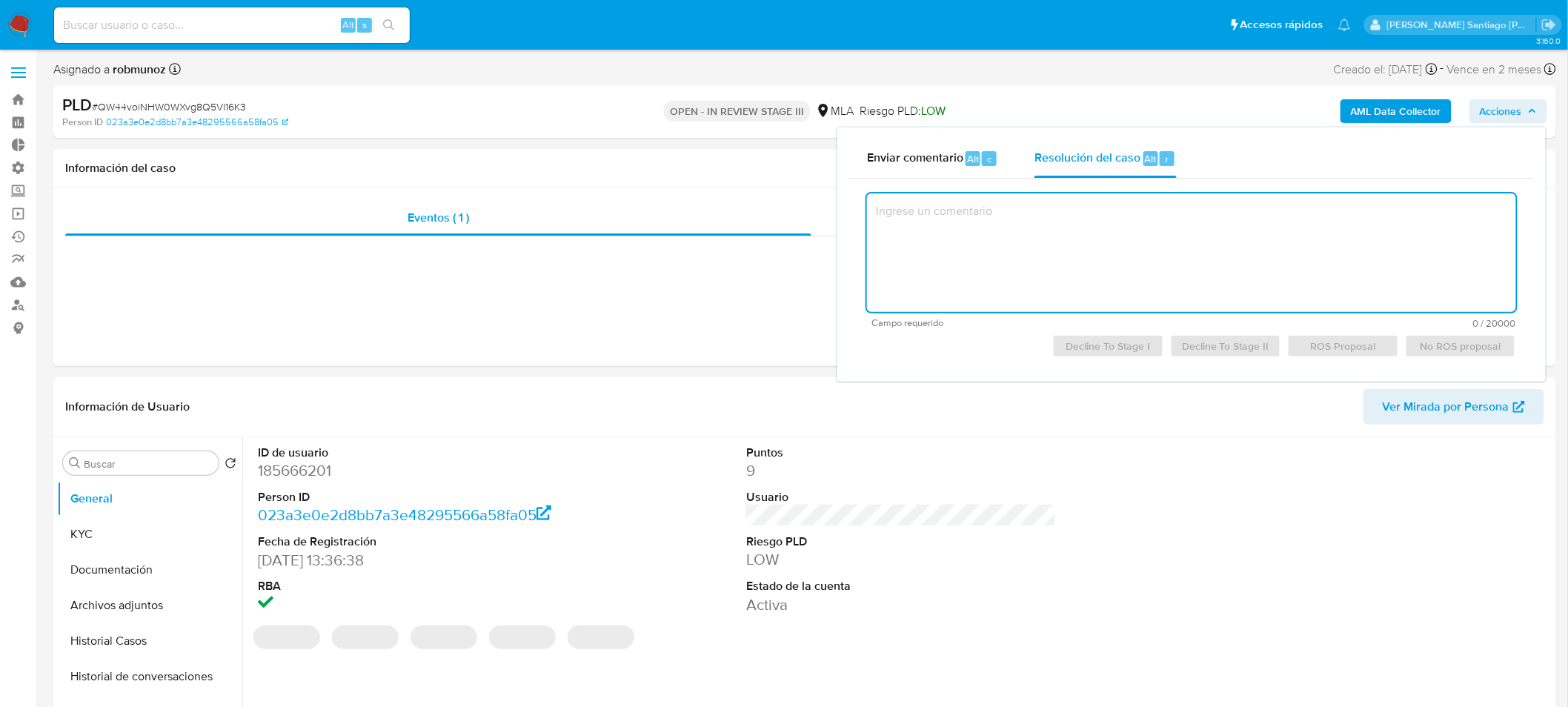
click at [1123, 233] on textarea at bounding box center [1192, 252] width 649 height 118
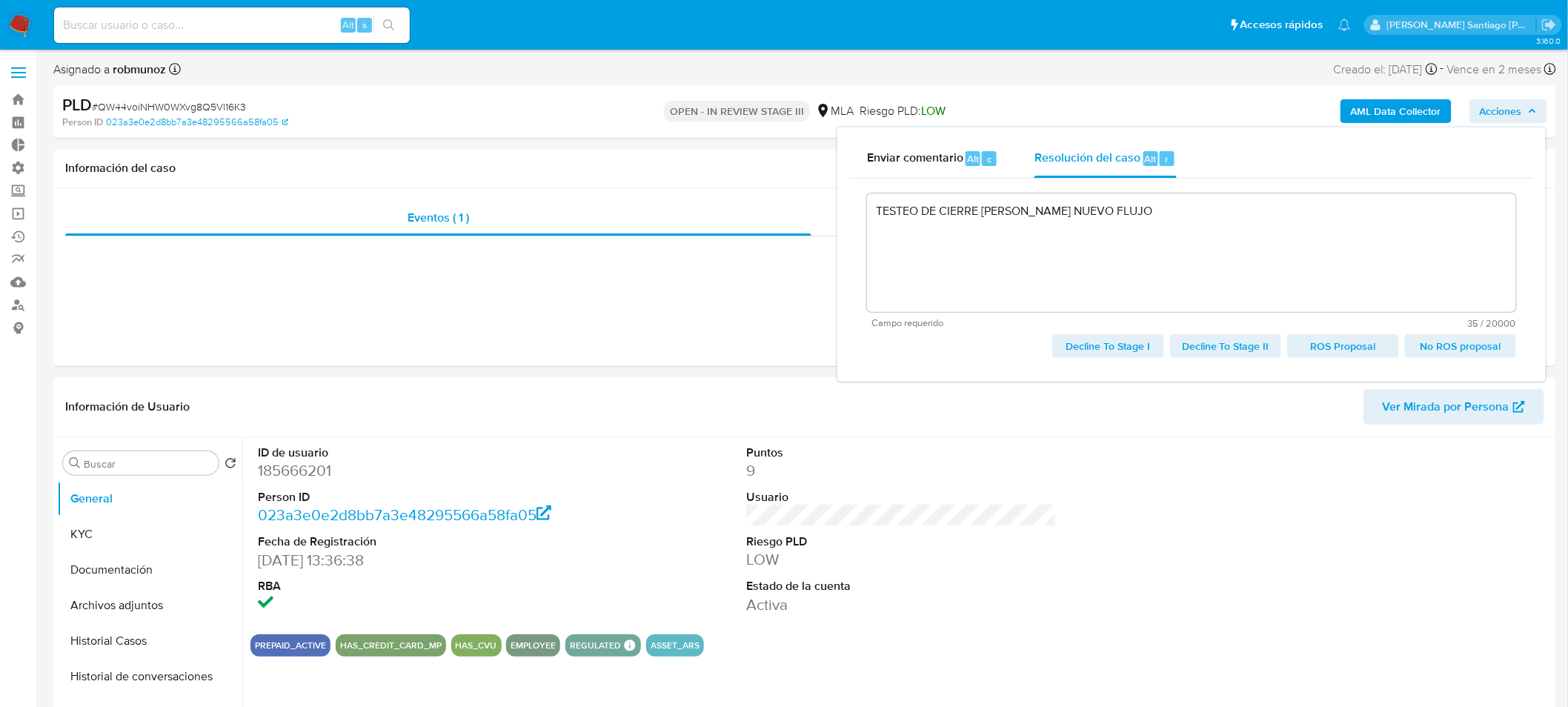
click at [1336, 347] on span "ROS Proposal" at bounding box center [1343, 346] width 91 height 21
type textarea "TESTEO DE CIERRE DE ROS NUEVO FLUJO"
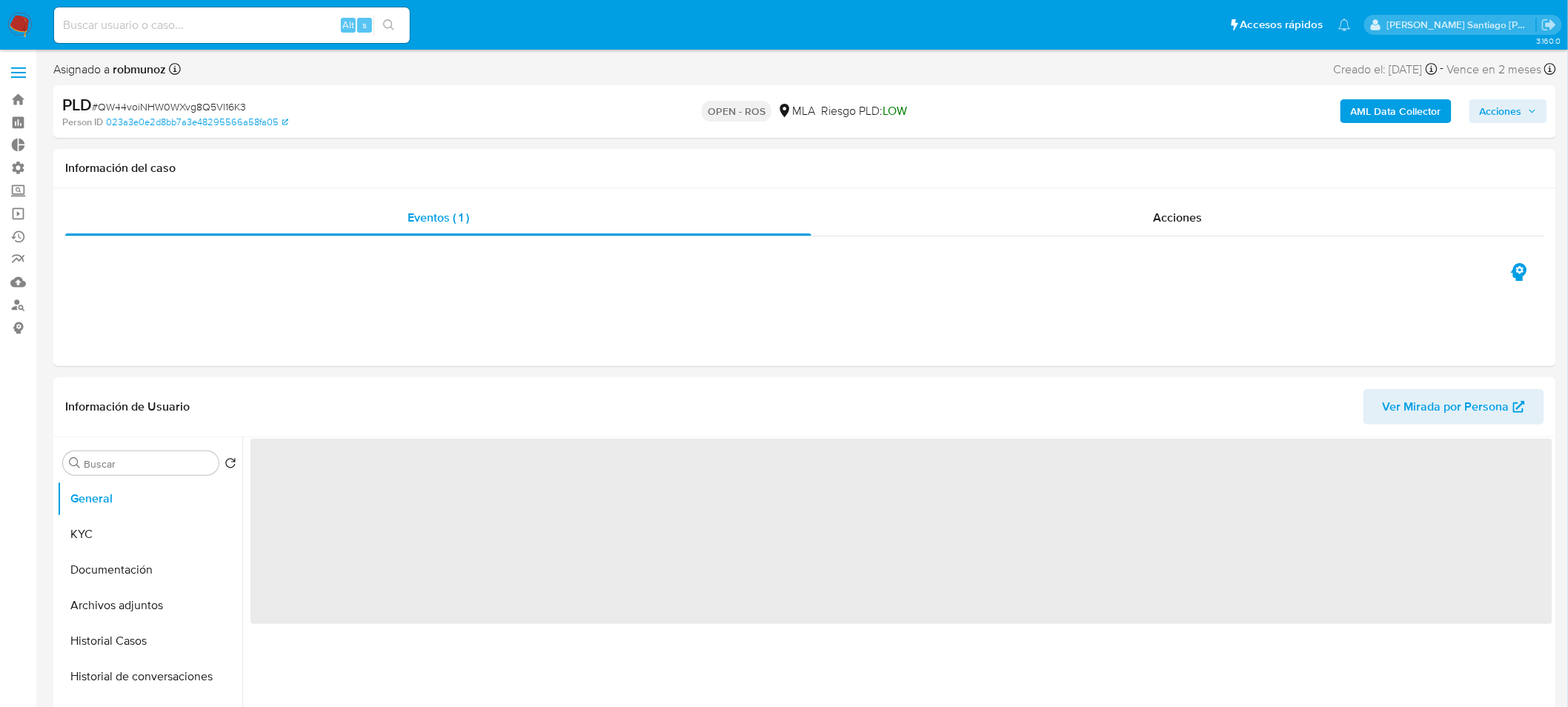
select select "10"
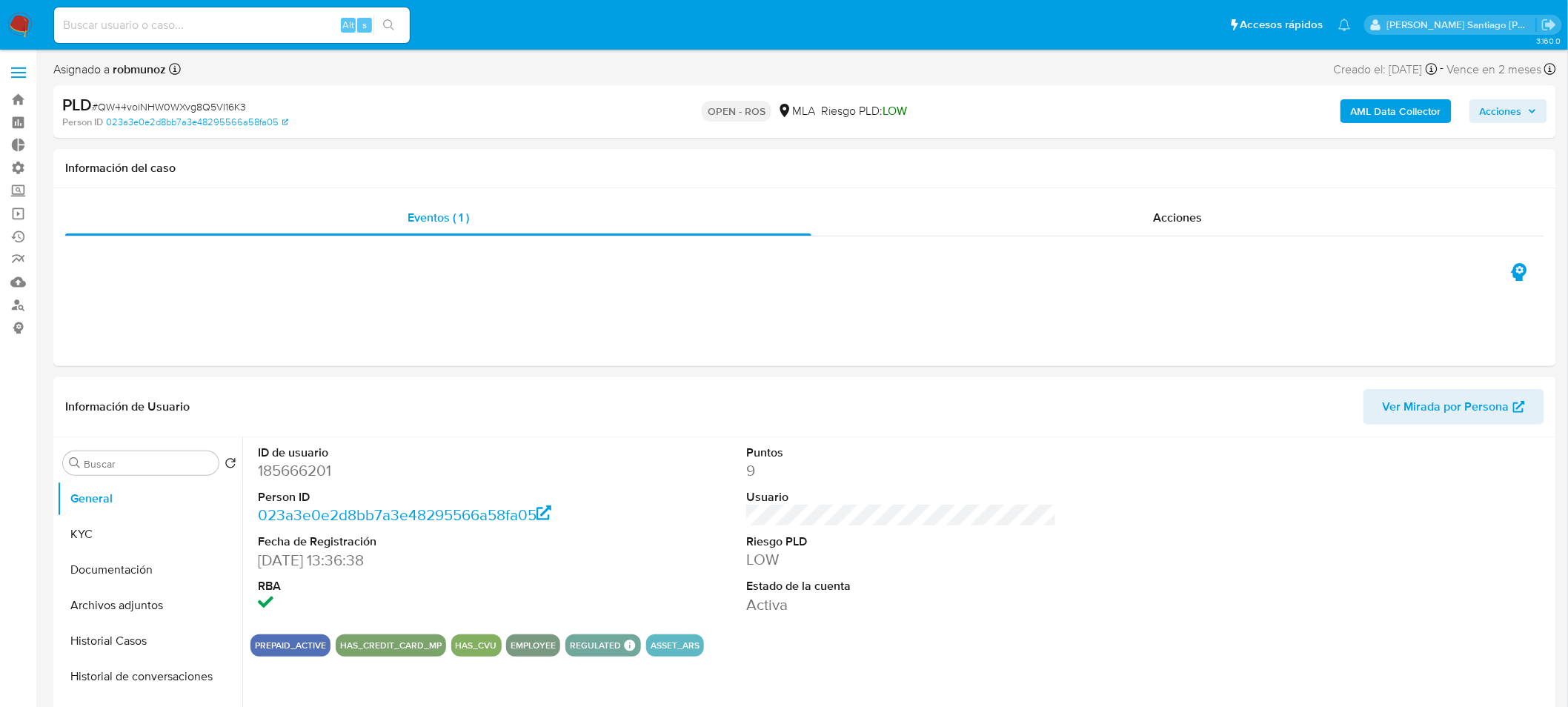
click at [136, 62] on b "robmunoz" at bounding box center [138, 69] width 57 height 17
click at [136, 61] on b "robmunoz" at bounding box center [138, 69] width 57 height 17
click at [1530, 110] on icon "button" at bounding box center [1532, 111] width 9 height 9
click at [1086, 168] on div "Resolución del caso Alt r" at bounding box center [1105, 159] width 142 height 39
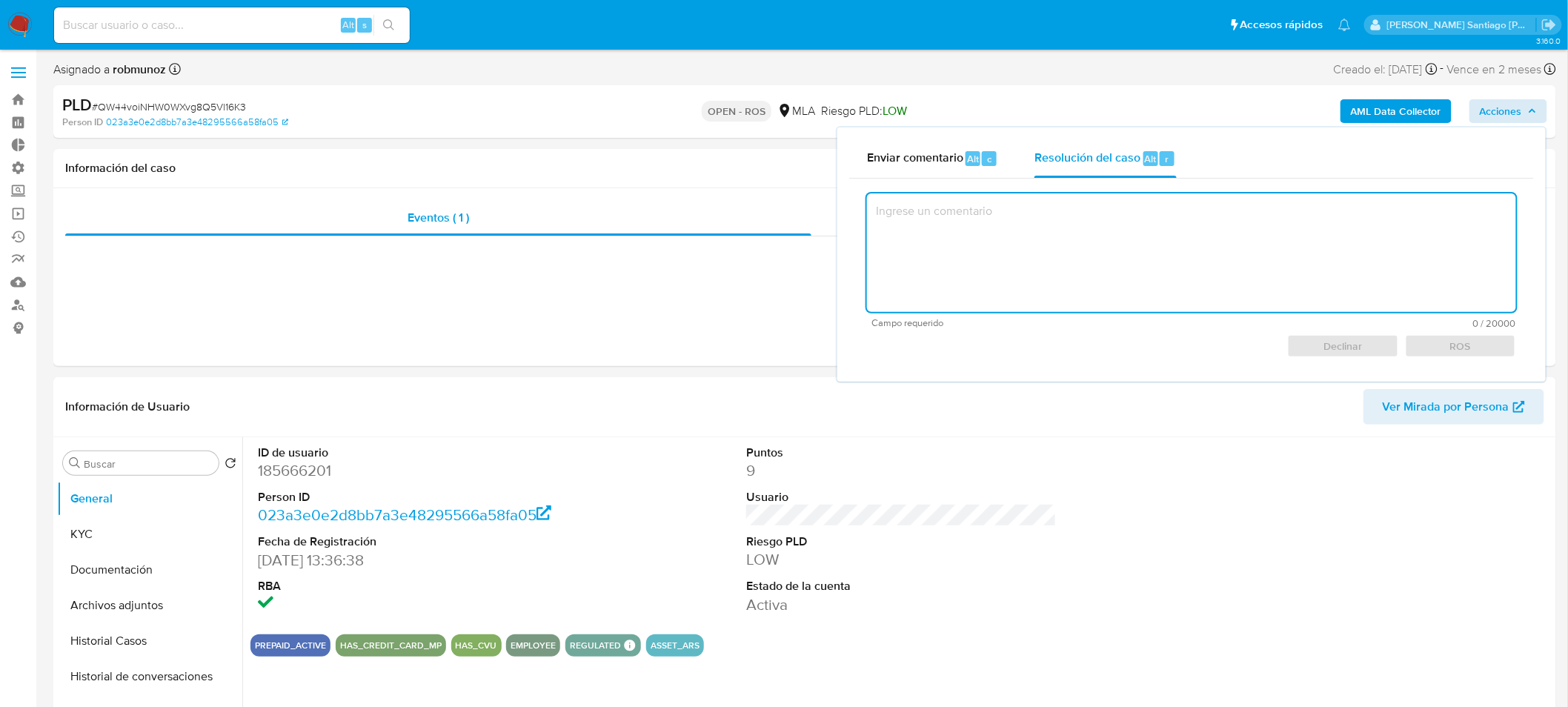
click at [1109, 245] on textarea at bounding box center [1192, 252] width 649 height 118
click at [1500, 343] on span "ROS" at bounding box center [1460, 346] width 91 height 21
type textarea "SE CIERRA CASO TESTEO ROS"
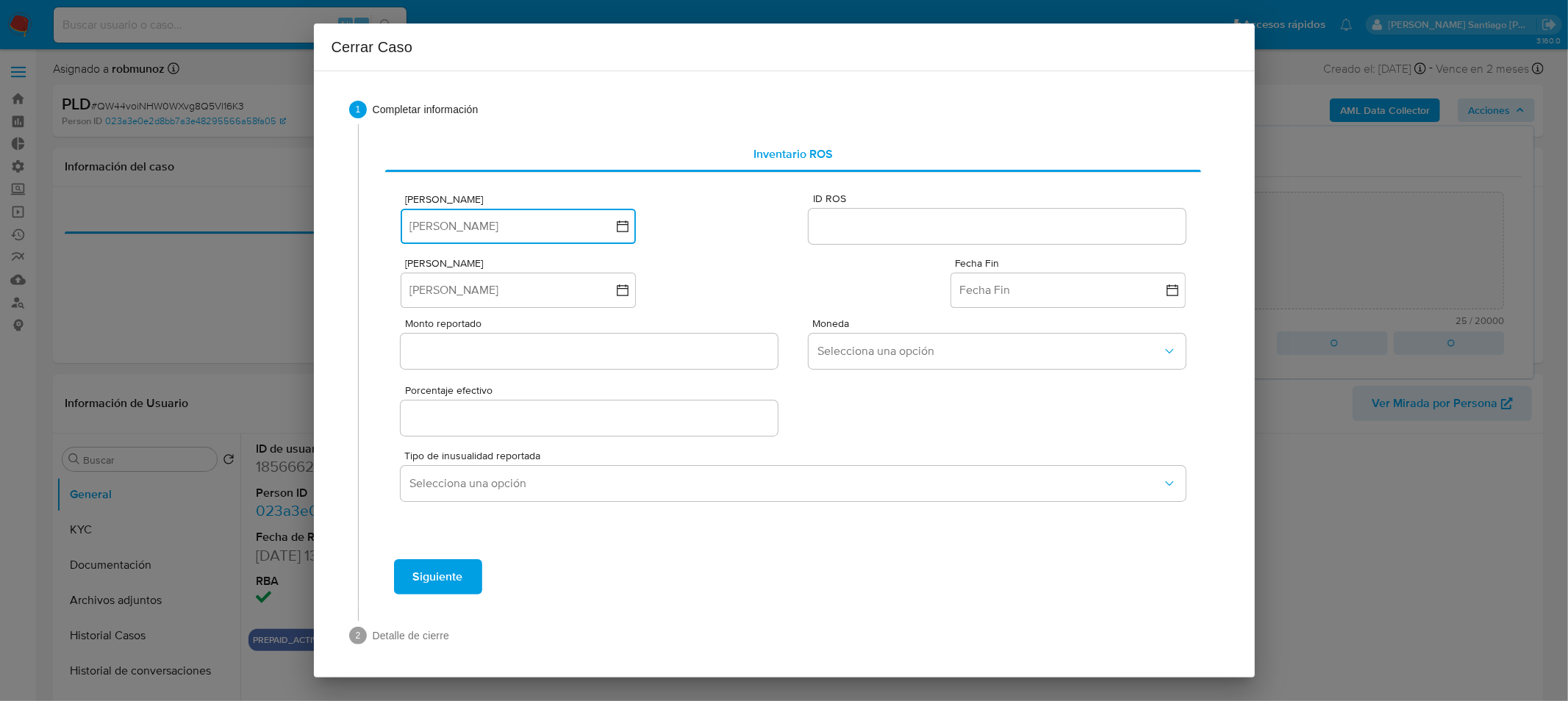
click at [616, 231] on icon "button" at bounding box center [622, 226] width 15 height 15
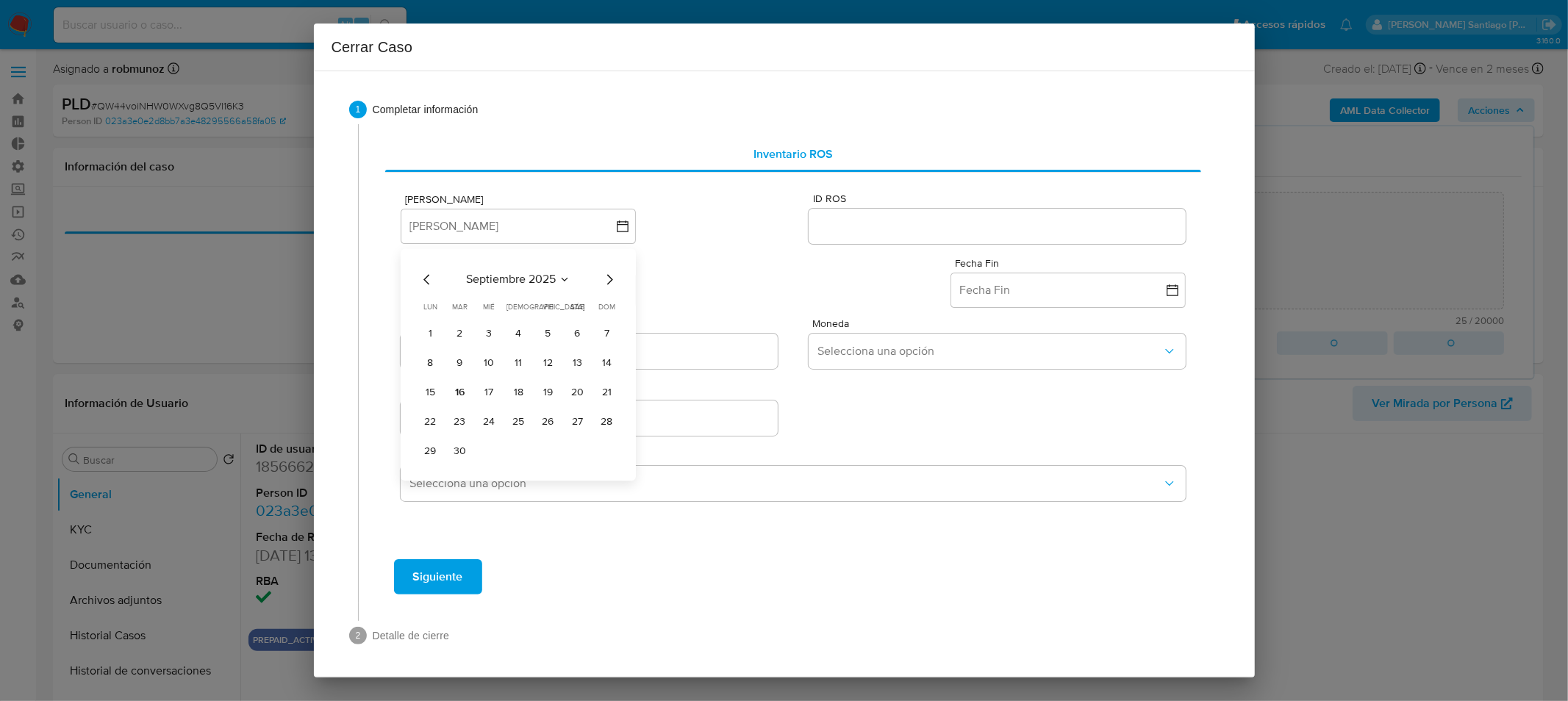
click at [463, 392] on button "16" at bounding box center [459, 392] width 24 height 24
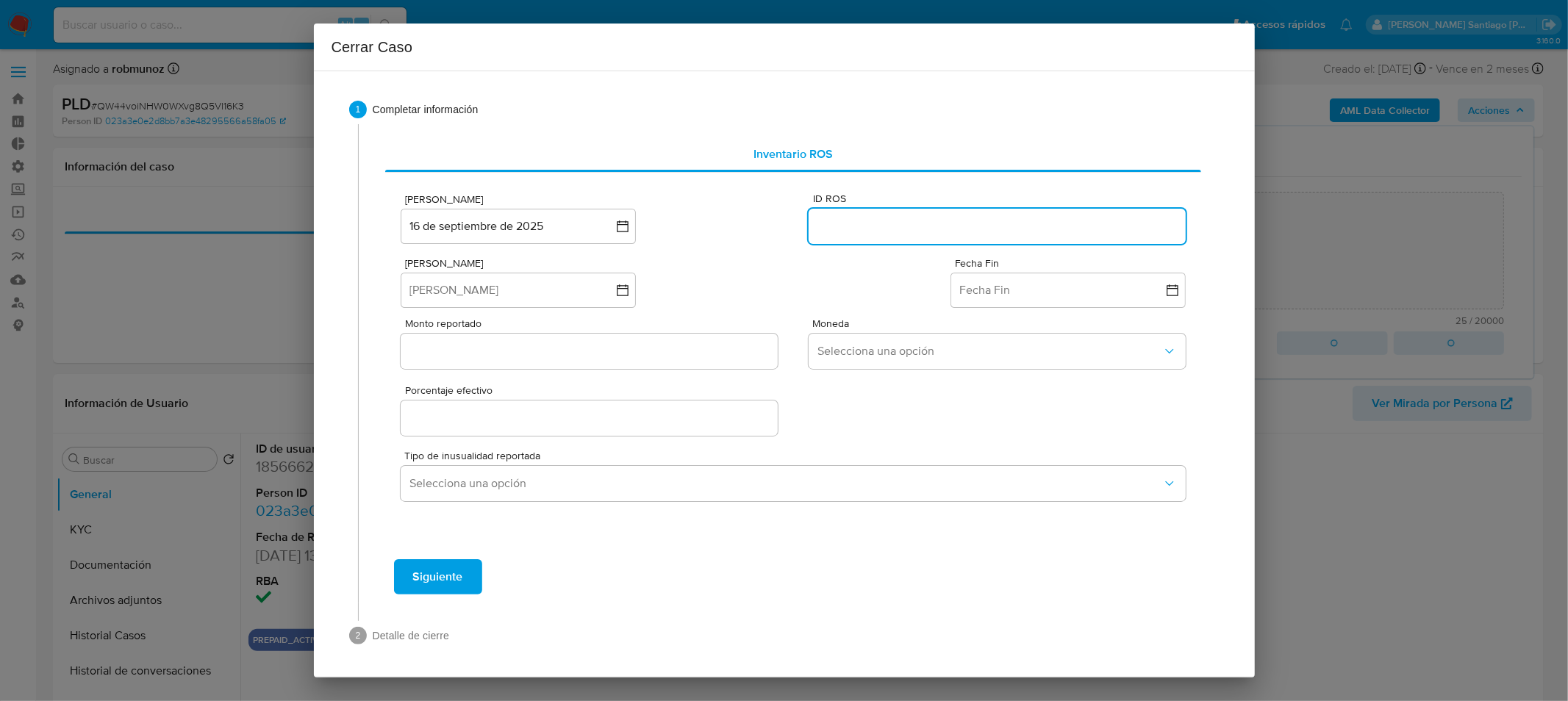
click at [862, 231] on input "ID ROS" at bounding box center [997, 226] width 376 height 19
type input "9999999999"
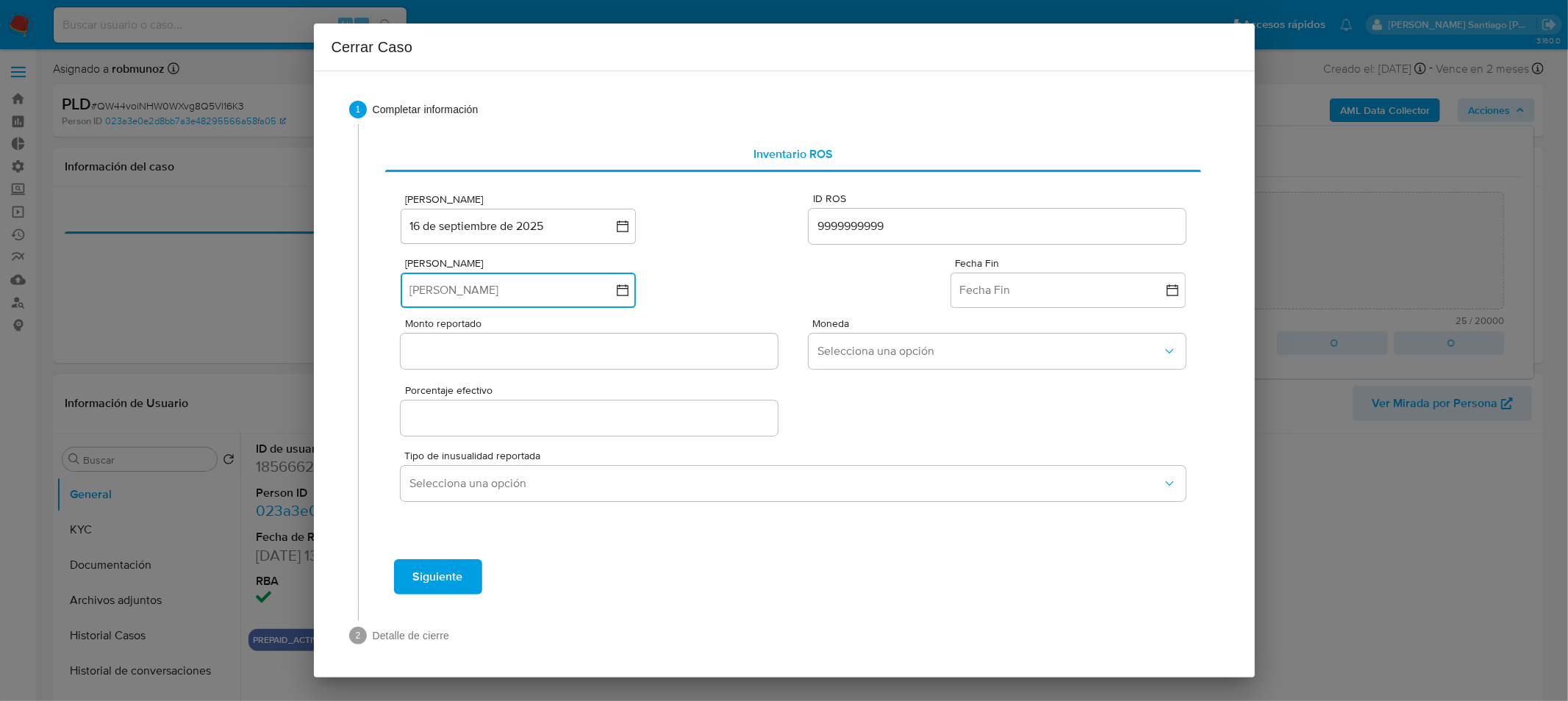
click at [539, 283] on button "[PERSON_NAME]" at bounding box center [519, 290] width 235 height 35
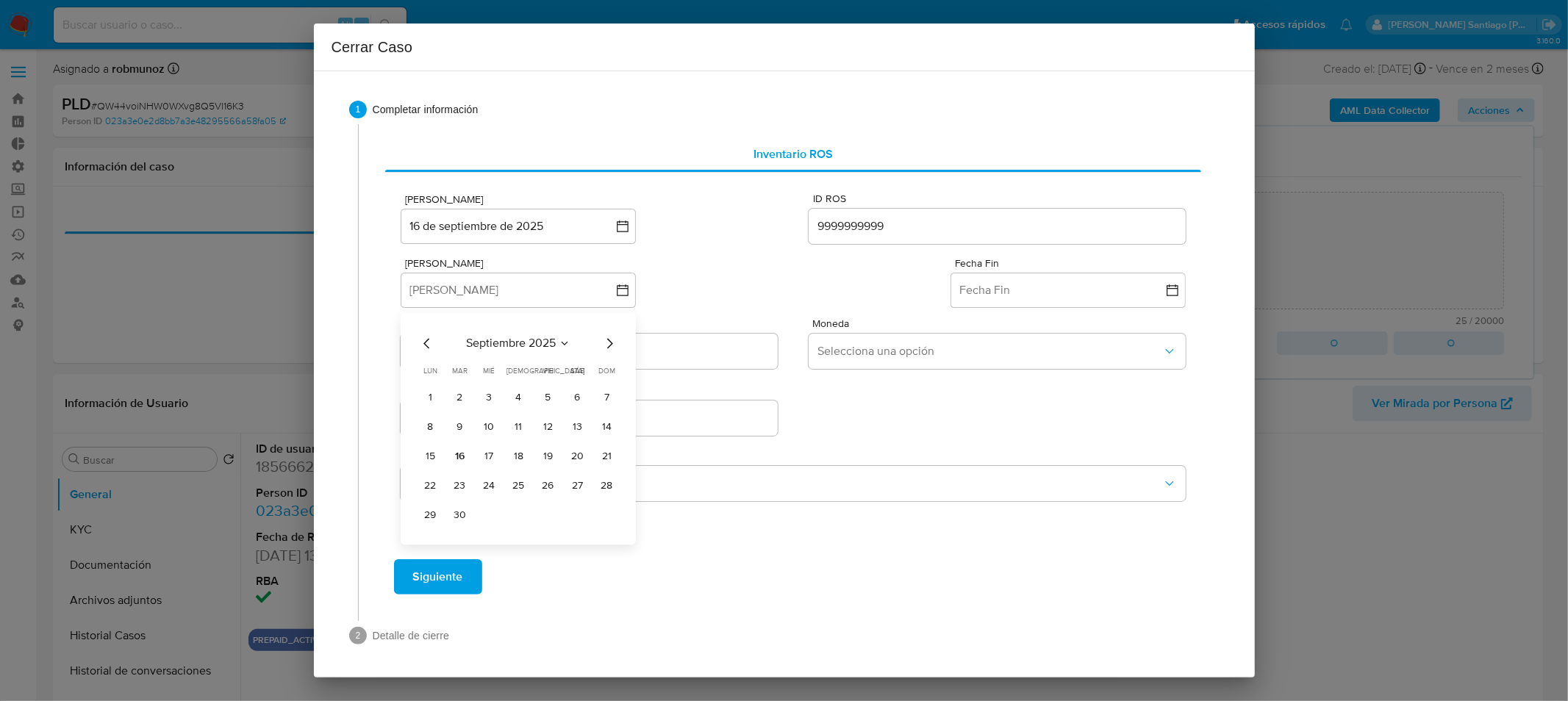
click at [466, 446] on button "16" at bounding box center [459, 456] width 24 height 24
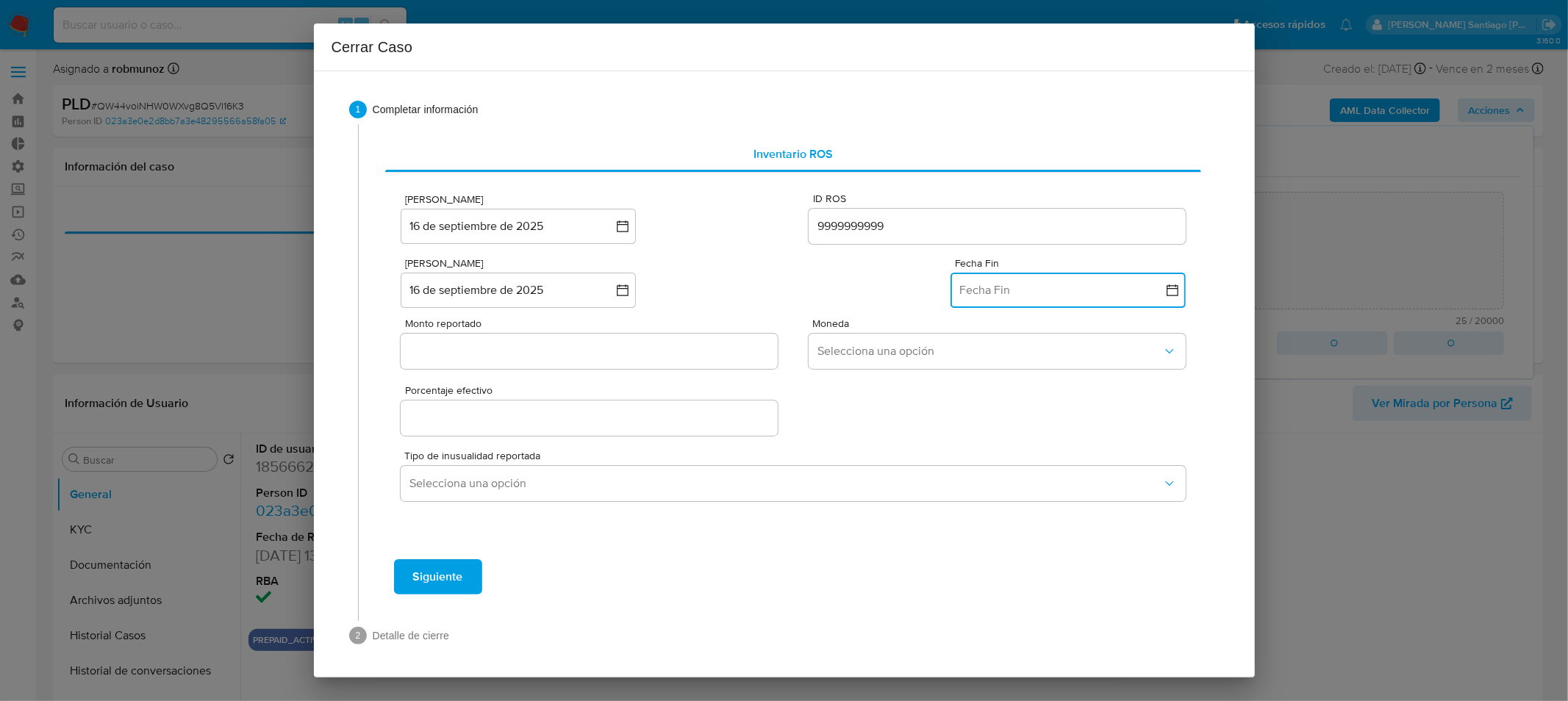
click at [1001, 290] on button "Fecha Fin" at bounding box center [1068, 290] width 235 height 35
click at [998, 450] on button "16" at bounding box center [1009, 456] width 24 height 24
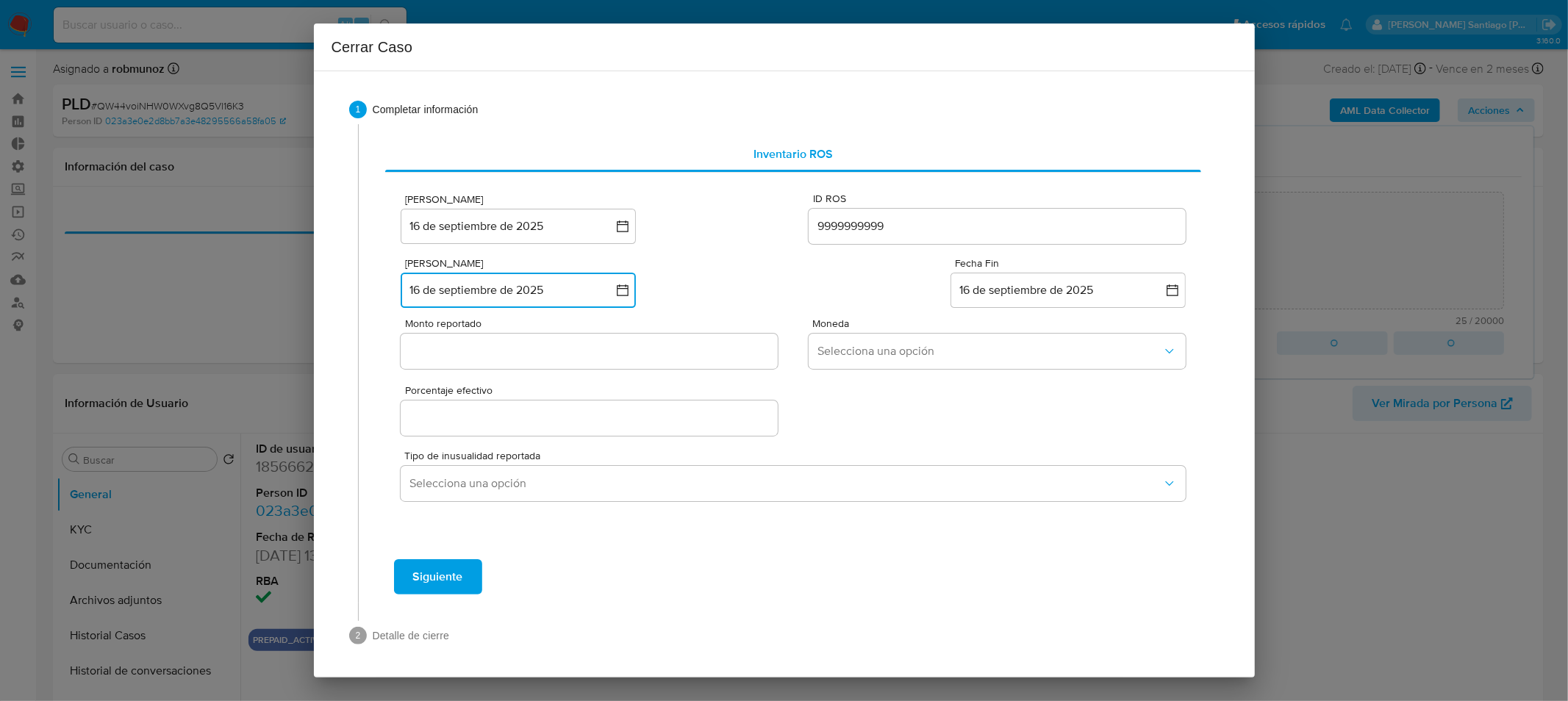
click at [570, 294] on button "16 de septiembre de 2025" at bounding box center [519, 290] width 235 height 35
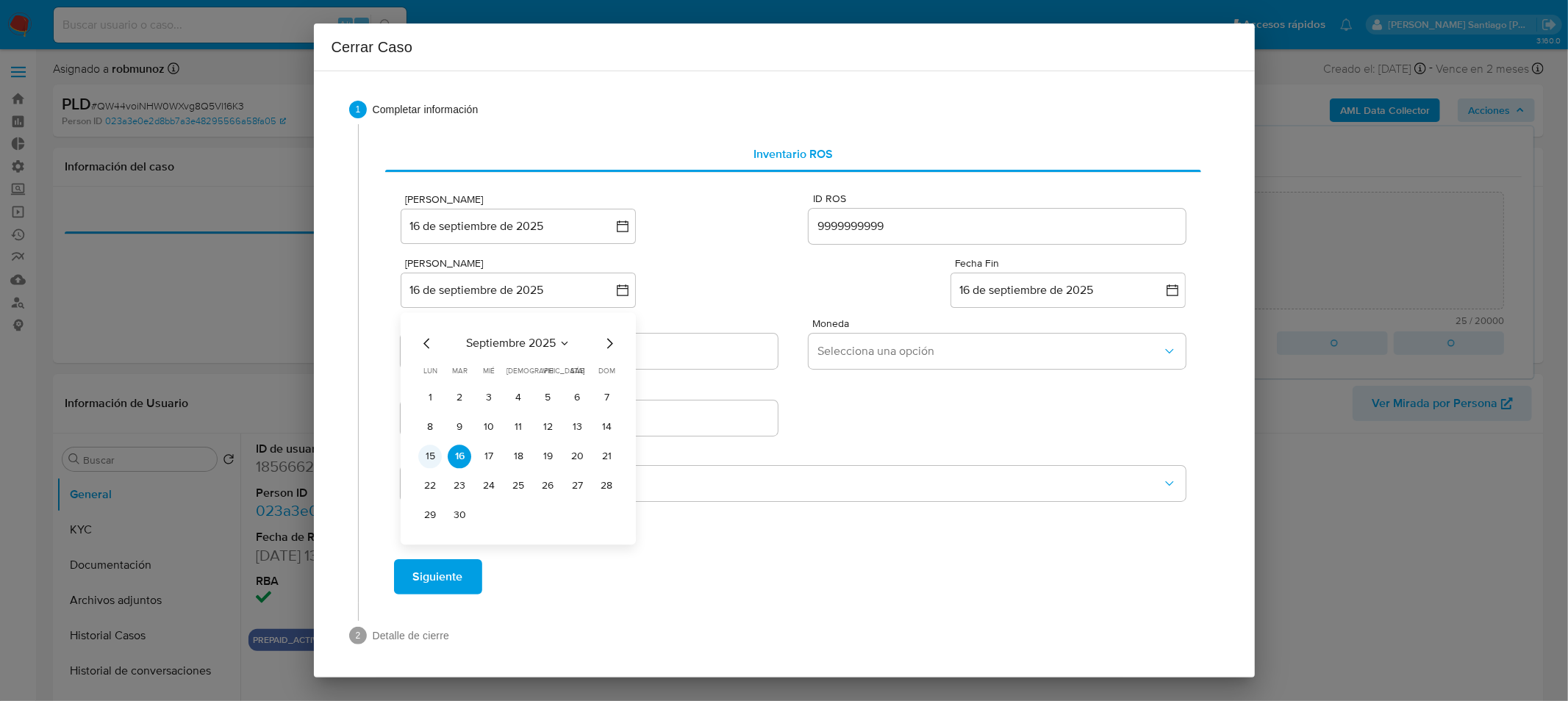
click at [428, 454] on button "15" at bounding box center [430, 456] width 24 height 24
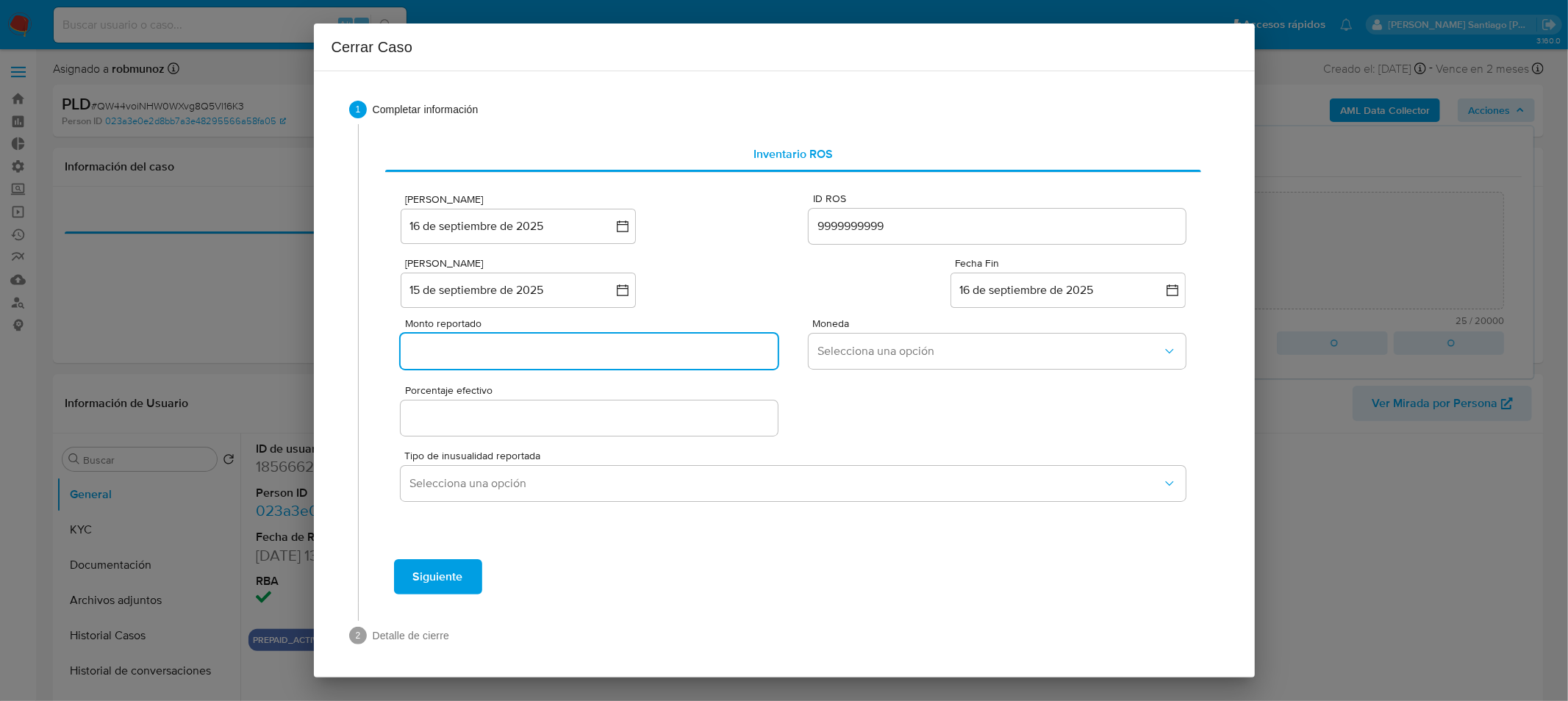
click at [634, 351] on input "Monto reportado" at bounding box center [589, 351] width 376 height 19
type input "9191919191"
click at [817, 346] on span "Selecciona una opción" at bounding box center [990, 351] width 344 height 15
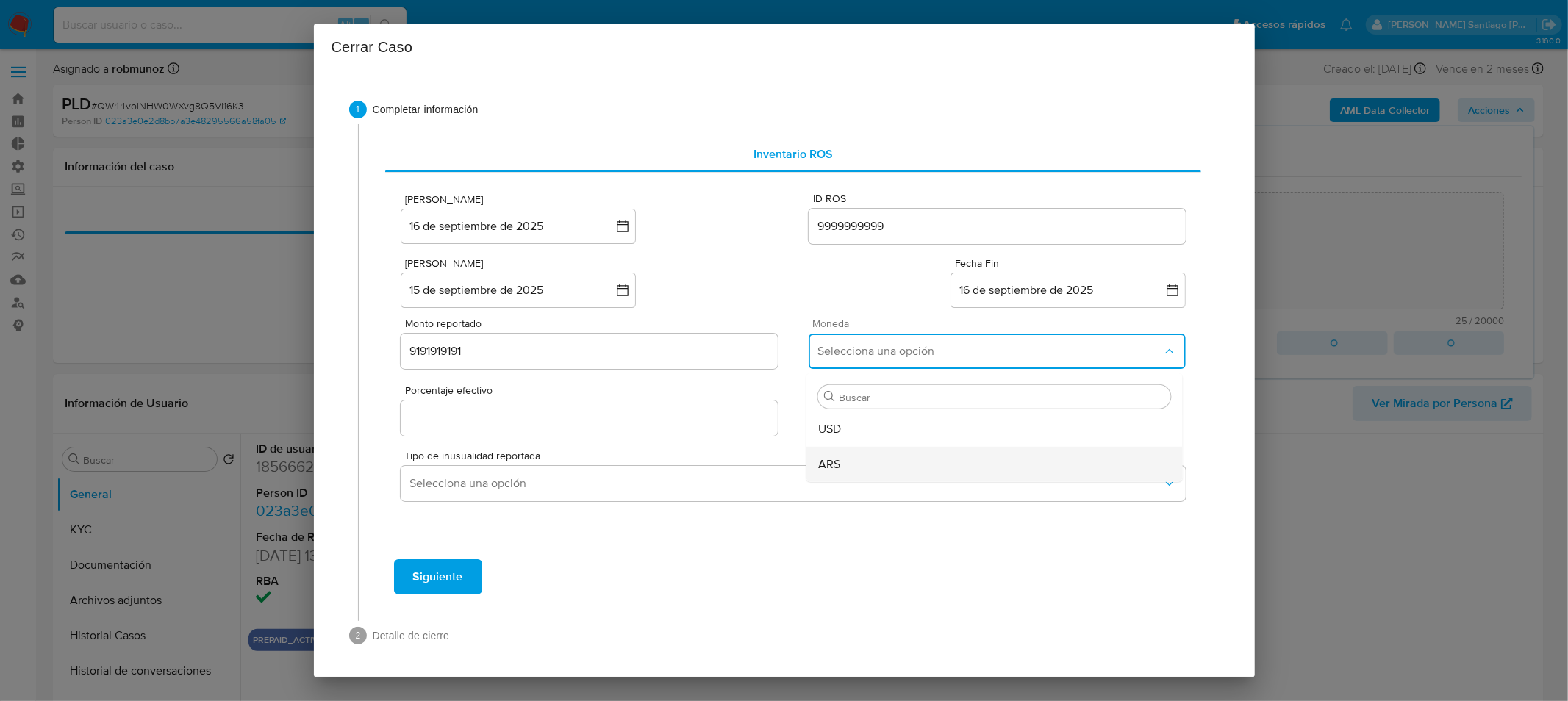
click at [847, 458] on div "ARS" at bounding box center [994, 465] width 353 height 35
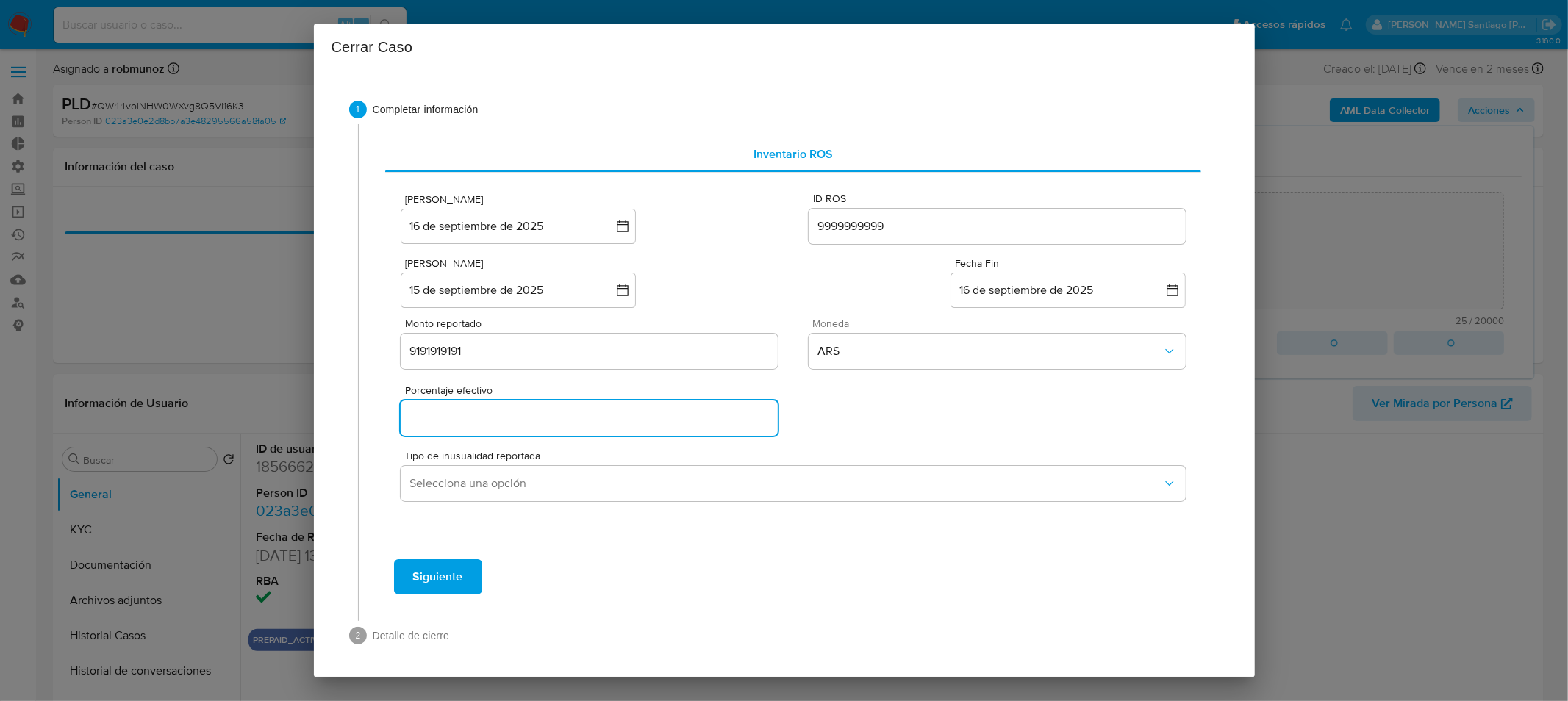
click at [672, 419] on input "Porcentaje efectivo" at bounding box center [589, 418] width 376 height 19
type input "0%"
click at [900, 425] on div "Porcentaje efectivo 0%" at bounding box center [793, 406] width 784 height 64
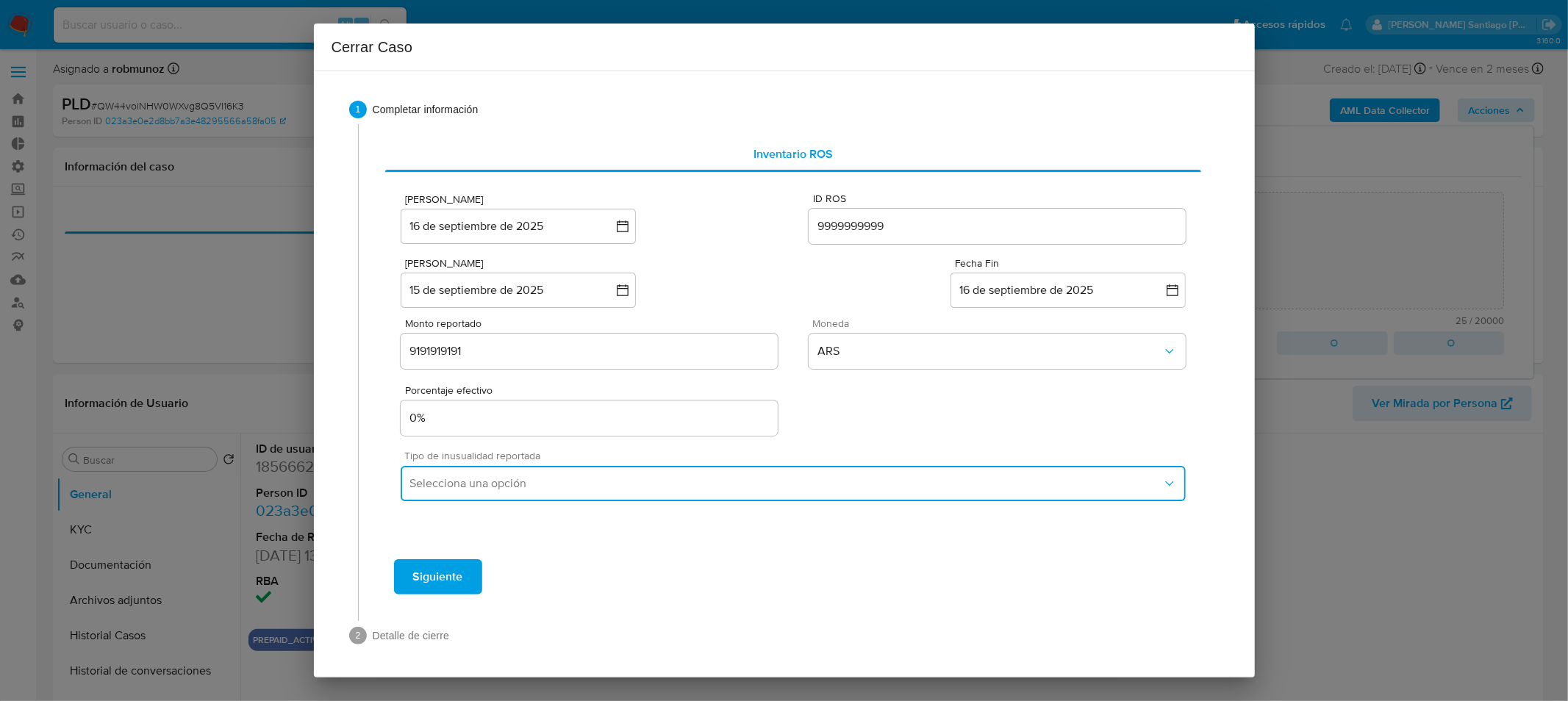
click at [878, 488] on span "Selecciona una opción" at bounding box center [785, 483] width 752 height 15
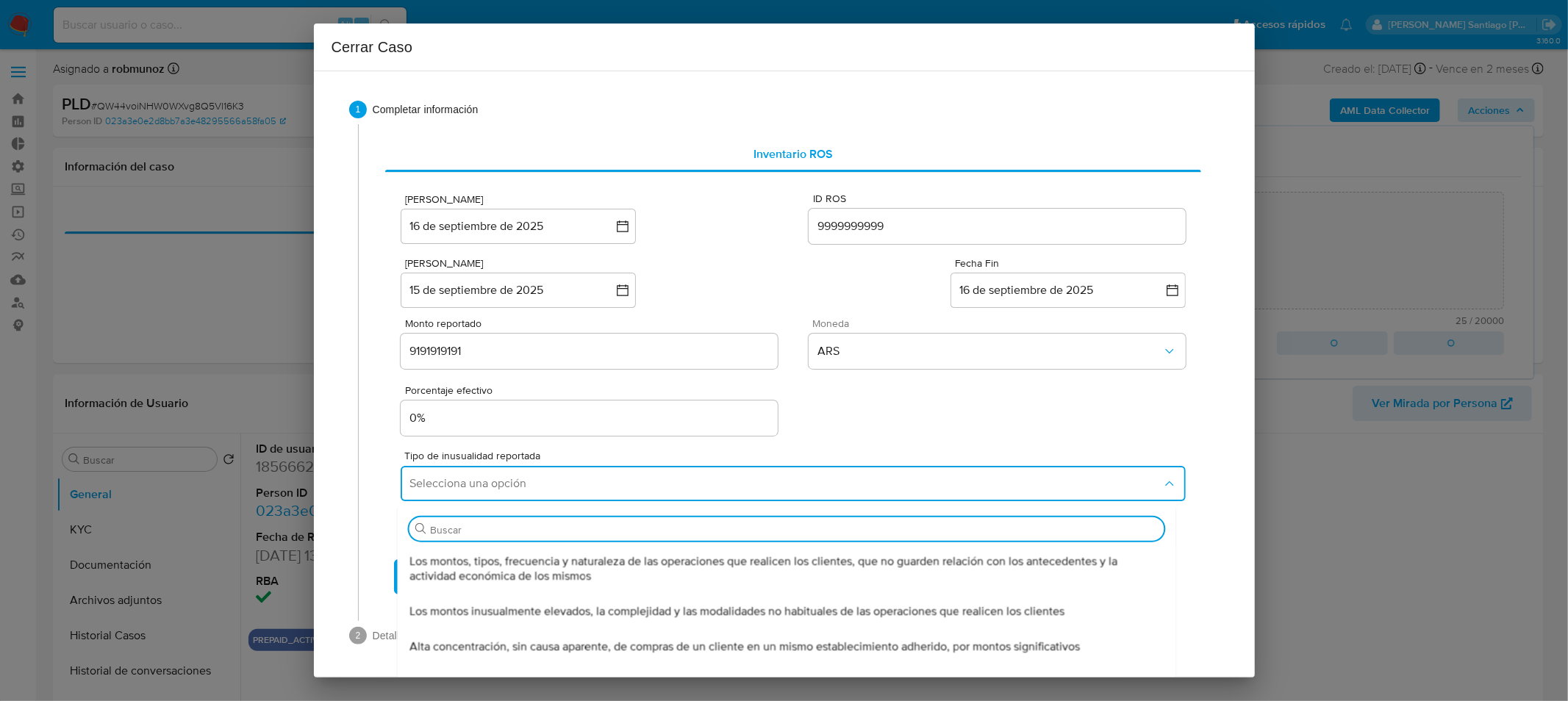
drag, startPoint x: 708, startPoint y: 564, endPoint x: 700, endPoint y: 508, distance: 56.6
click at [708, 564] on span "Los montos, tipos, frecuencia y naturaleza de las operaciones que realicen los …" at bounding box center [787, 569] width 755 height 29
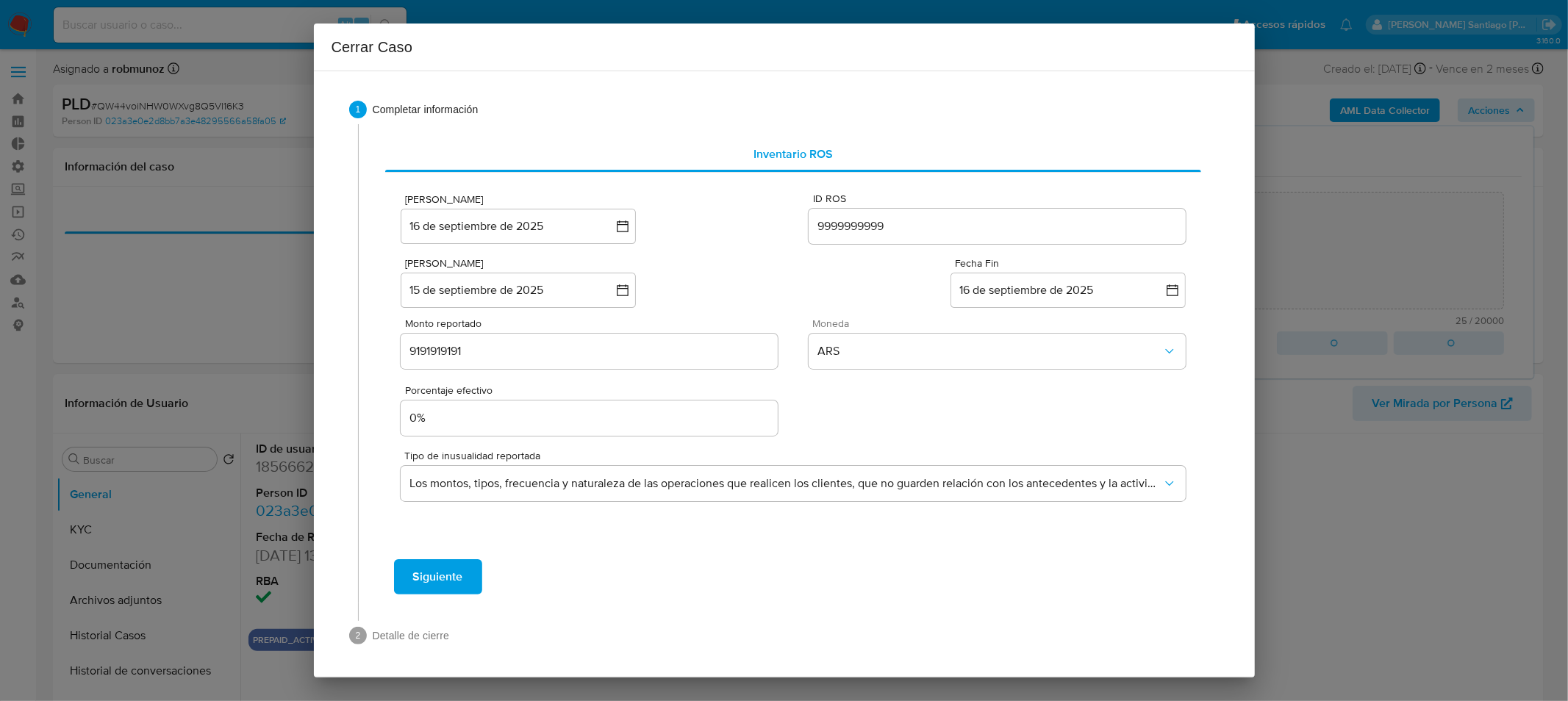
click at [454, 573] on span "Siguiente" at bounding box center [438, 577] width 50 height 32
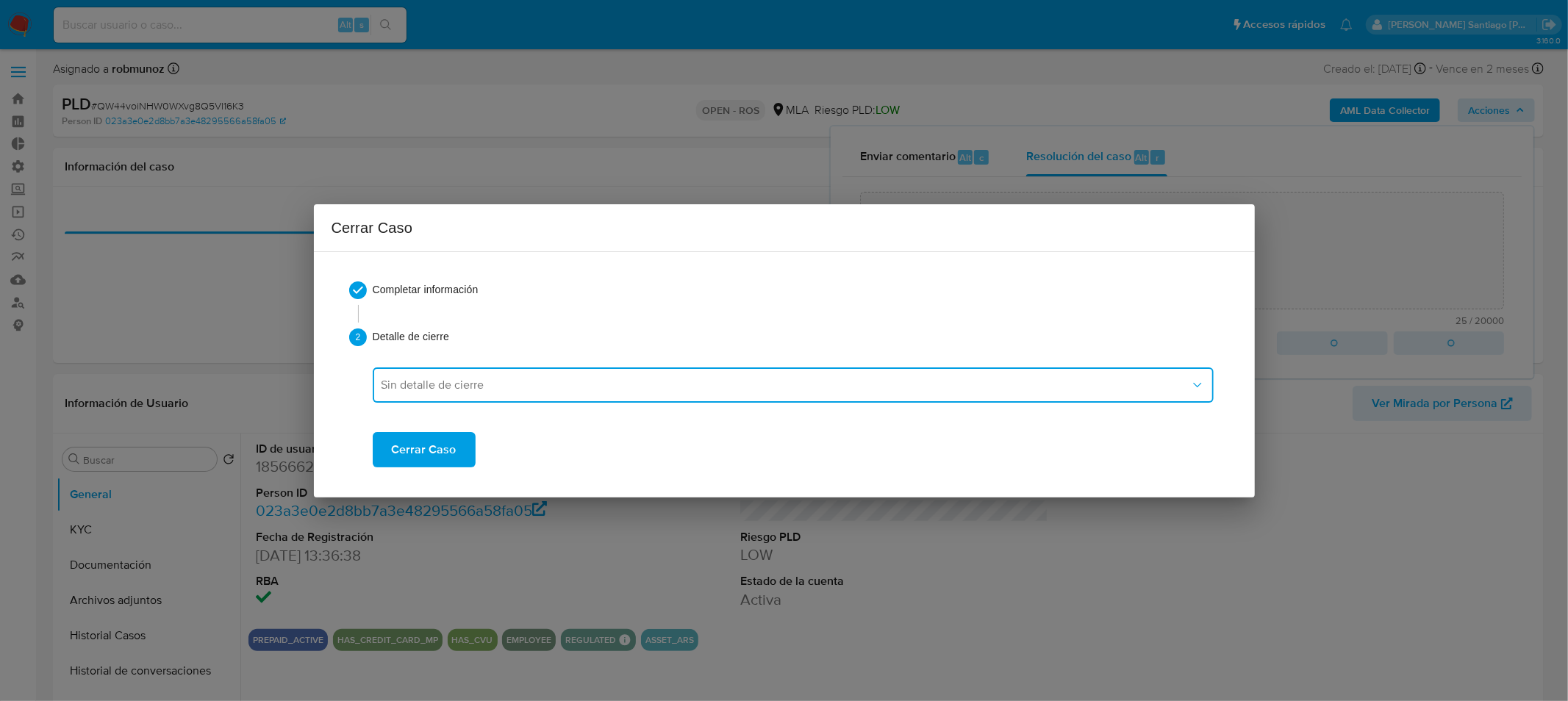
click at [528, 391] on span "Sin detalle de cierre" at bounding box center [786, 385] width 809 height 15
click at [501, 430] on div "Sin detalle de cierre" at bounding box center [793, 424] width 824 height 35
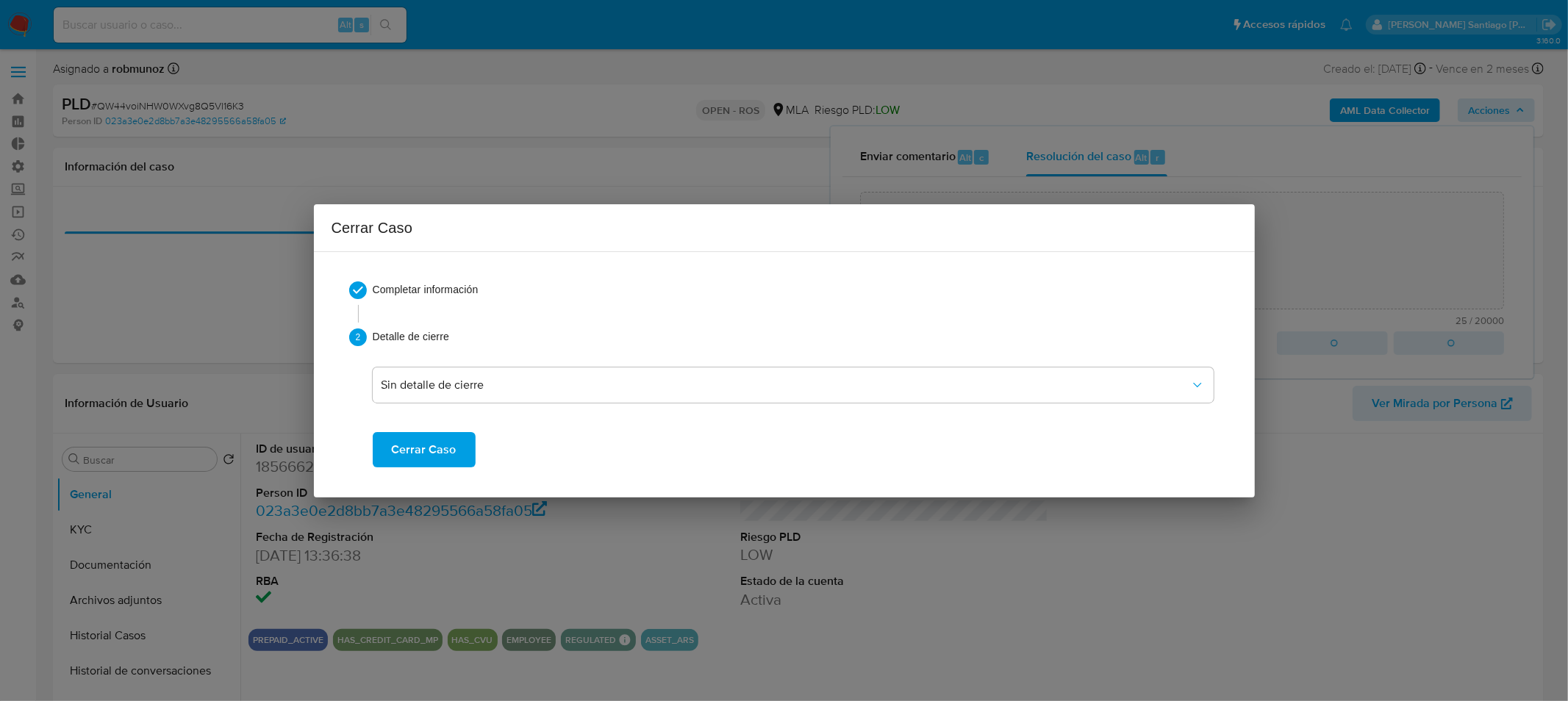
click at [449, 449] on span "Cerrar Caso" at bounding box center [424, 450] width 65 height 32
type textarea "SE CIERRA CASO TESTEO ROS"
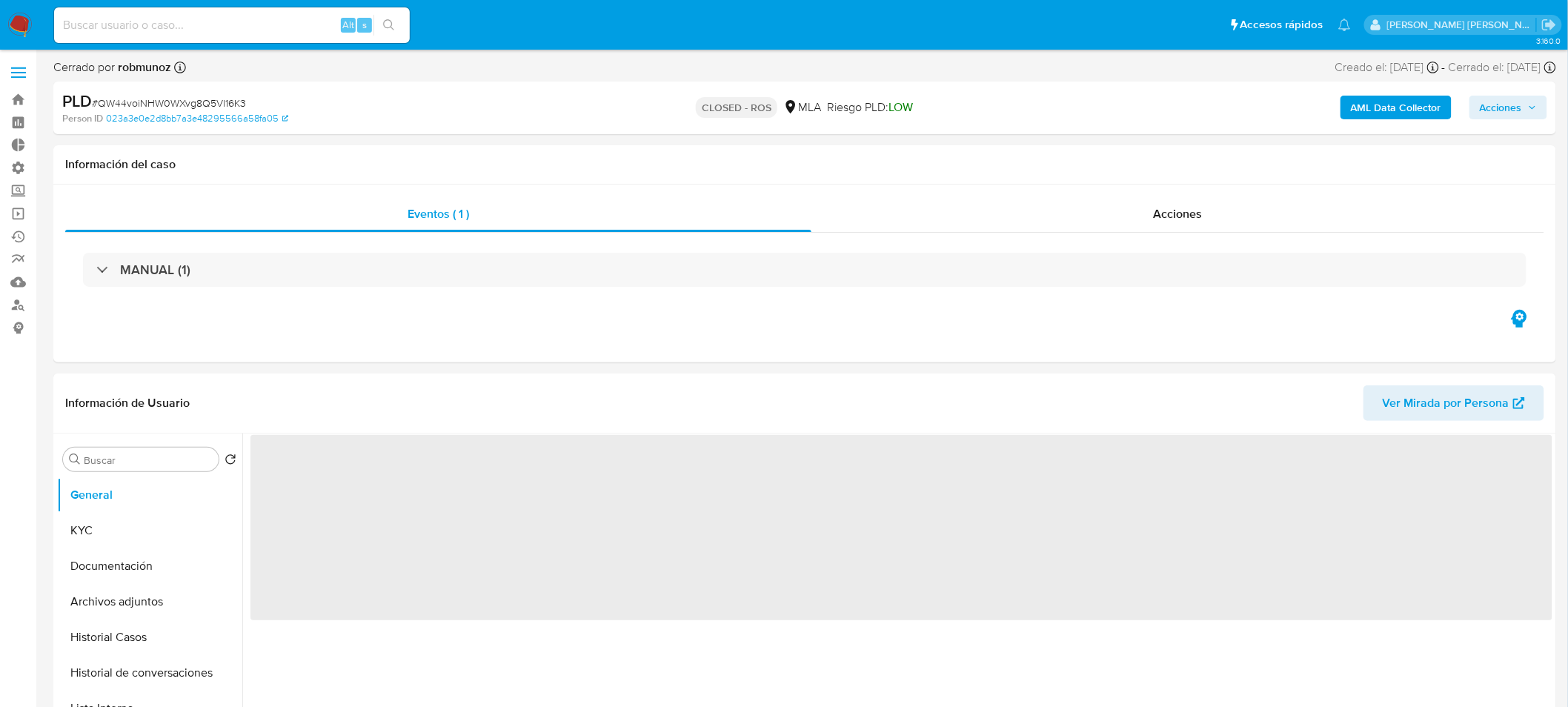
select select "10"
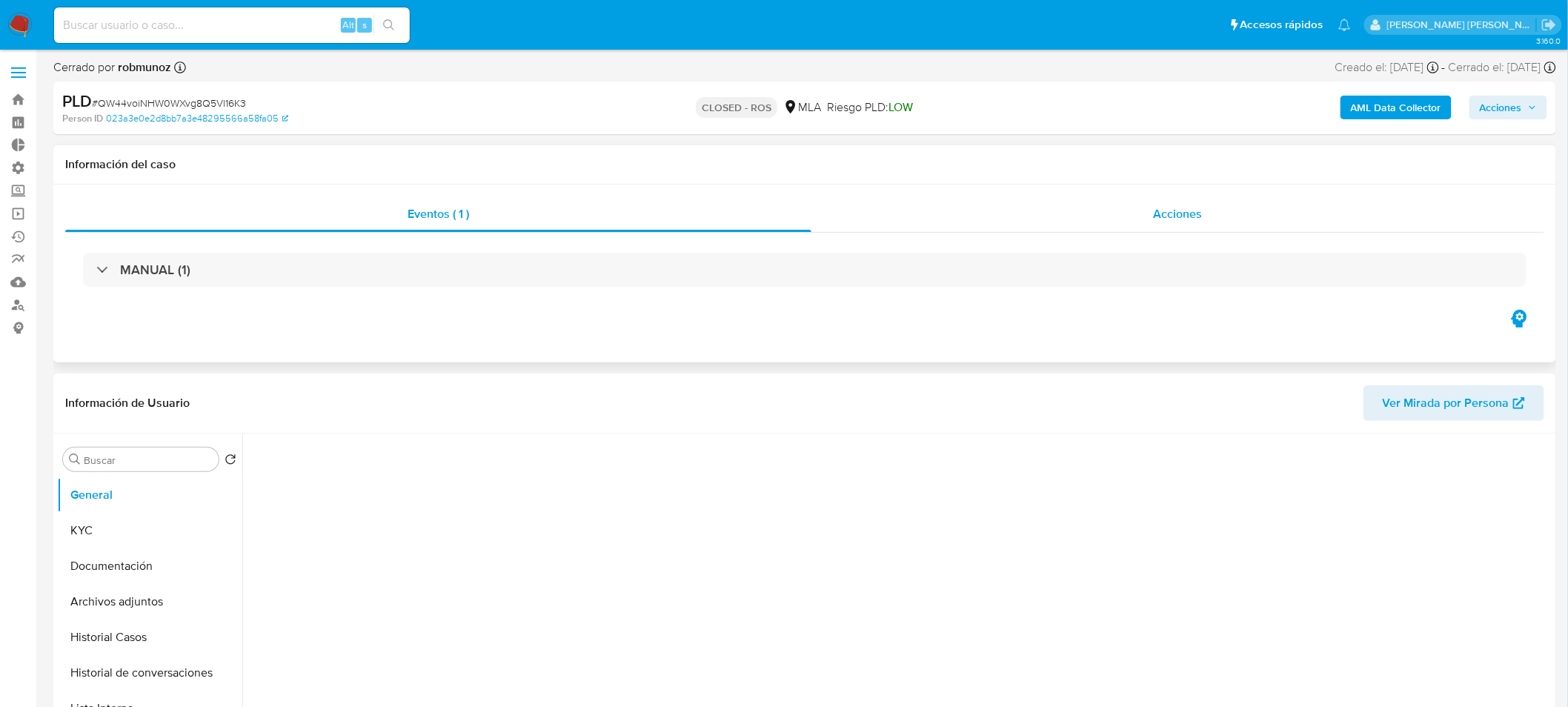
click at [1209, 209] on div "Acciones" at bounding box center [1178, 215] width 733 height 36
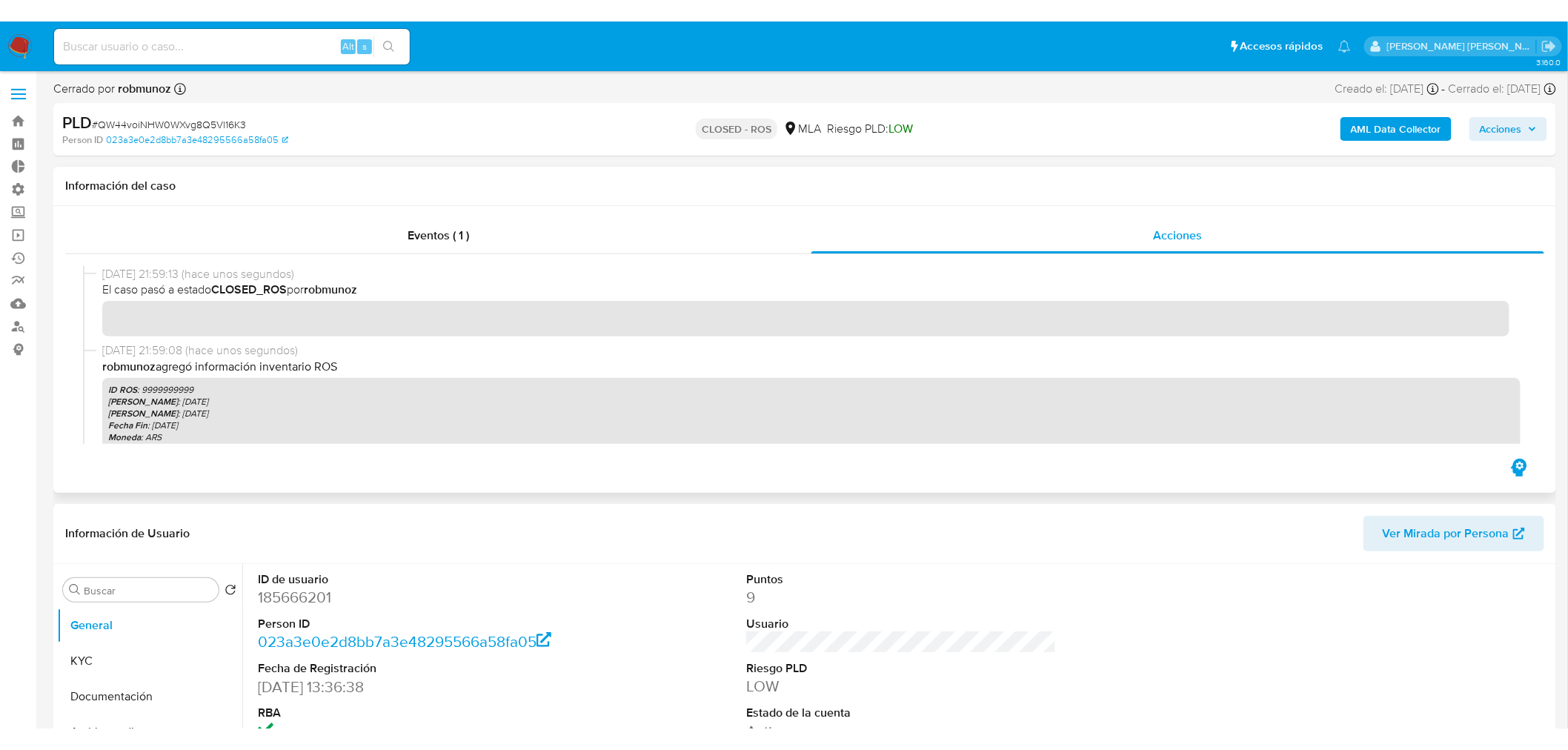
scroll to position [82, 0]
